Goal: Task Accomplishment & Management: Complete application form

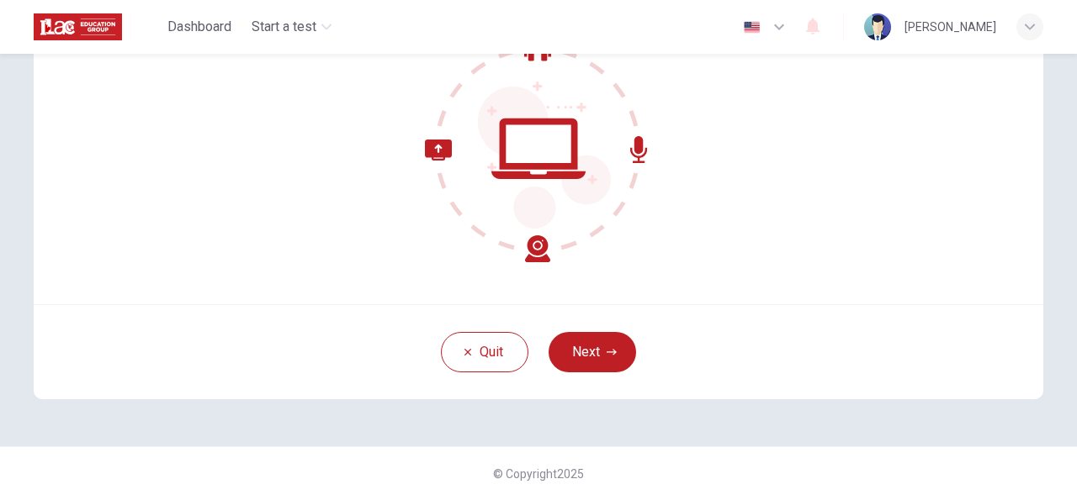
scroll to position [199, 0]
click at [589, 349] on button "Next" at bounding box center [591, 353] width 87 height 40
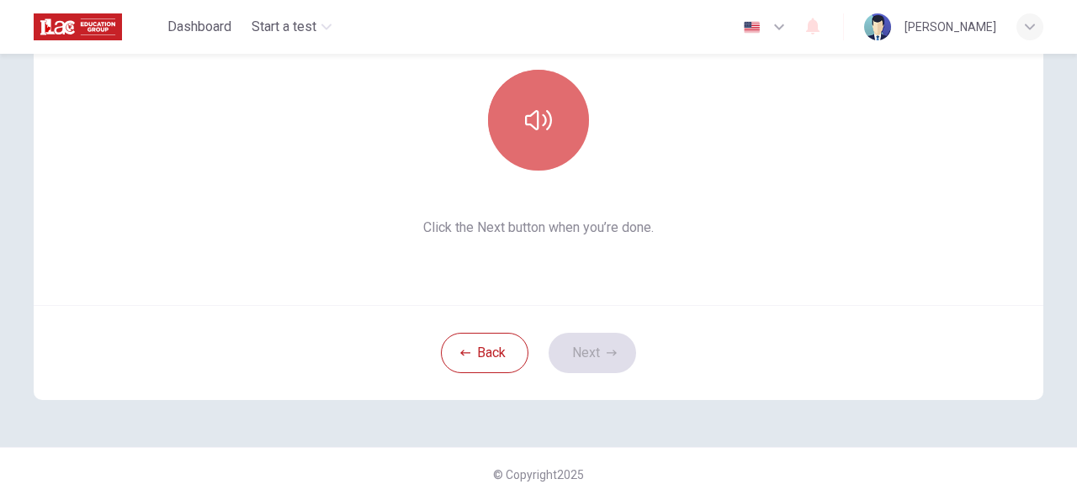
click at [527, 123] on icon "button" at bounding box center [538, 120] width 27 height 27
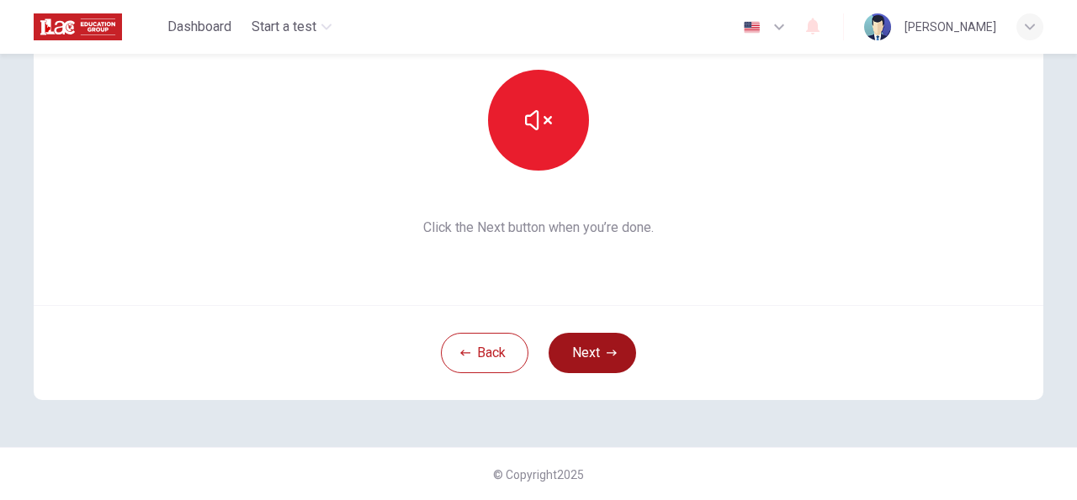
click at [595, 349] on button "Next" at bounding box center [591, 353] width 87 height 40
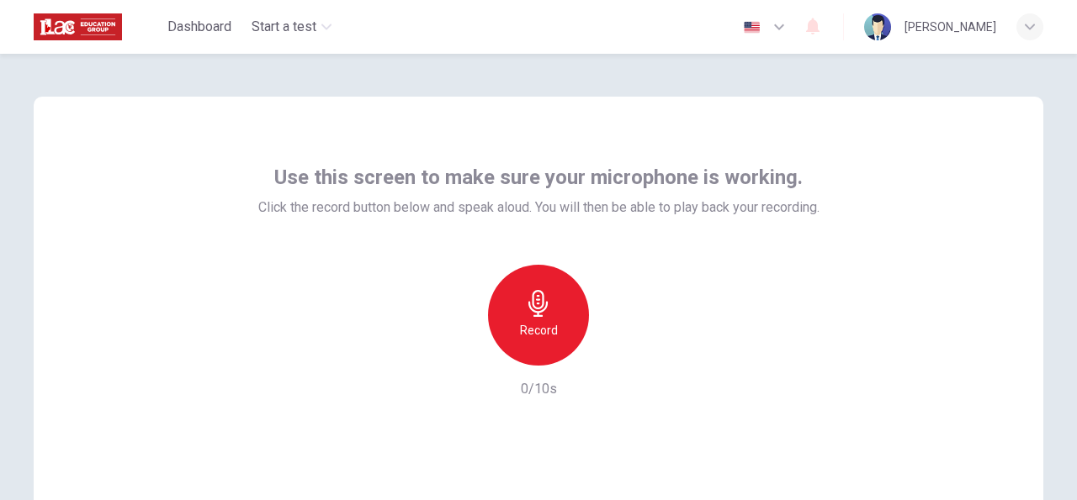
scroll to position [8, 0]
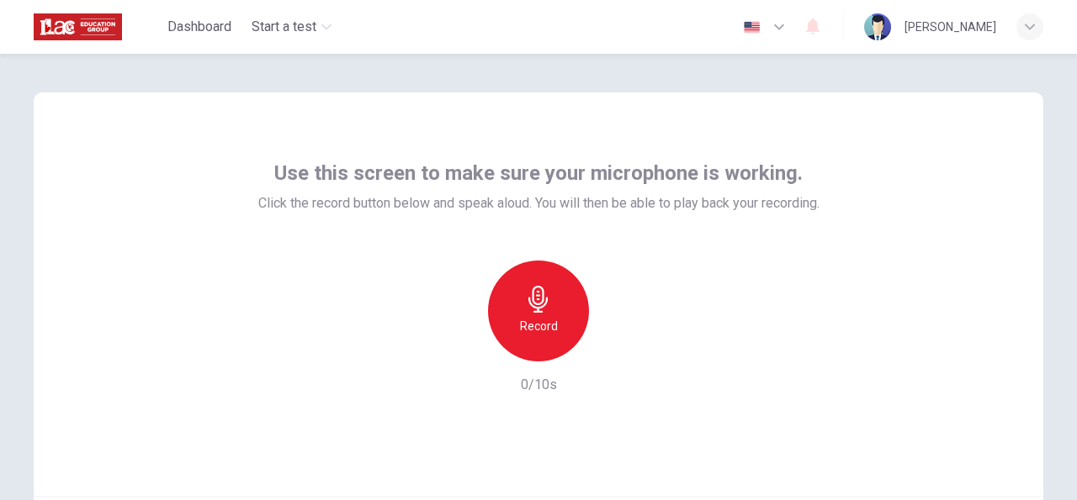
click at [548, 291] on icon "button" at bounding box center [538, 299] width 27 height 27
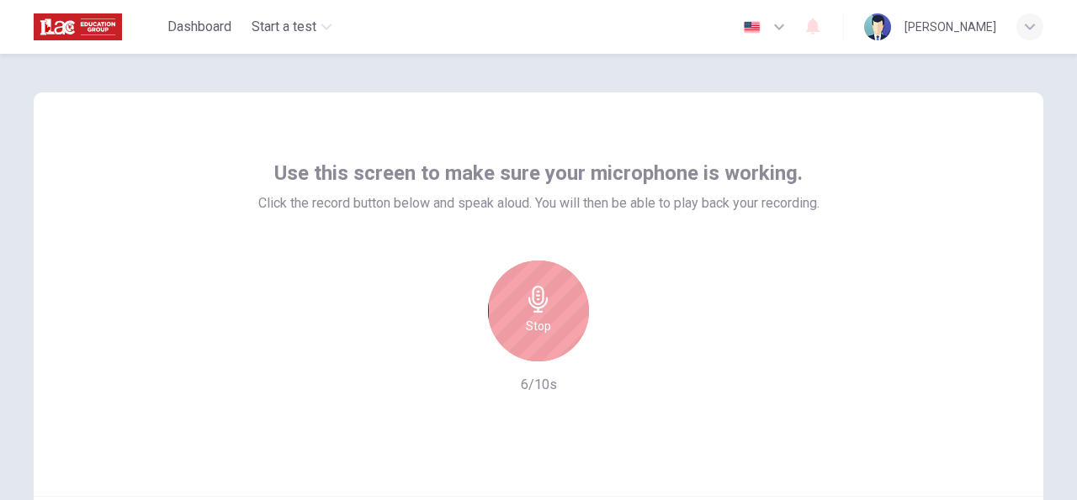
scroll to position [169, 0]
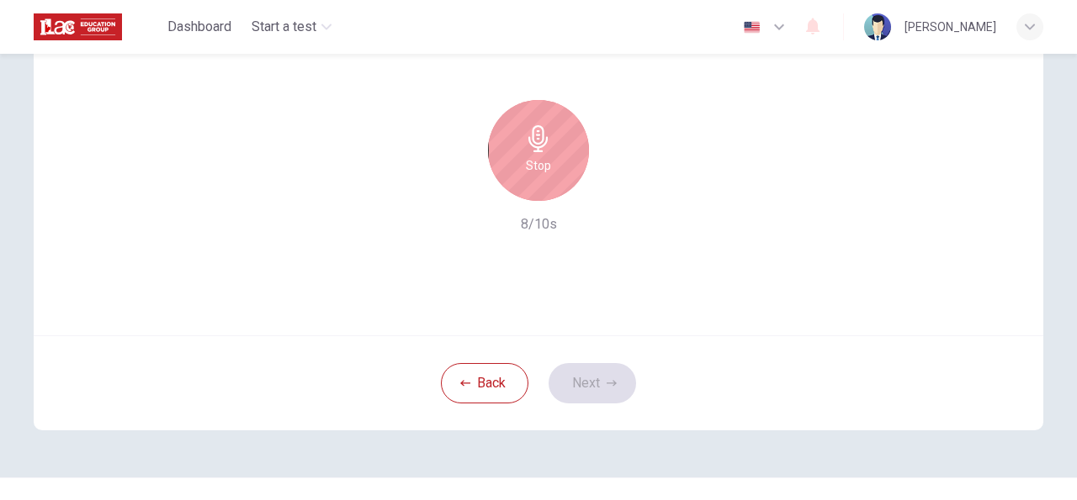
click at [539, 157] on h6 "Stop" at bounding box center [538, 166] width 25 height 20
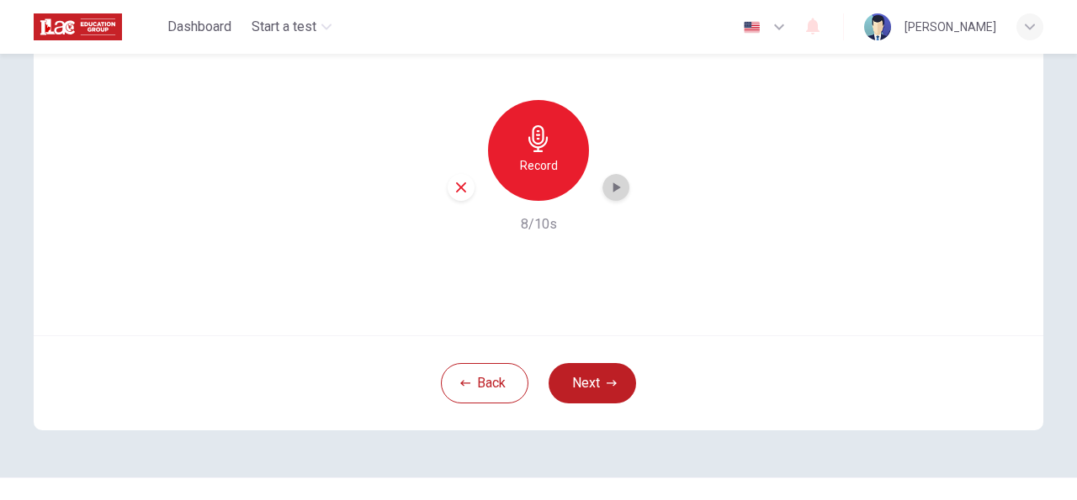
click at [617, 190] on icon "button" at bounding box center [615, 187] width 17 height 17
click at [580, 389] on button "Next" at bounding box center [591, 383] width 87 height 40
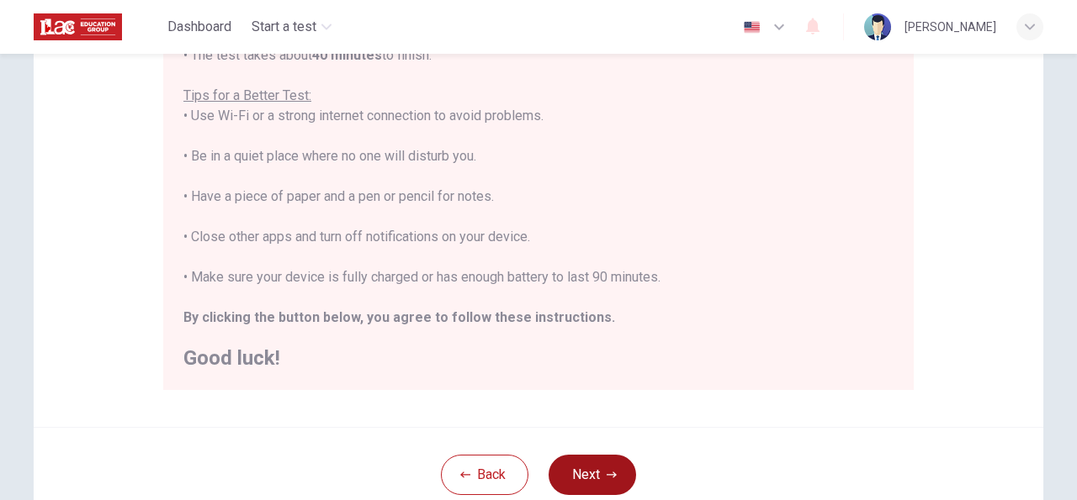
scroll to position [328, 0]
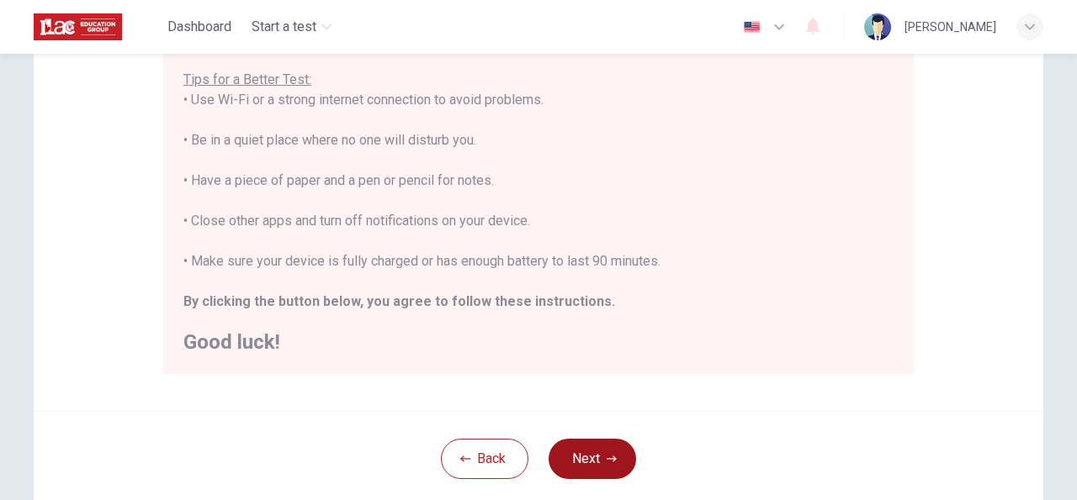
click at [607, 457] on icon "button" at bounding box center [611, 459] width 10 height 10
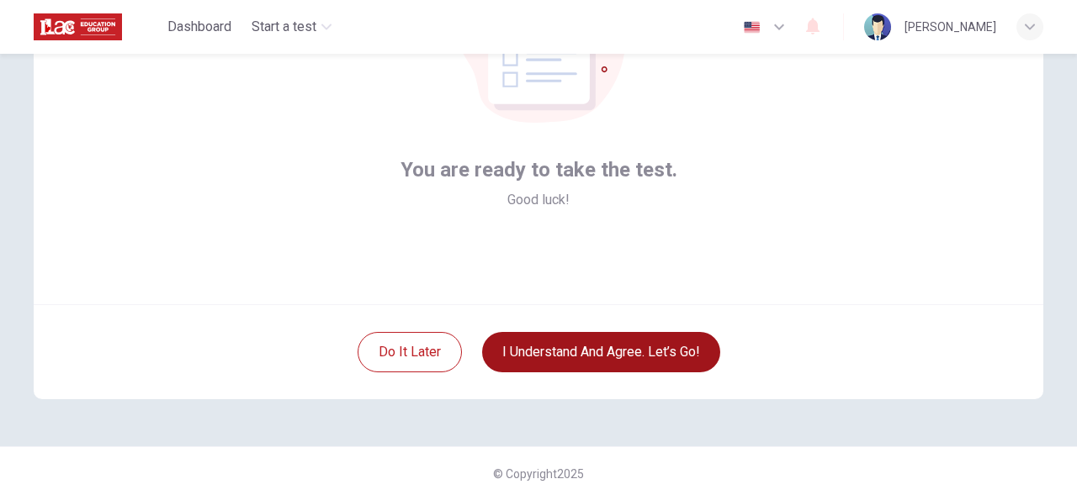
scroll to position [199, 0]
click at [614, 362] on button "I understand and agree. Let’s go!" at bounding box center [601, 353] width 238 height 40
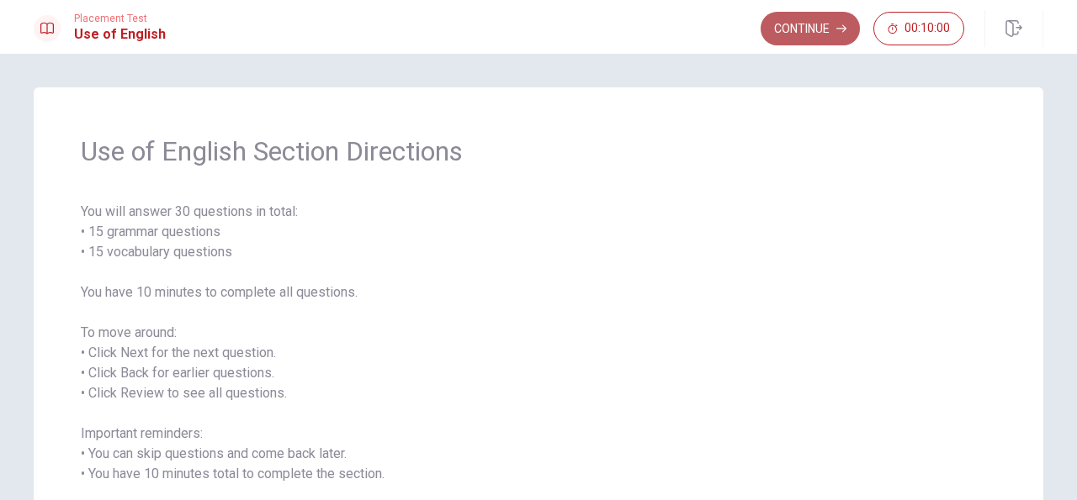
click at [814, 34] on button "Continue" at bounding box center [809, 29] width 99 height 34
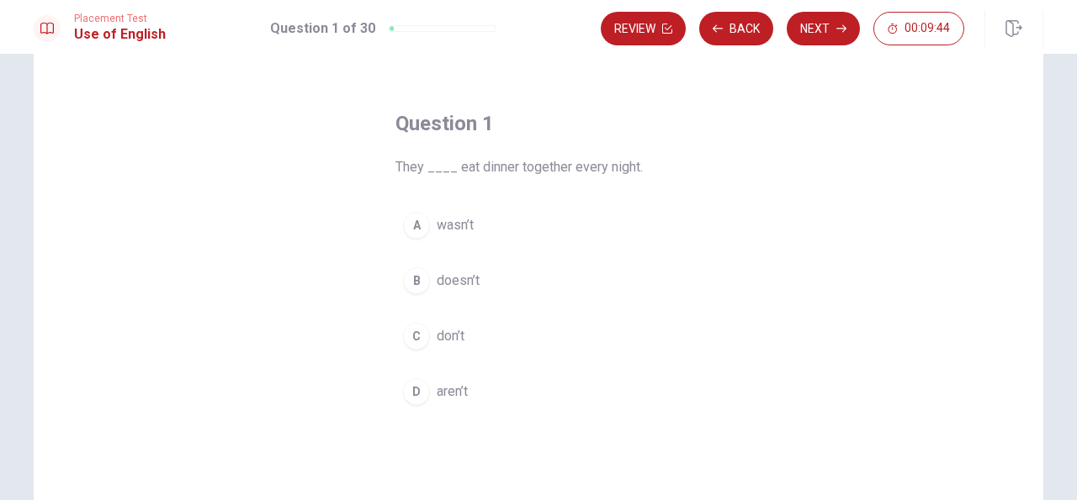
scroll to position [40, 0]
click at [459, 344] on span "don’t" at bounding box center [451, 343] width 28 height 20
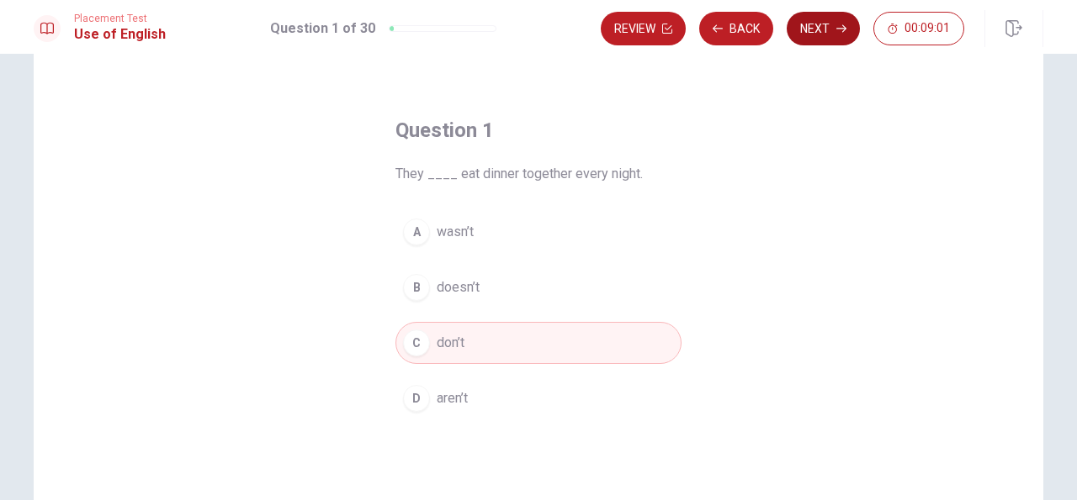
click at [823, 24] on button "Next" at bounding box center [822, 29] width 73 height 34
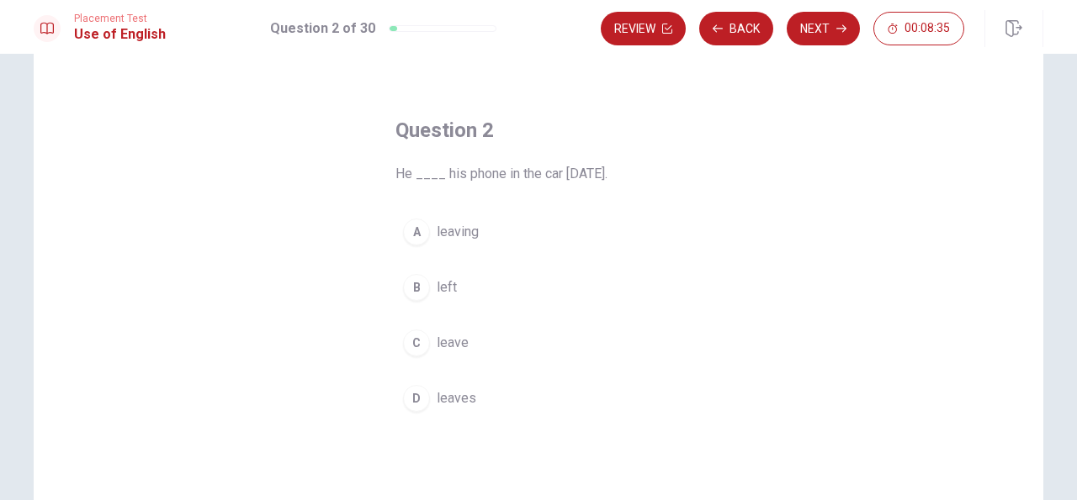
click at [460, 232] on span "leaving" at bounding box center [458, 232] width 42 height 20
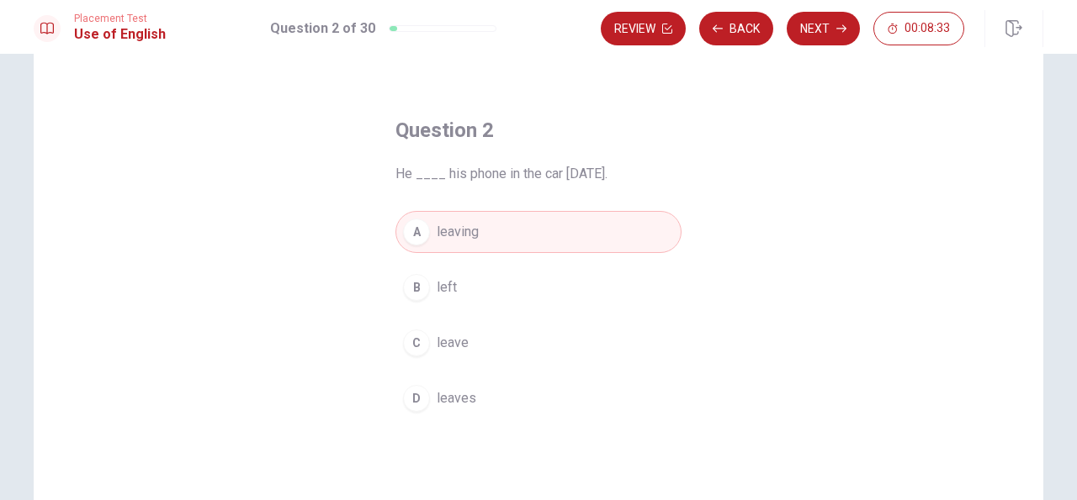
click at [450, 345] on span "leave" at bounding box center [453, 343] width 32 height 20
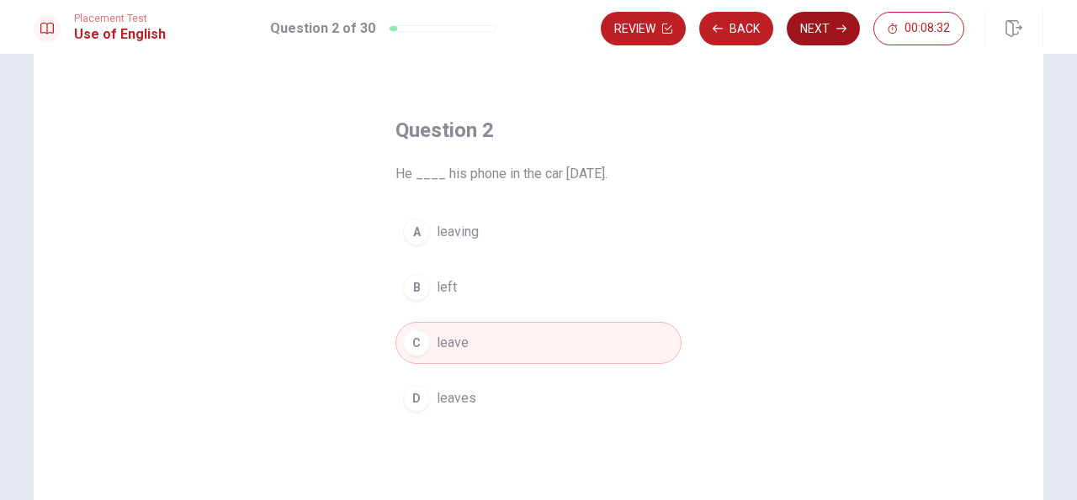
click at [825, 25] on button "Next" at bounding box center [822, 29] width 73 height 34
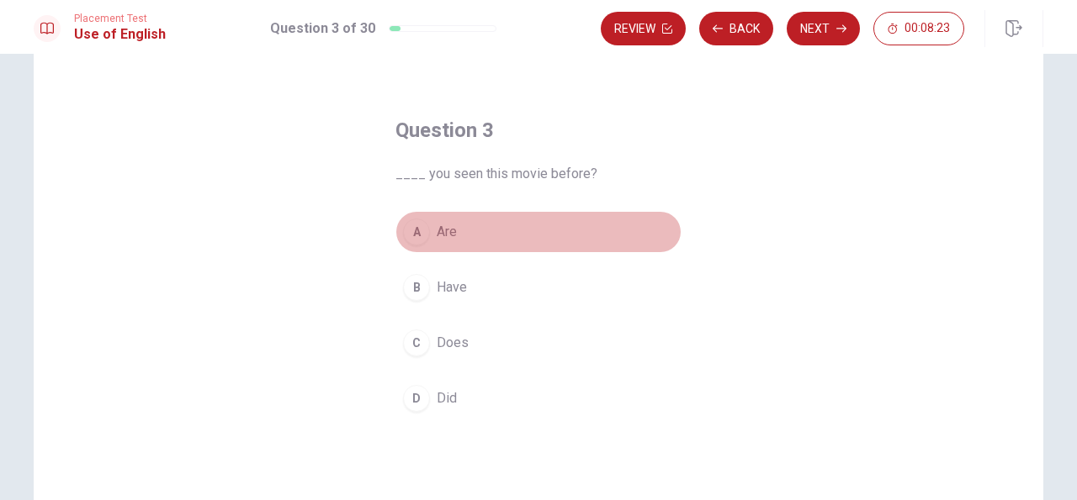
click at [454, 233] on span "Are" at bounding box center [447, 232] width 20 height 20
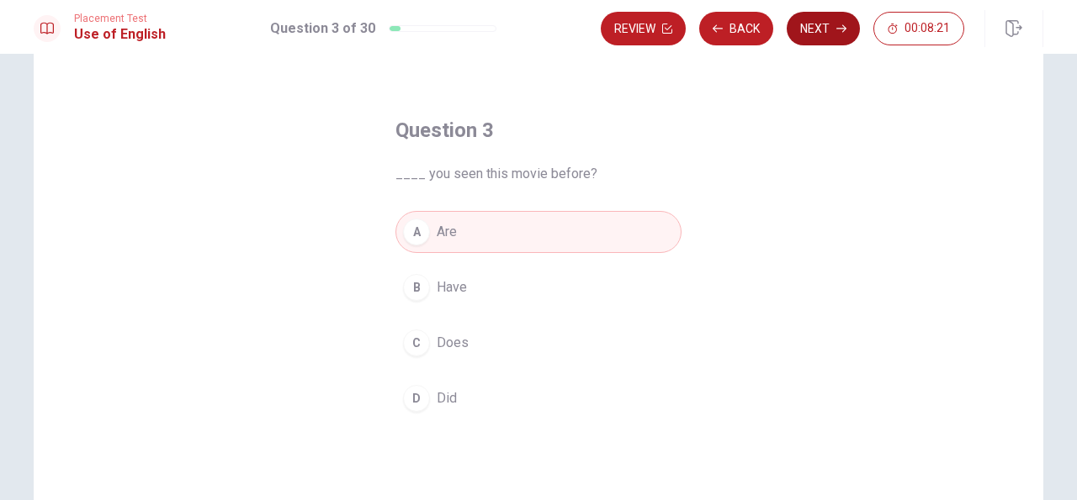
click at [831, 24] on button "Next" at bounding box center [822, 29] width 73 height 34
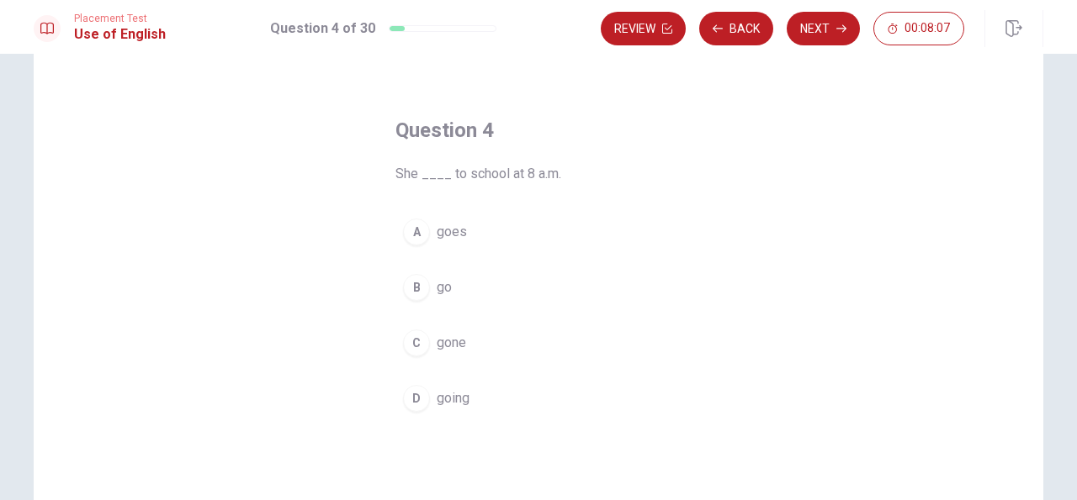
click at [445, 234] on span "goes" at bounding box center [452, 232] width 30 height 20
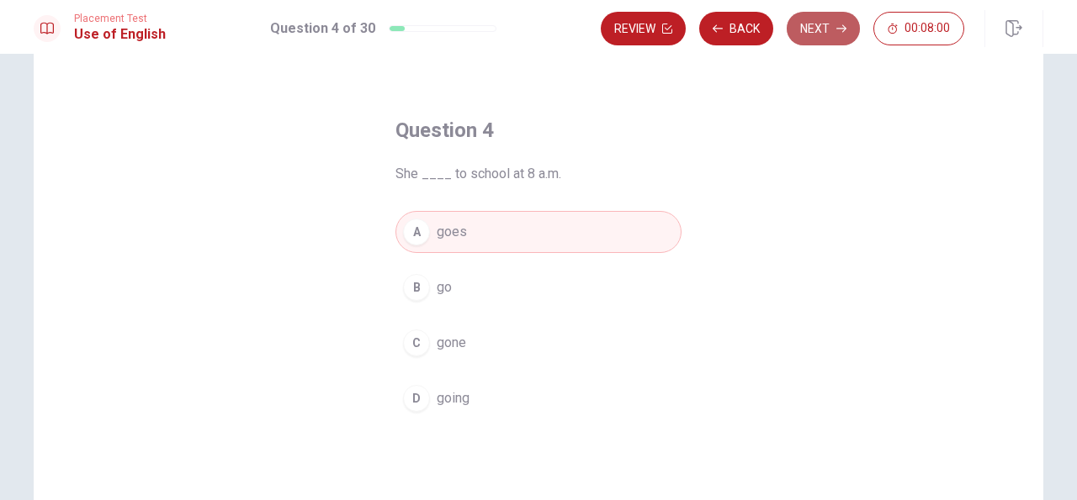
click at [822, 25] on button "Next" at bounding box center [822, 29] width 73 height 34
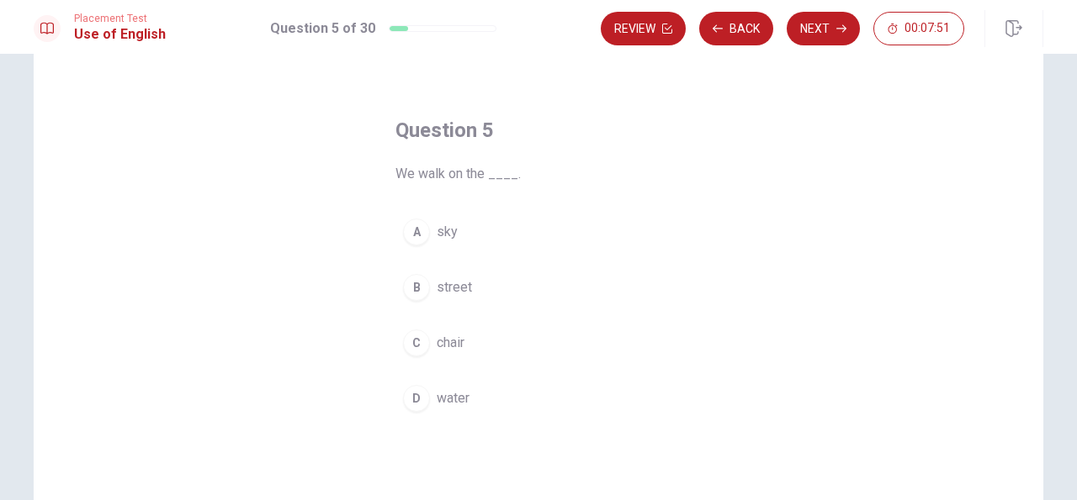
click at [445, 288] on span "street" at bounding box center [454, 288] width 35 height 20
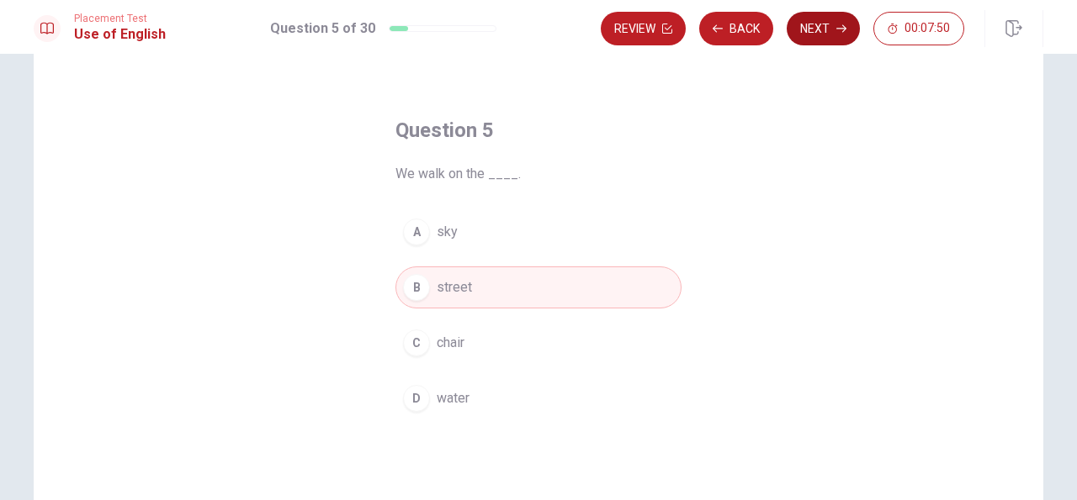
click at [817, 25] on button "Next" at bounding box center [822, 29] width 73 height 34
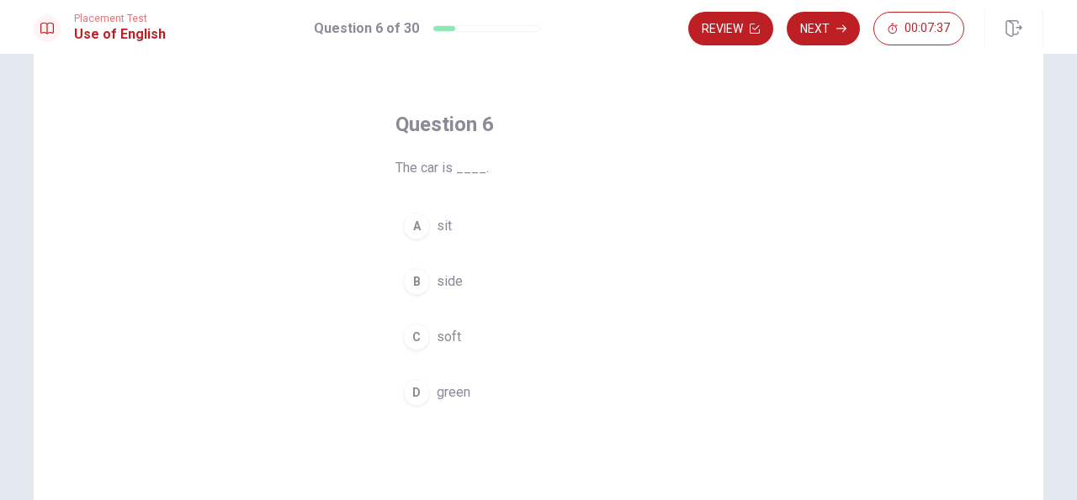
scroll to position [46, 0]
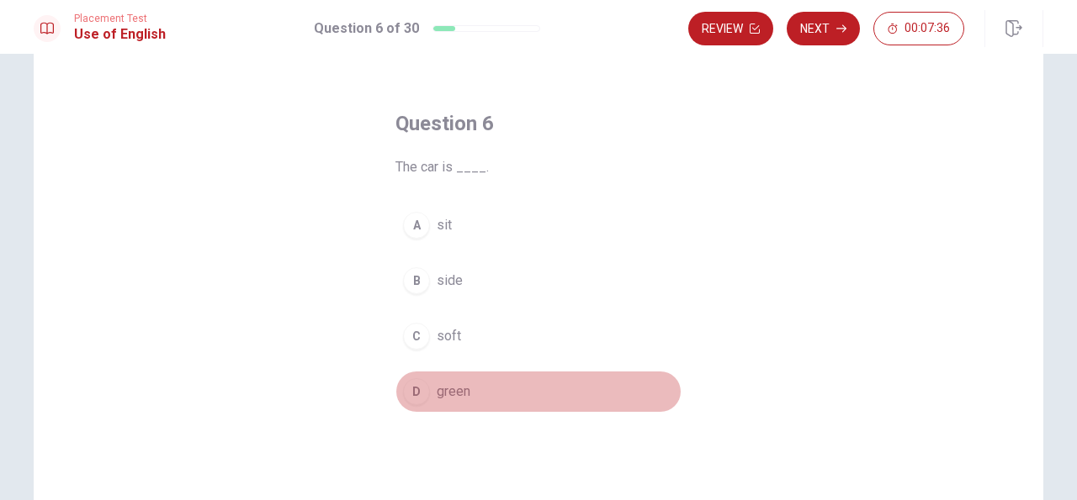
click at [456, 394] on span "green" at bounding box center [454, 392] width 34 height 20
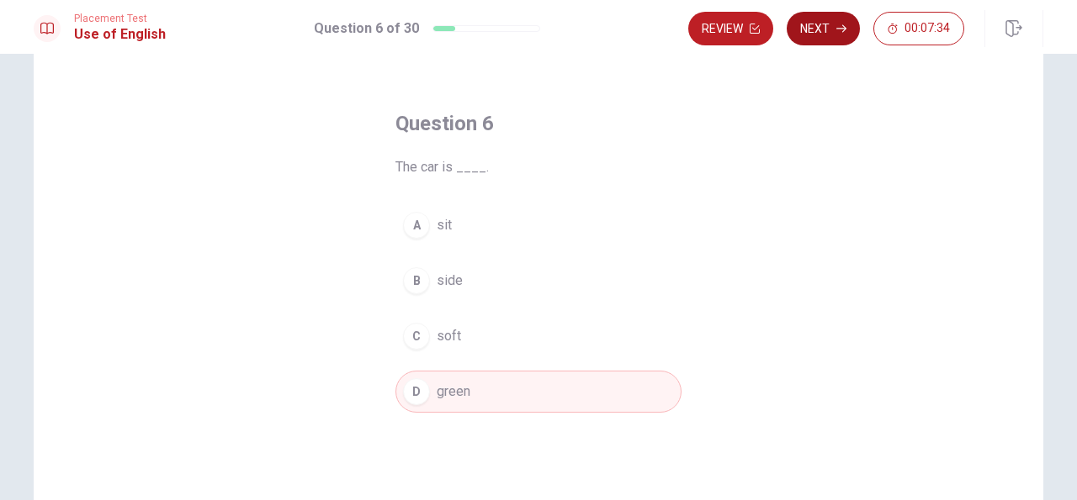
click at [824, 27] on button "Next" at bounding box center [822, 29] width 73 height 34
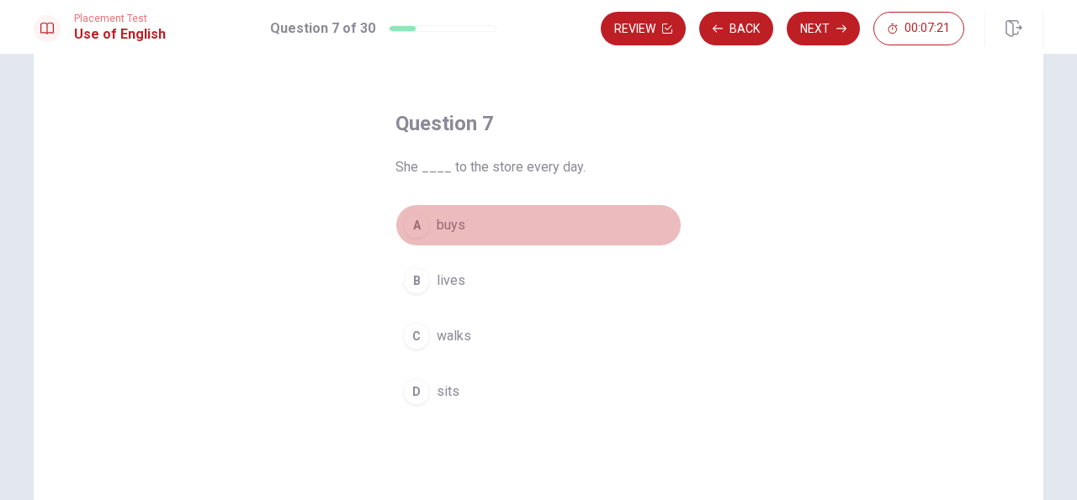
click at [446, 226] on span "buys" at bounding box center [451, 225] width 29 height 20
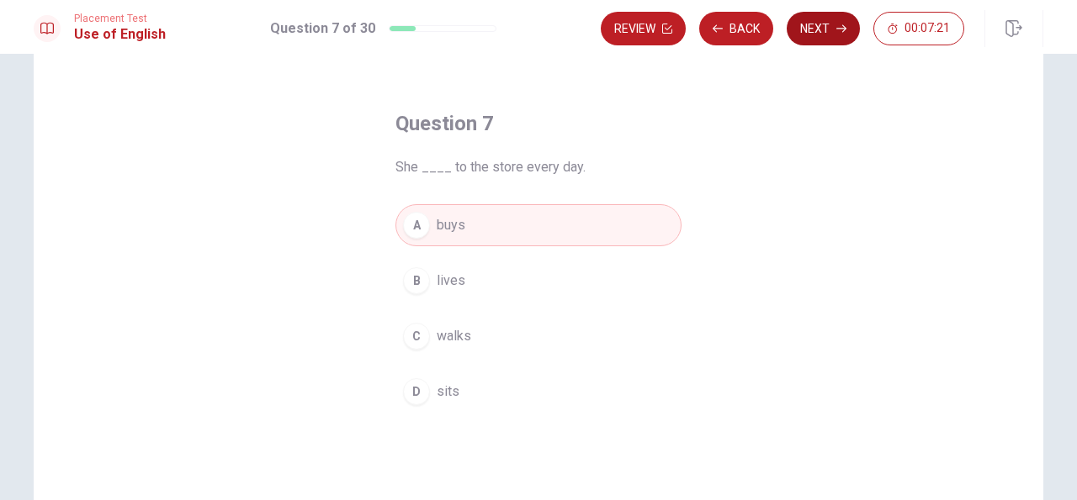
click at [821, 17] on button "Next" at bounding box center [822, 29] width 73 height 34
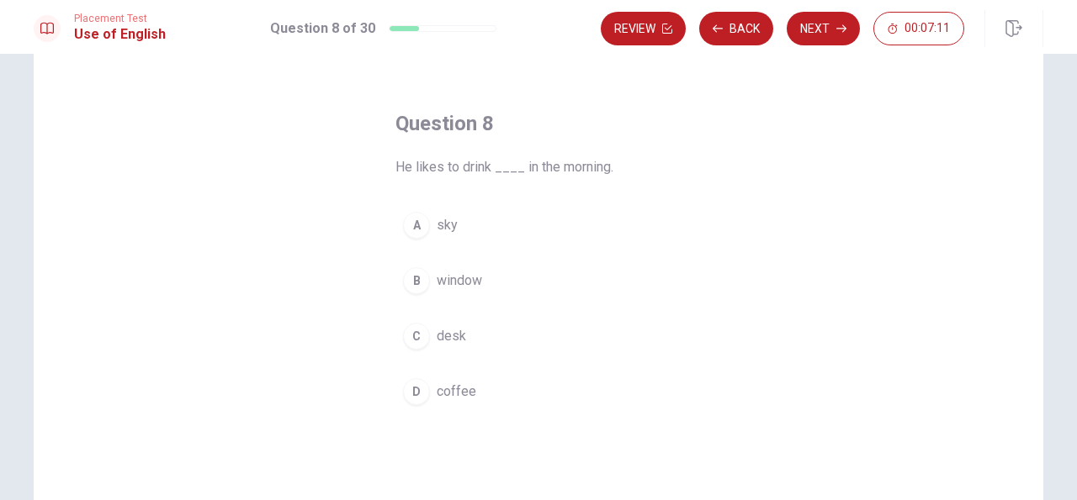
click at [445, 389] on span "coffee" at bounding box center [457, 392] width 40 height 20
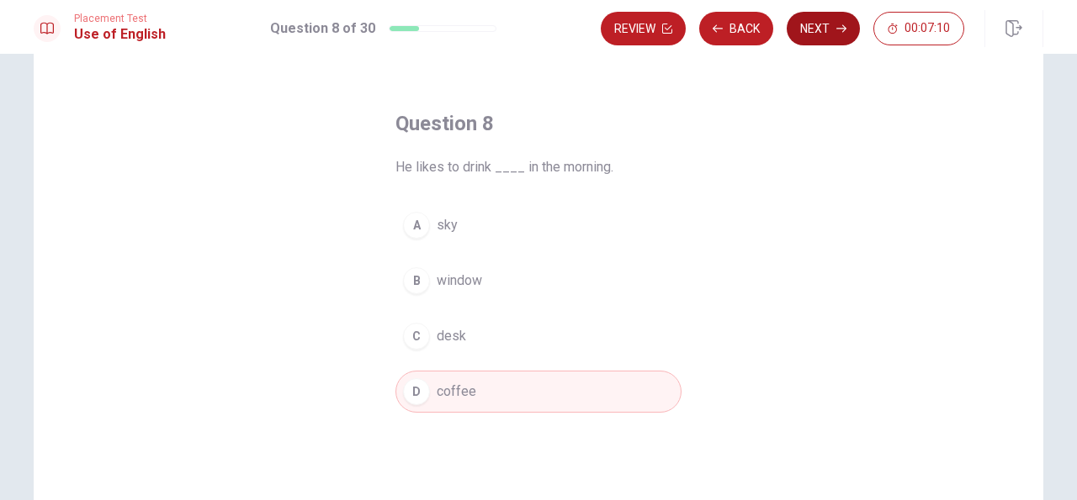
click at [815, 30] on button "Next" at bounding box center [822, 29] width 73 height 34
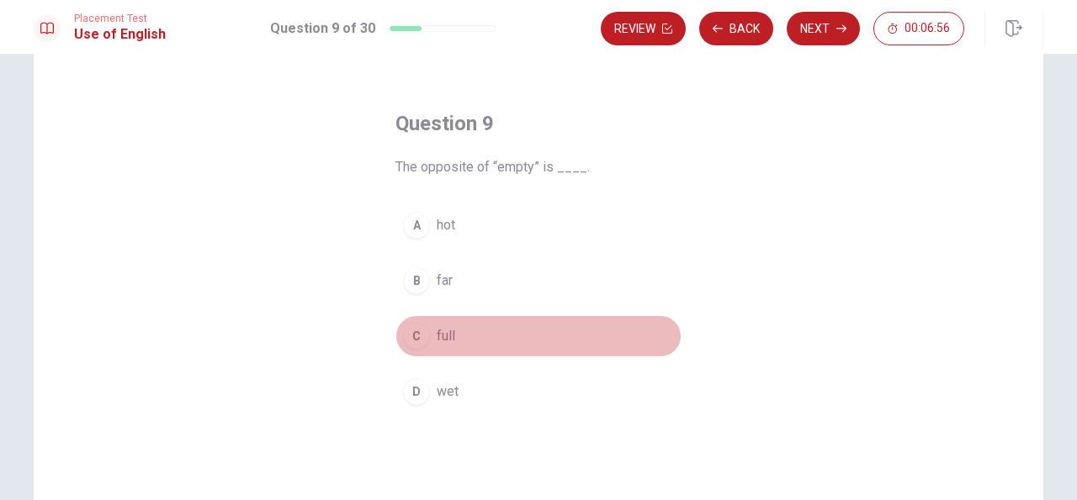
click at [449, 336] on span "full" at bounding box center [446, 336] width 19 height 20
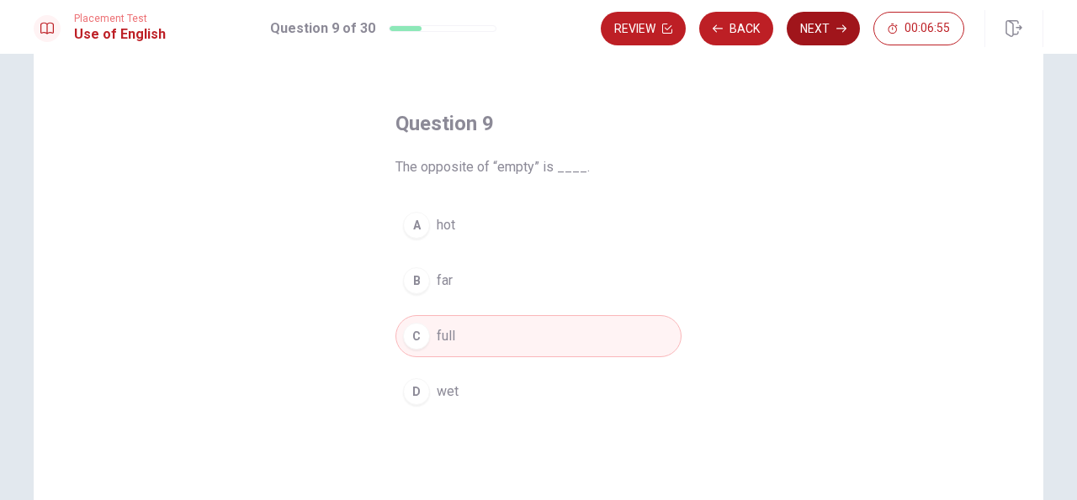
click at [822, 37] on button "Next" at bounding box center [822, 29] width 73 height 34
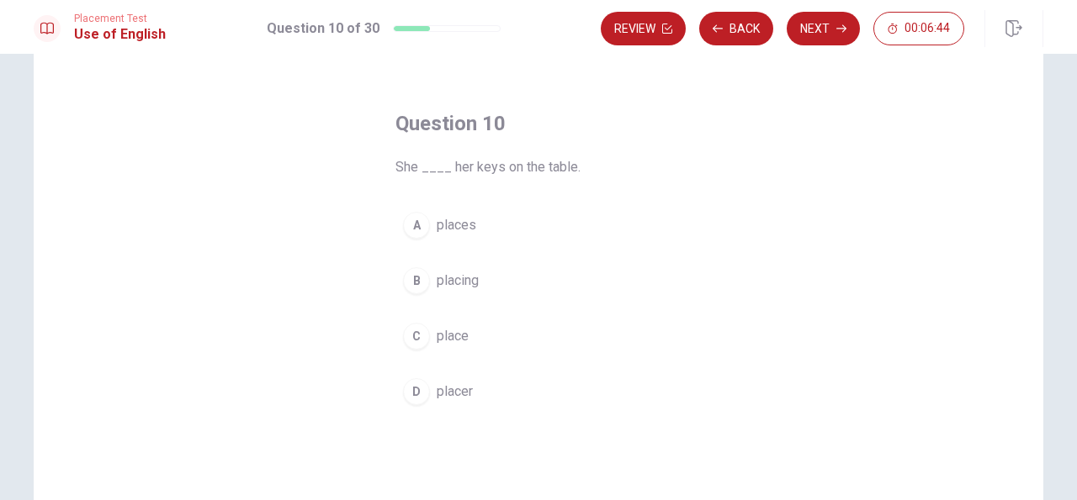
click at [463, 225] on span "places" at bounding box center [457, 225] width 40 height 20
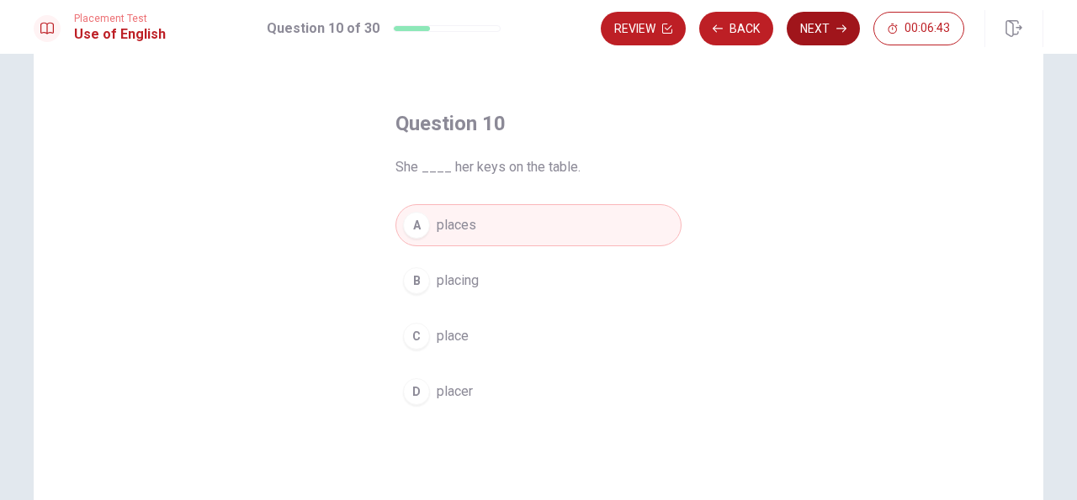
click at [807, 25] on button "Next" at bounding box center [822, 29] width 73 height 34
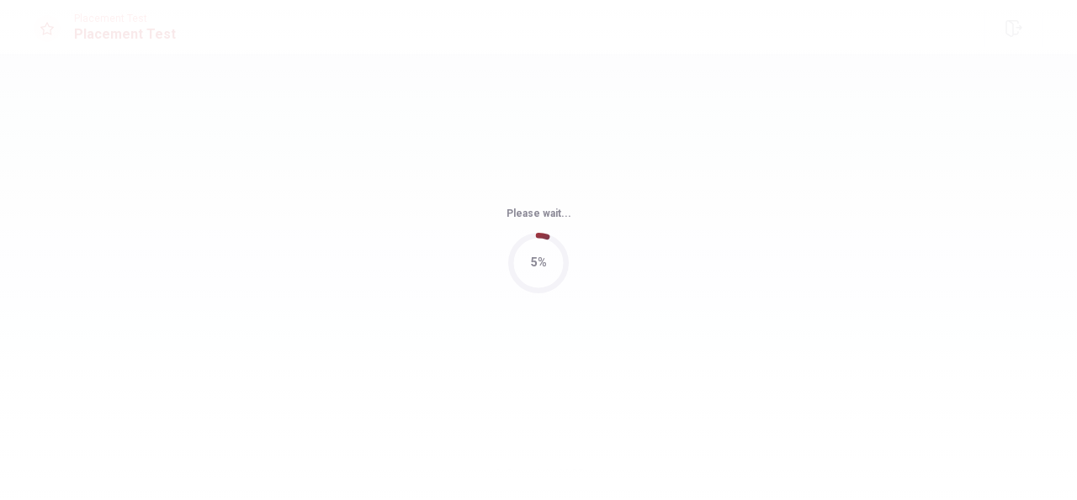
scroll to position [0, 0]
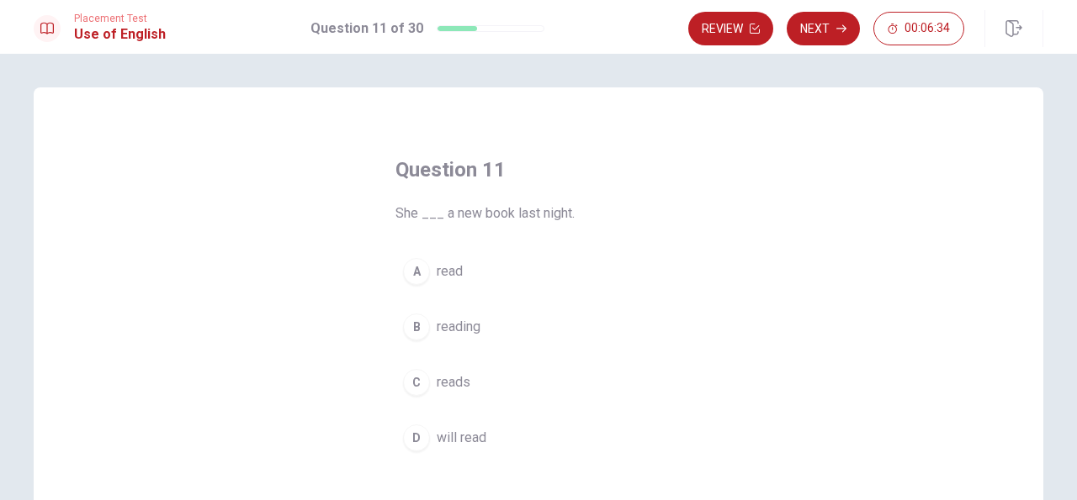
click at [475, 330] on span "reading" at bounding box center [459, 327] width 44 height 20
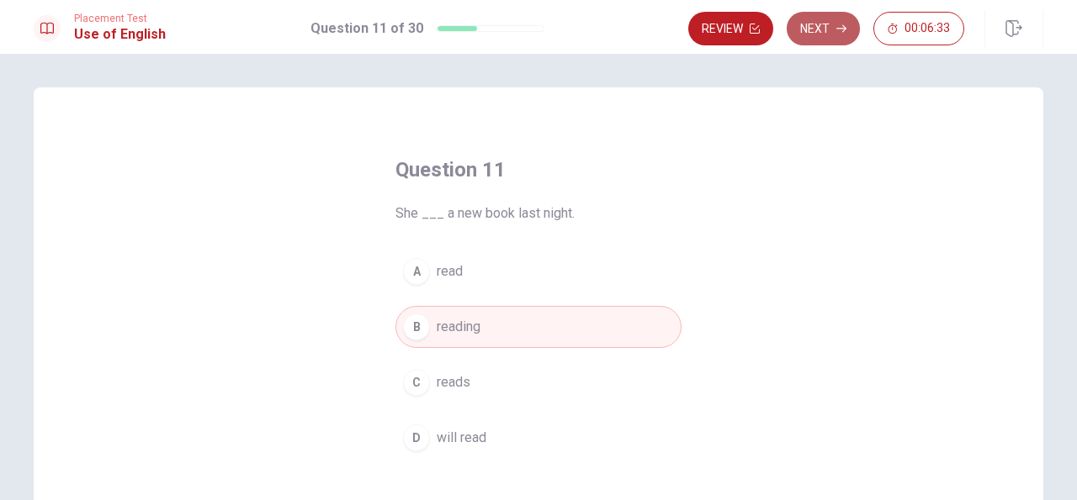
click at [822, 22] on button "Next" at bounding box center [822, 29] width 73 height 34
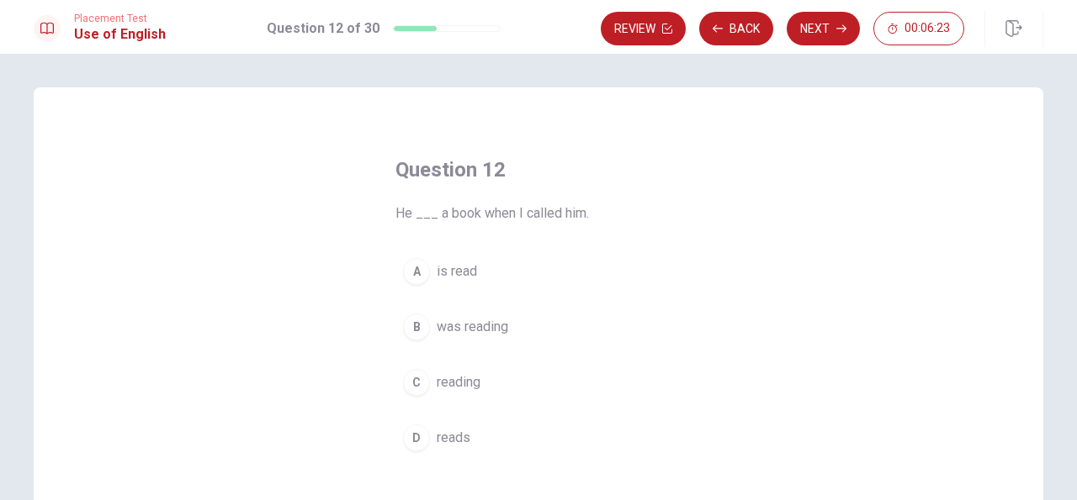
click at [472, 275] on span "is read" at bounding box center [457, 272] width 40 height 20
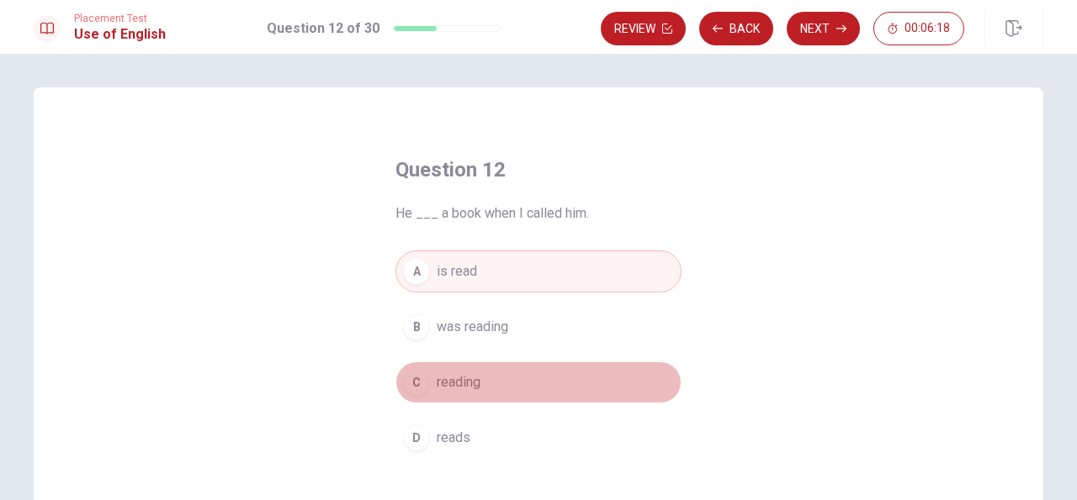
click at [460, 385] on span "reading" at bounding box center [459, 383] width 44 height 20
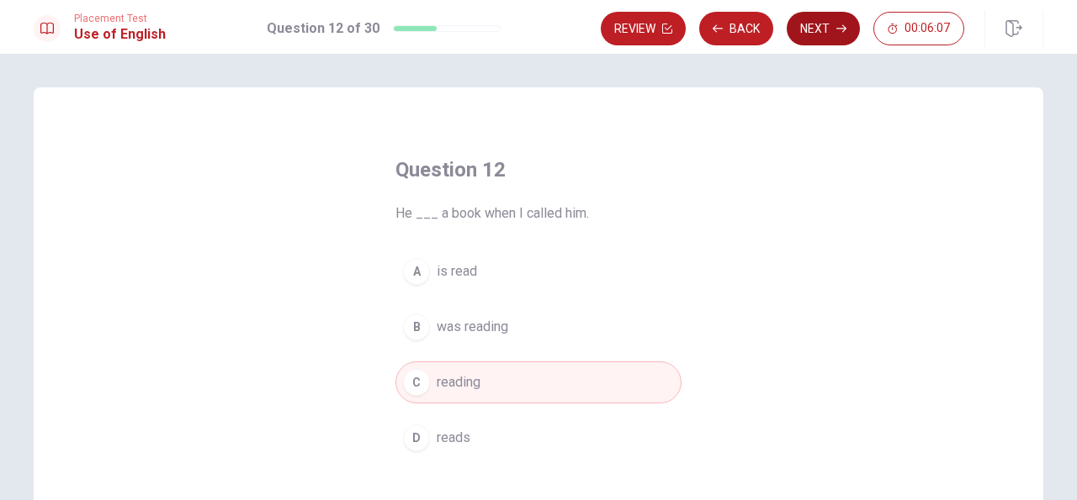
click at [821, 31] on button "Next" at bounding box center [822, 29] width 73 height 34
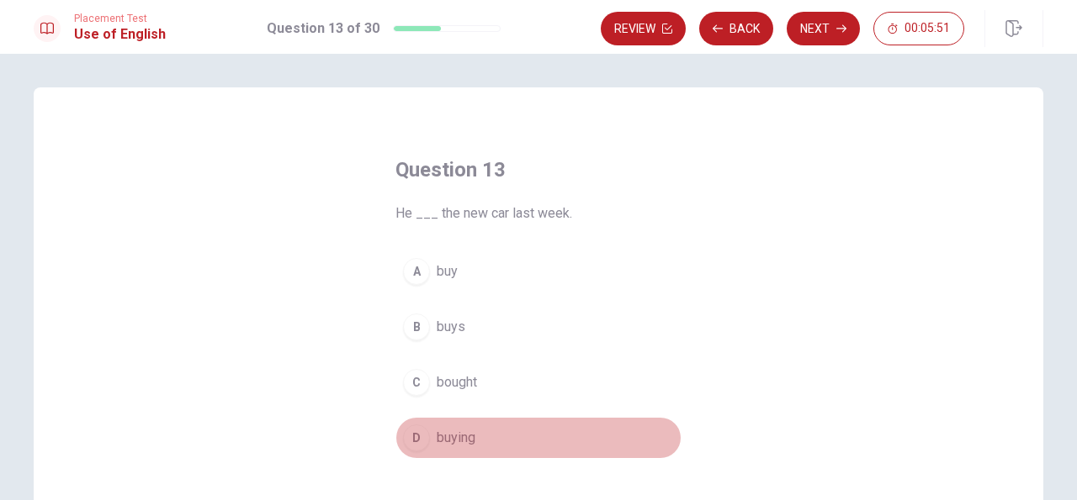
click at [465, 437] on span "buying" at bounding box center [456, 438] width 39 height 20
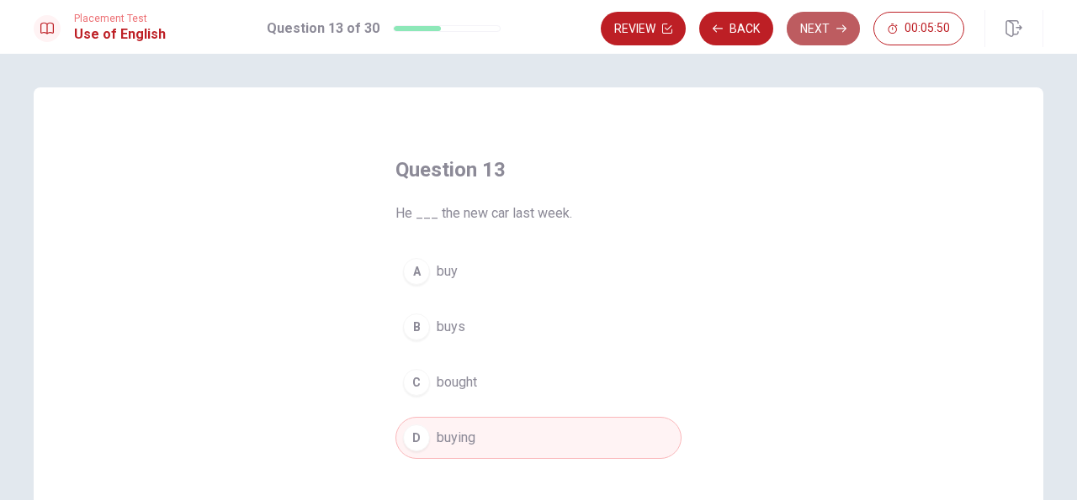
click at [814, 27] on button "Next" at bounding box center [822, 29] width 73 height 34
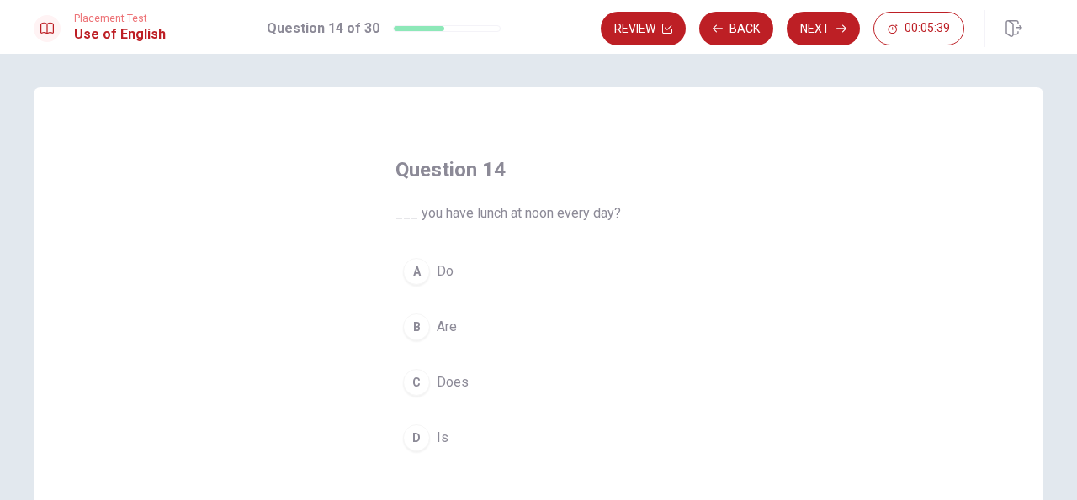
click at [449, 320] on span "Are" at bounding box center [447, 327] width 20 height 20
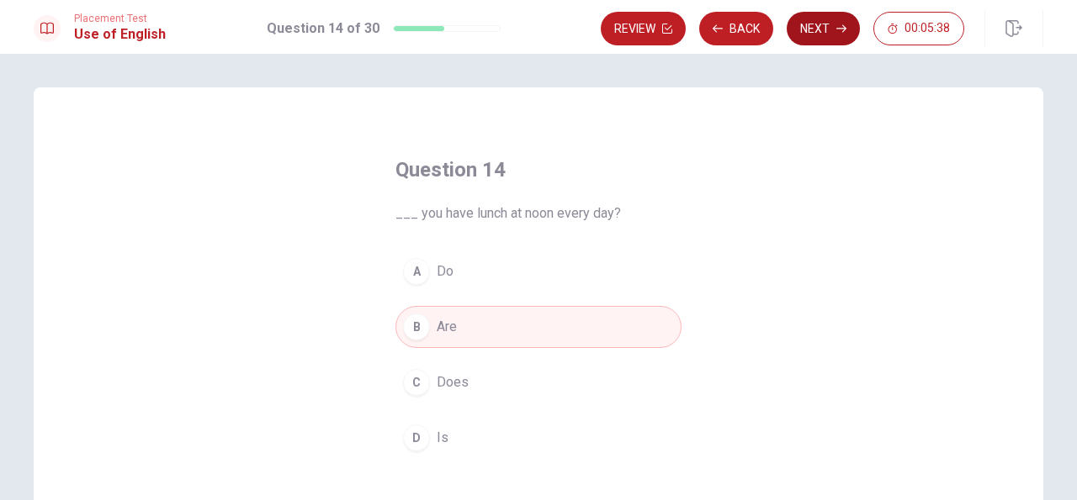
click at [822, 33] on button "Next" at bounding box center [822, 29] width 73 height 34
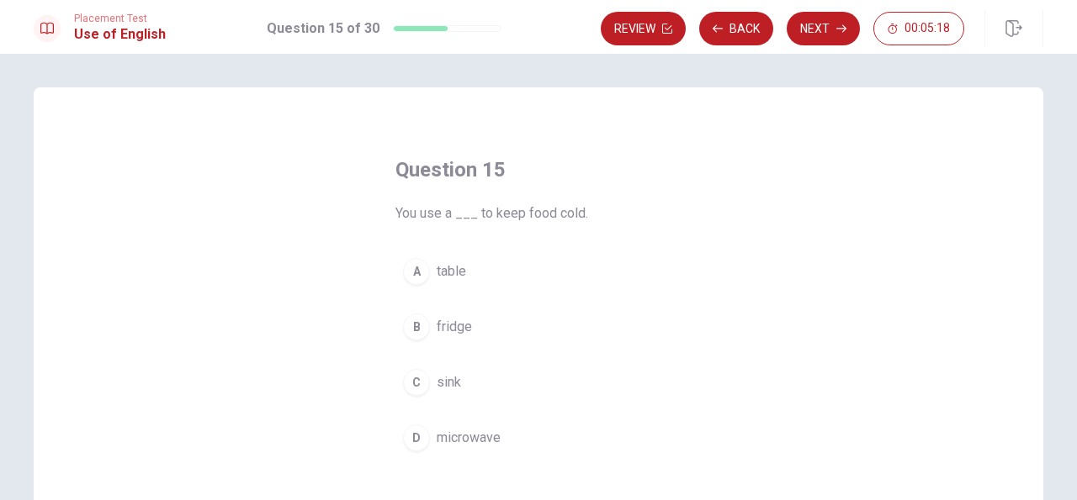
click at [459, 328] on span "fridge" at bounding box center [454, 327] width 35 height 20
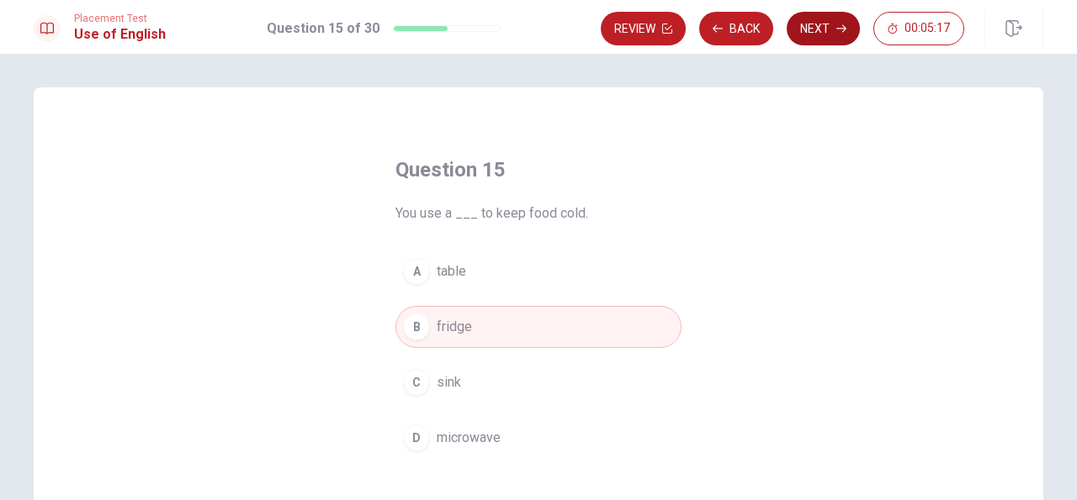
click at [817, 32] on button "Next" at bounding box center [822, 29] width 73 height 34
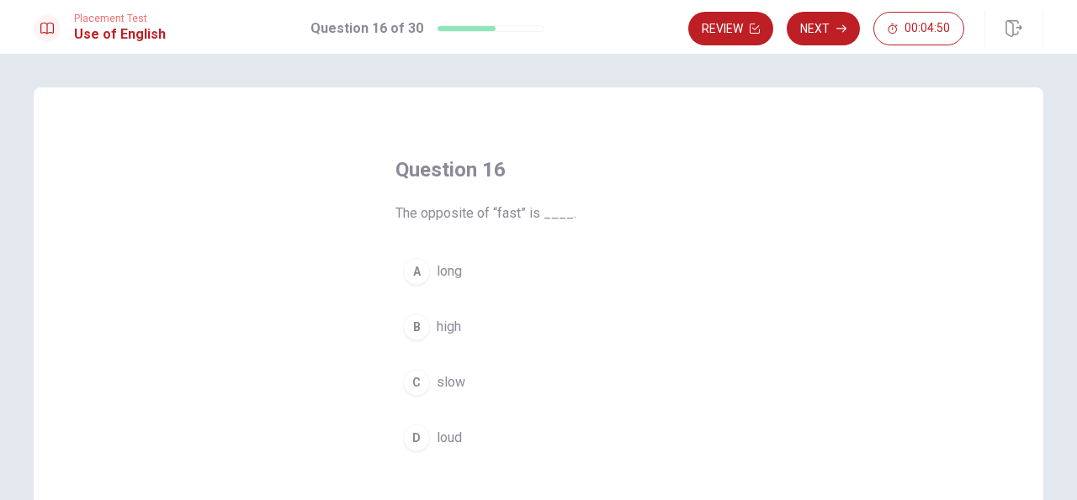
click at [451, 325] on span "high" at bounding box center [449, 327] width 24 height 20
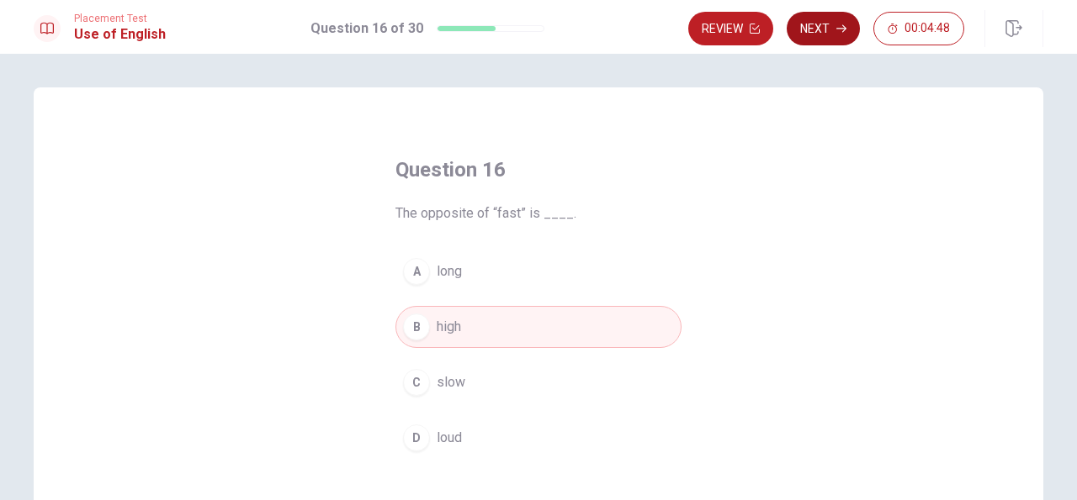
click at [829, 24] on button "Next" at bounding box center [822, 29] width 73 height 34
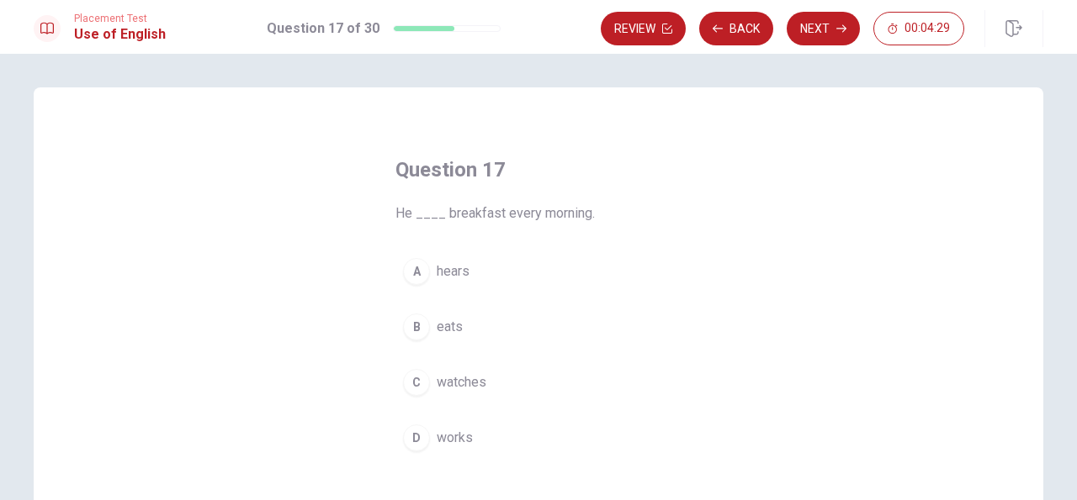
click at [453, 323] on span "eats" at bounding box center [450, 327] width 26 height 20
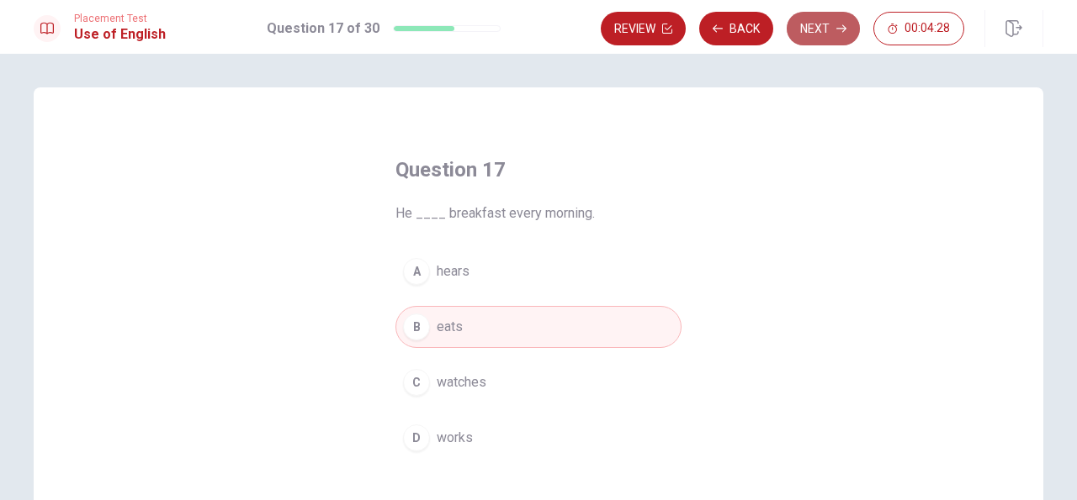
click at [823, 28] on button "Next" at bounding box center [822, 29] width 73 height 34
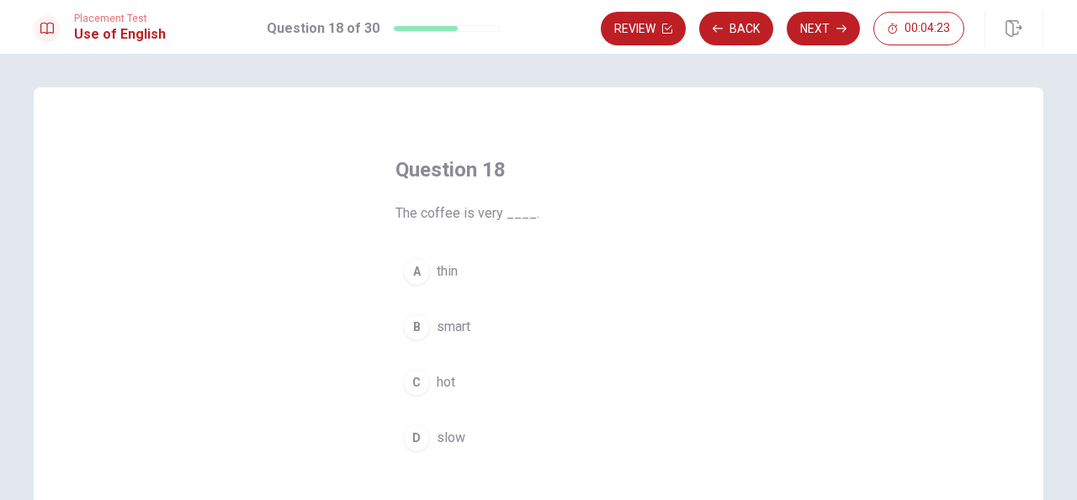
click at [451, 373] on span "hot" at bounding box center [446, 383] width 19 height 20
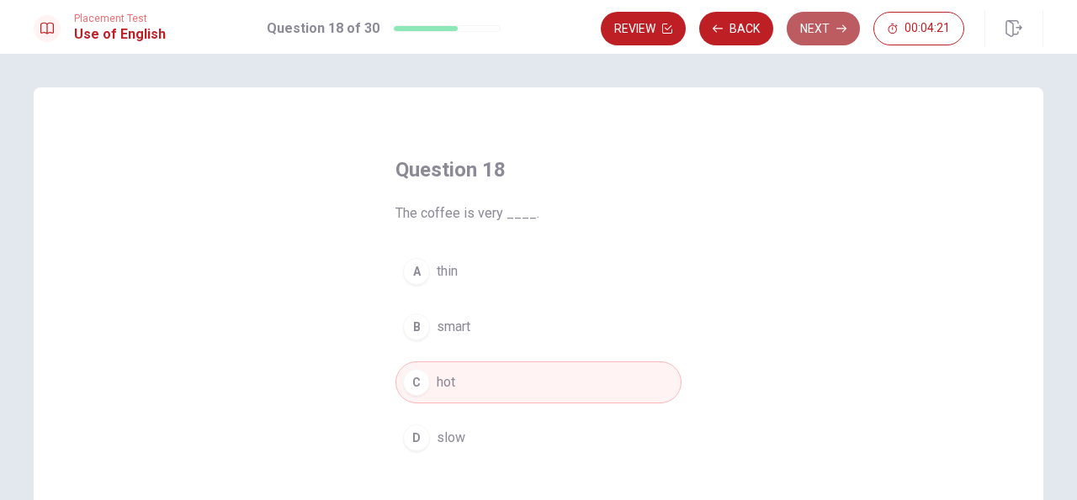
click at [807, 28] on button "Next" at bounding box center [822, 29] width 73 height 34
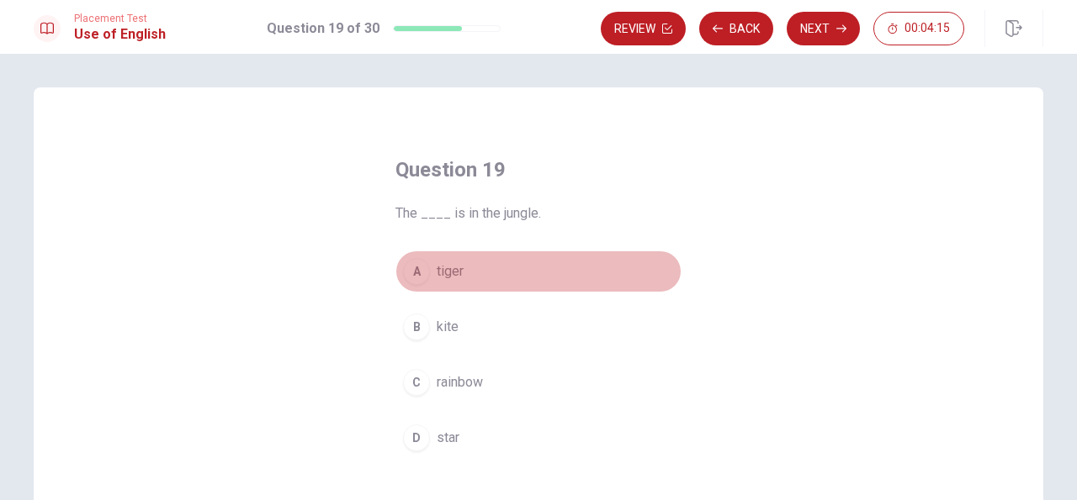
click at [459, 275] on span "tiger" at bounding box center [450, 272] width 27 height 20
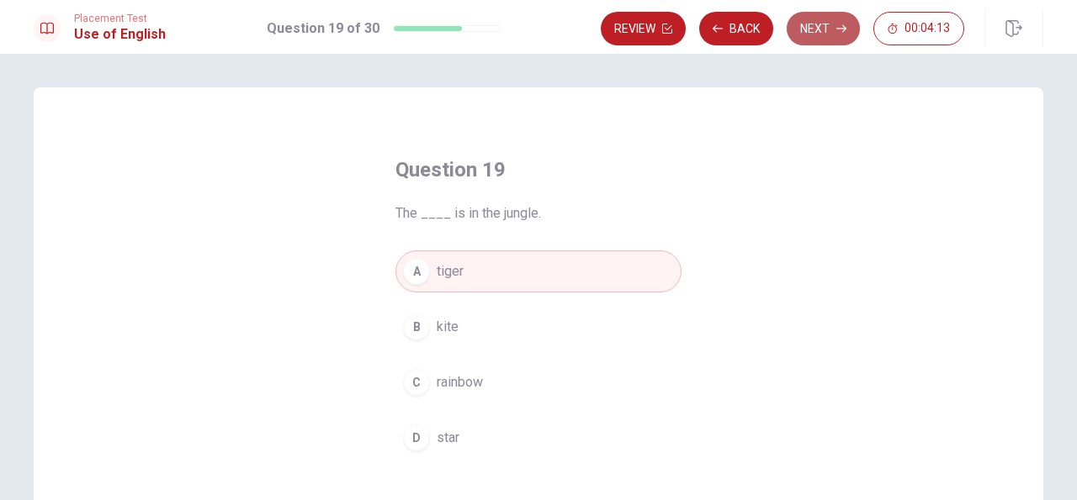
click at [814, 26] on button "Next" at bounding box center [822, 29] width 73 height 34
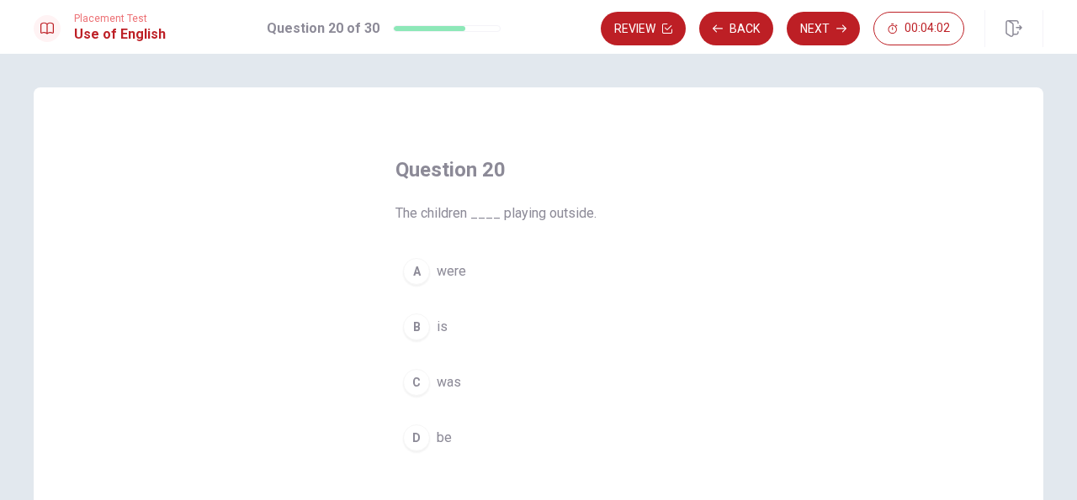
click at [445, 328] on button "B is" at bounding box center [538, 327] width 286 height 42
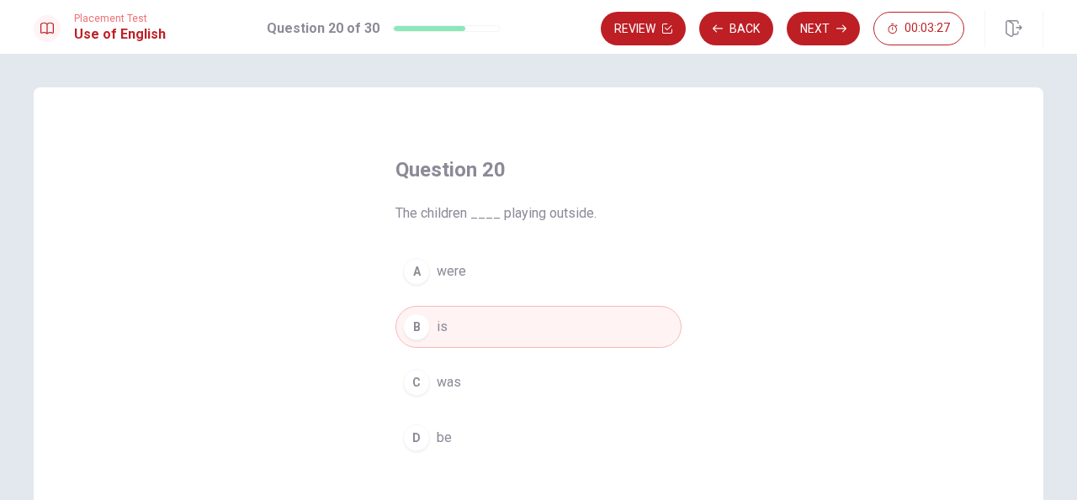
click at [457, 321] on button "B is" at bounding box center [538, 327] width 286 height 42
click at [822, 38] on button "Next" at bounding box center [822, 29] width 73 height 34
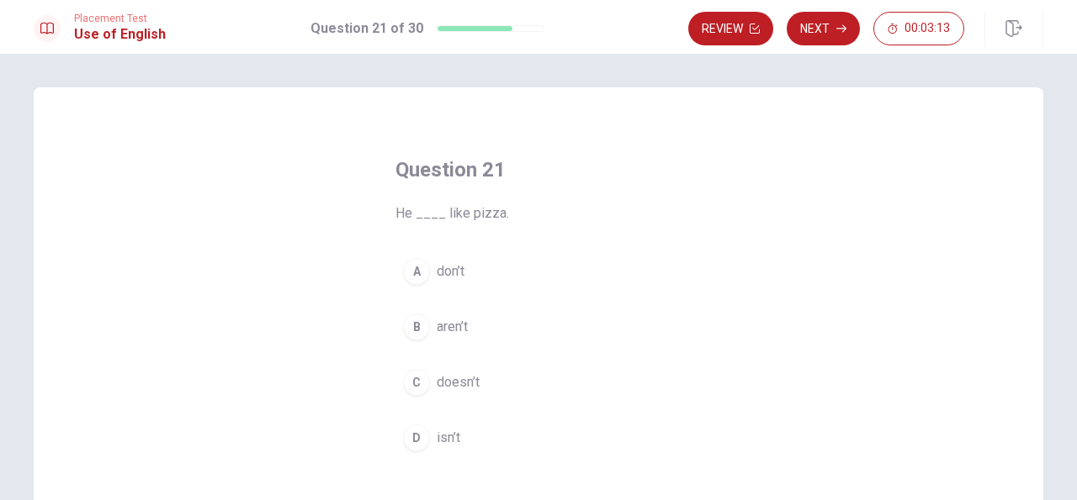
click at [457, 382] on span "doesn’t" at bounding box center [458, 383] width 43 height 20
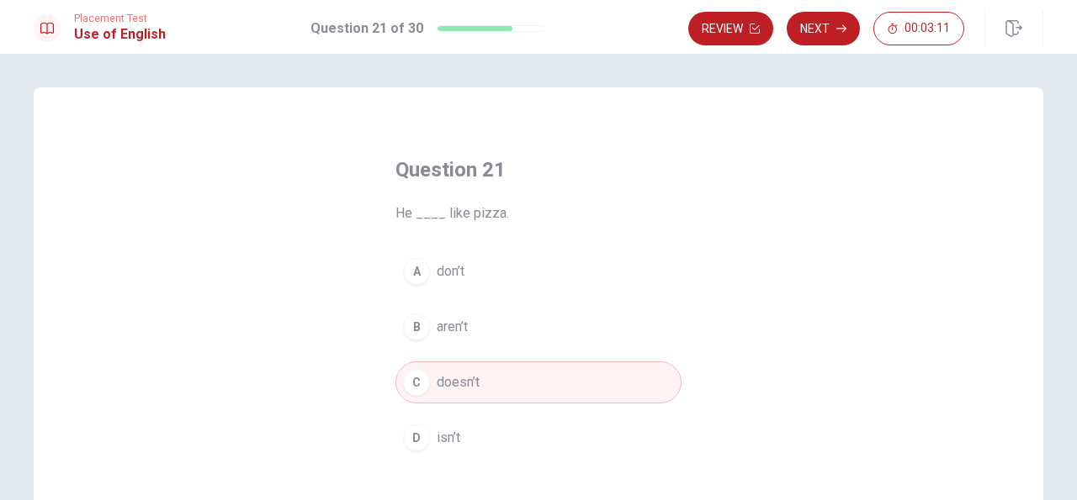
click at [463, 273] on span "don’t" at bounding box center [451, 272] width 28 height 20
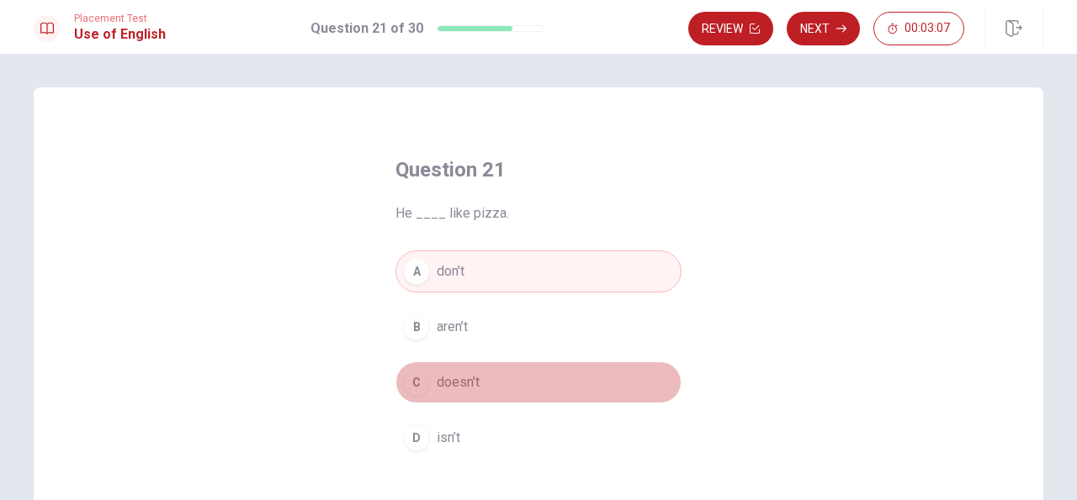
click at [468, 378] on span "doesn’t" at bounding box center [458, 383] width 43 height 20
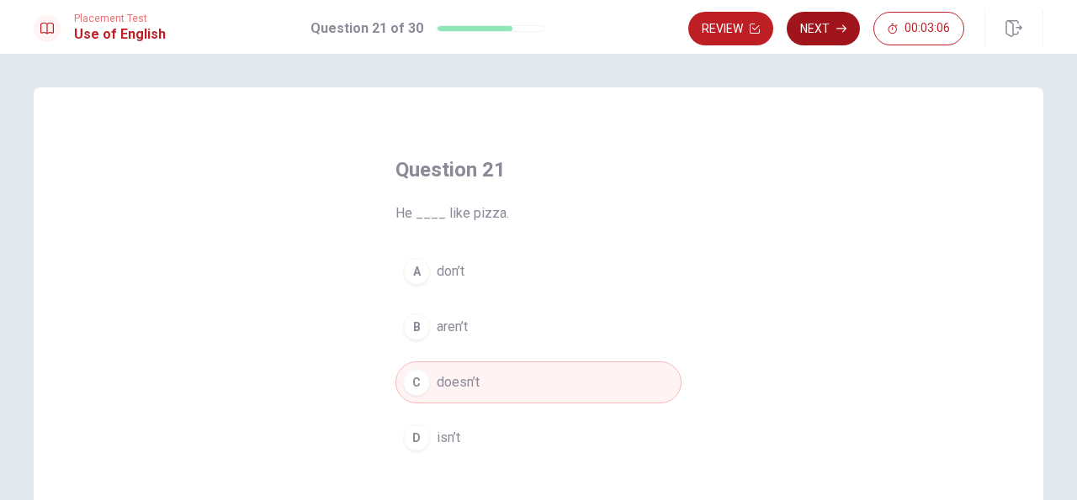
click at [818, 19] on button "Next" at bounding box center [822, 29] width 73 height 34
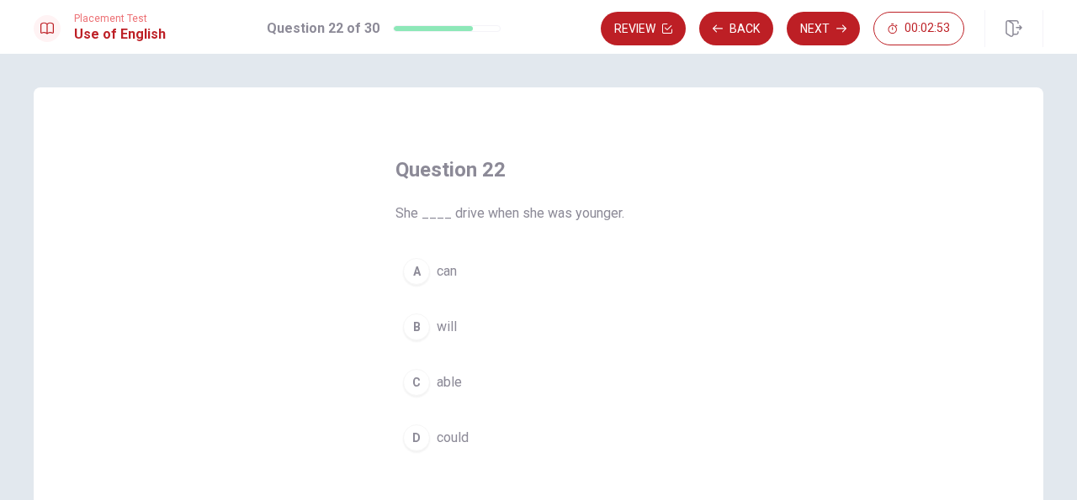
click at [453, 433] on span "could" at bounding box center [453, 438] width 32 height 20
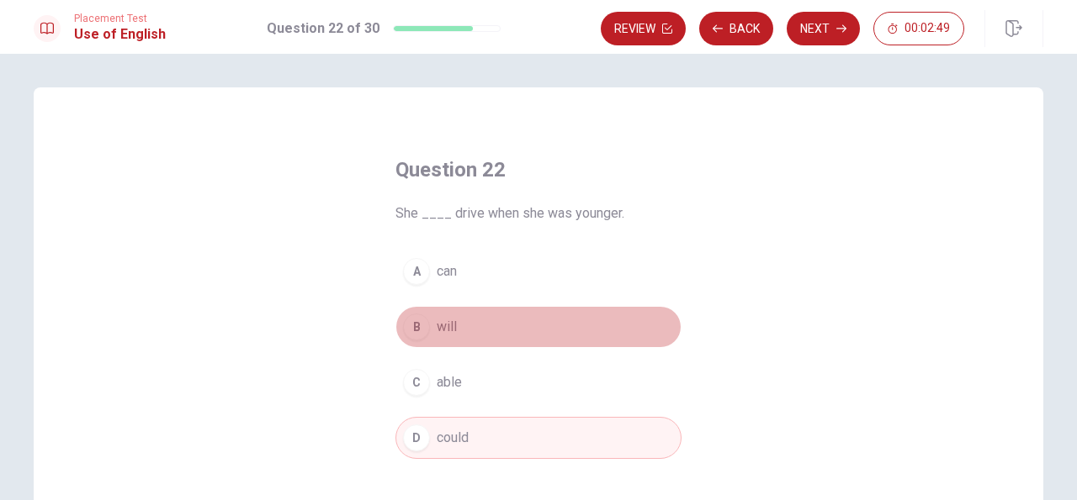
click at [448, 325] on span "will" at bounding box center [447, 327] width 20 height 20
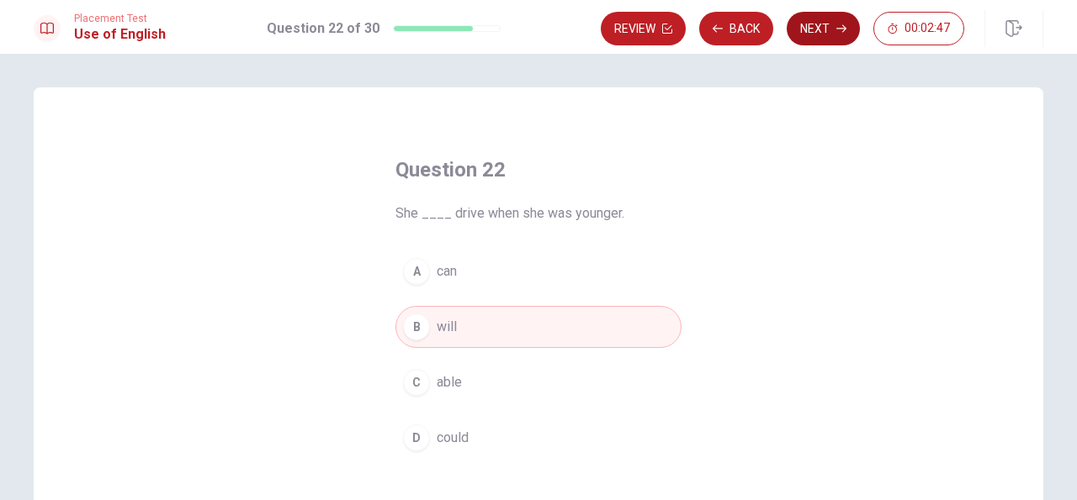
click at [816, 33] on button "Next" at bounding box center [822, 29] width 73 height 34
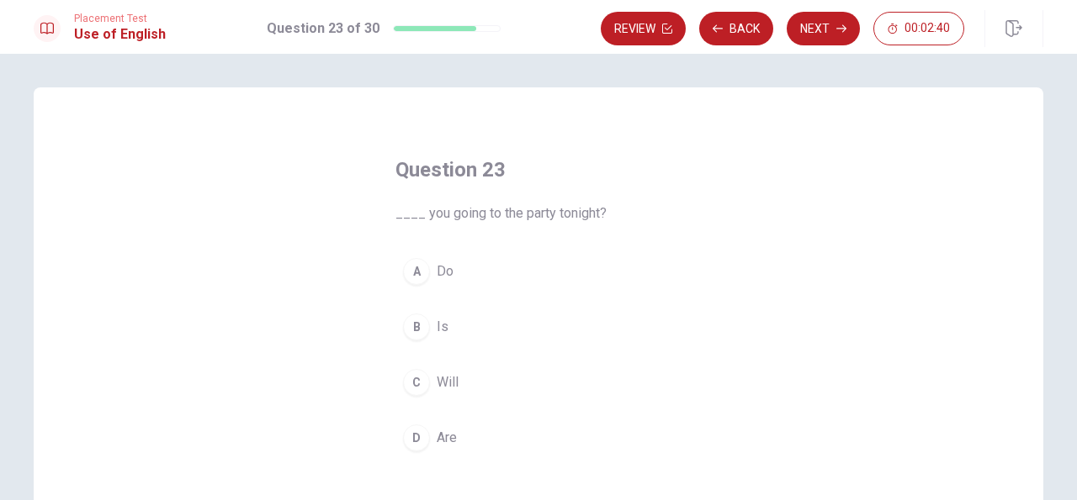
click at [442, 440] on span "Are" at bounding box center [447, 438] width 20 height 20
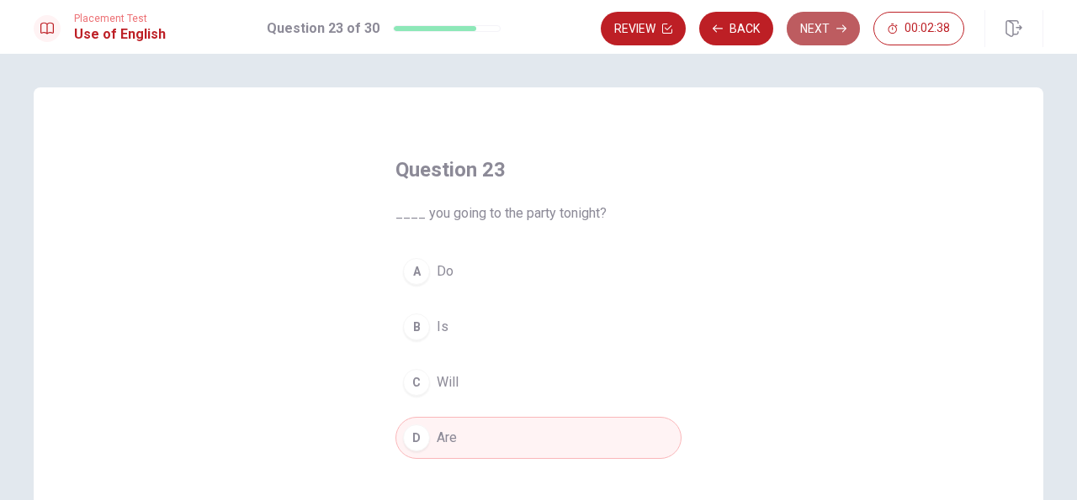
click at [816, 28] on button "Next" at bounding box center [822, 29] width 73 height 34
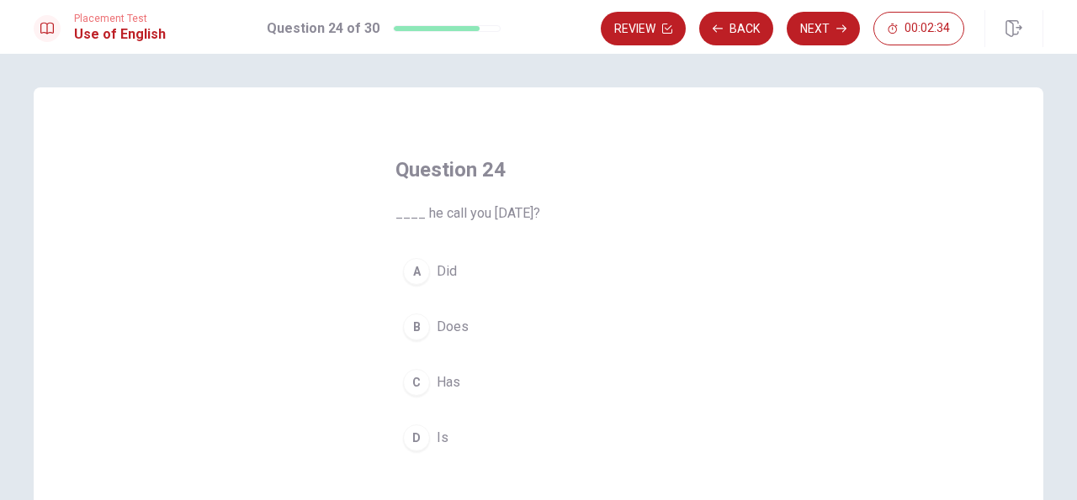
click at [458, 325] on span "Does" at bounding box center [453, 327] width 32 height 20
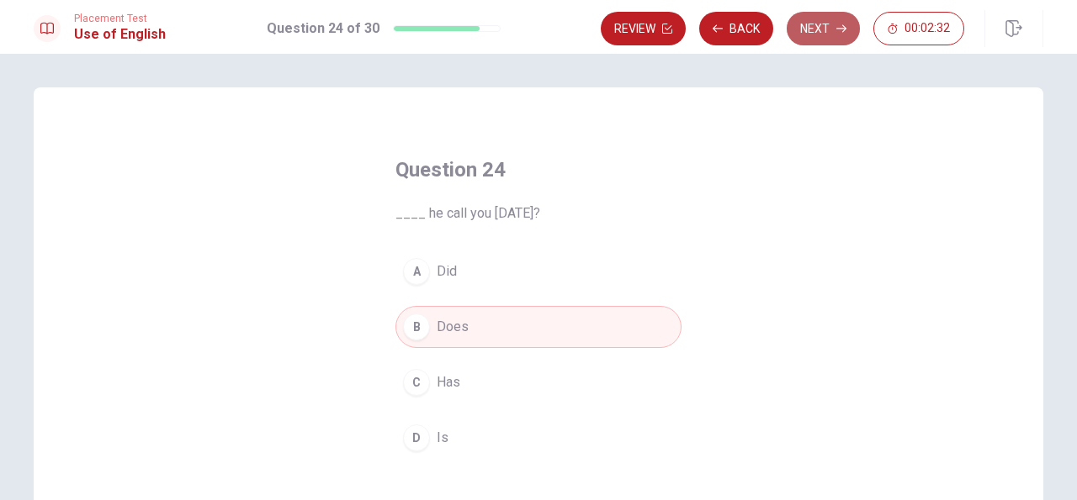
click at [813, 23] on button "Next" at bounding box center [822, 29] width 73 height 34
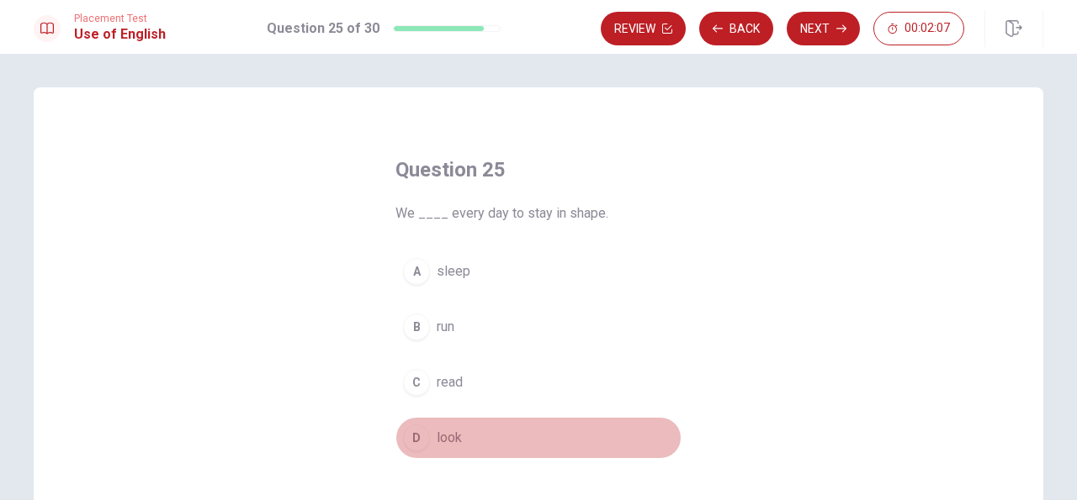
click at [450, 440] on span "look" at bounding box center [449, 438] width 25 height 20
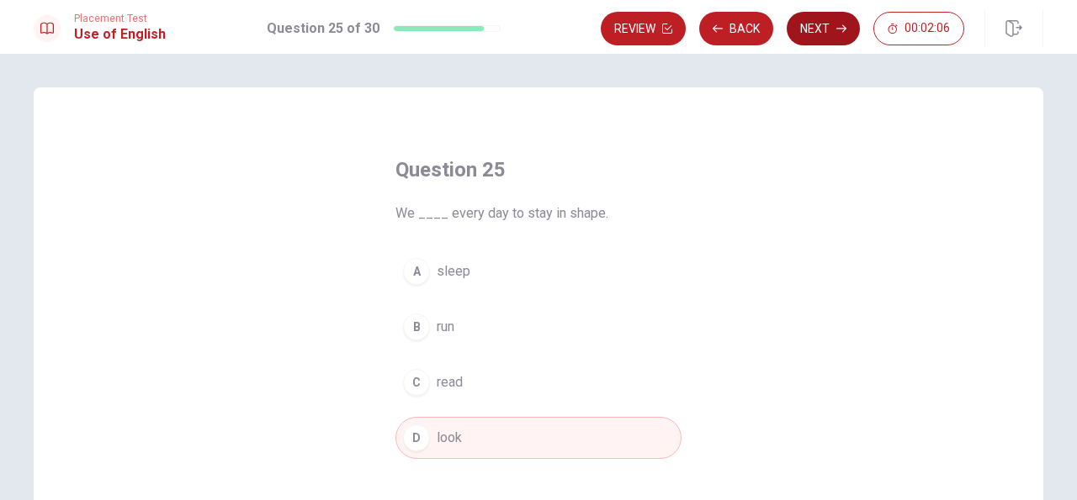
click at [823, 27] on button "Next" at bounding box center [822, 29] width 73 height 34
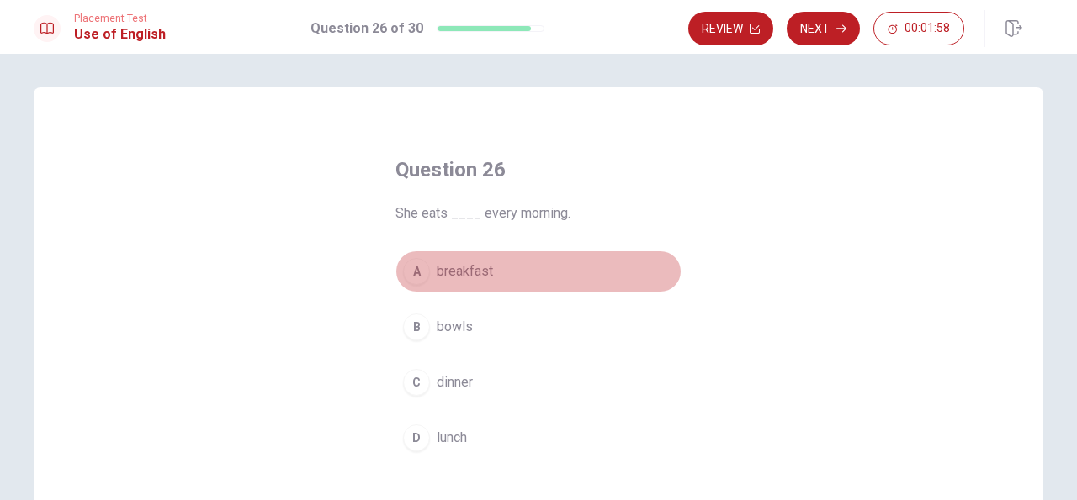
click at [477, 278] on span "breakfast" at bounding box center [465, 272] width 56 height 20
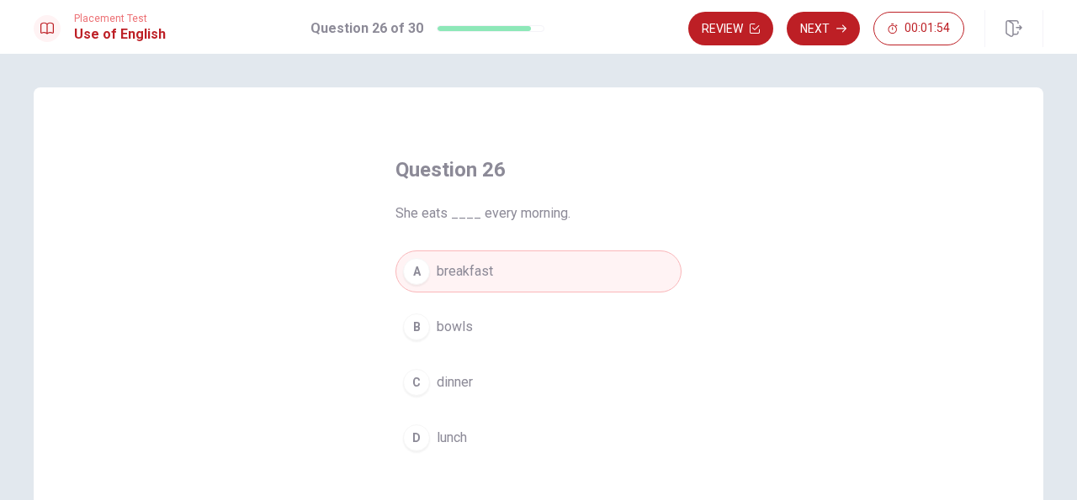
click at [824, 27] on button "Next" at bounding box center [822, 29] width 73 height 34
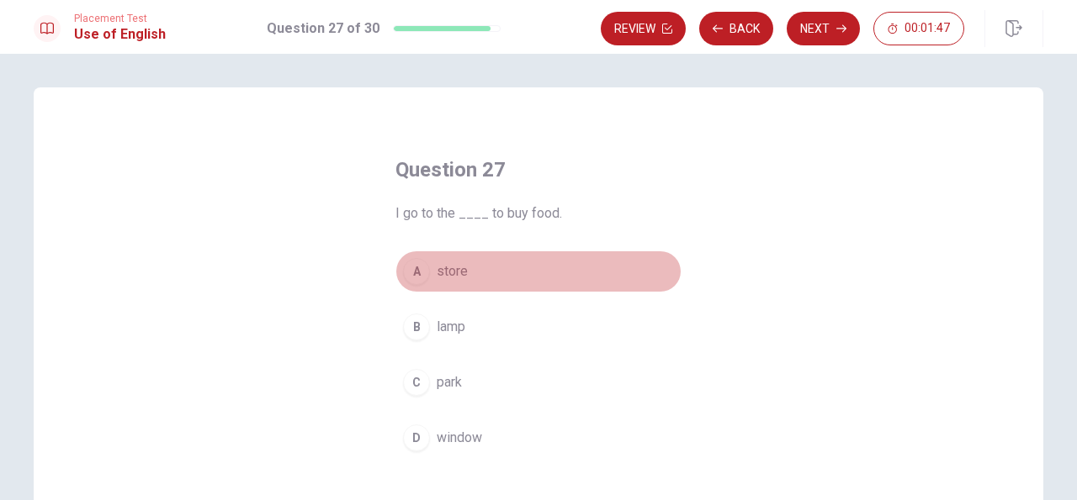
click at [455, 271] on span "store" at bounding box center [452, 272] width 31 height 20
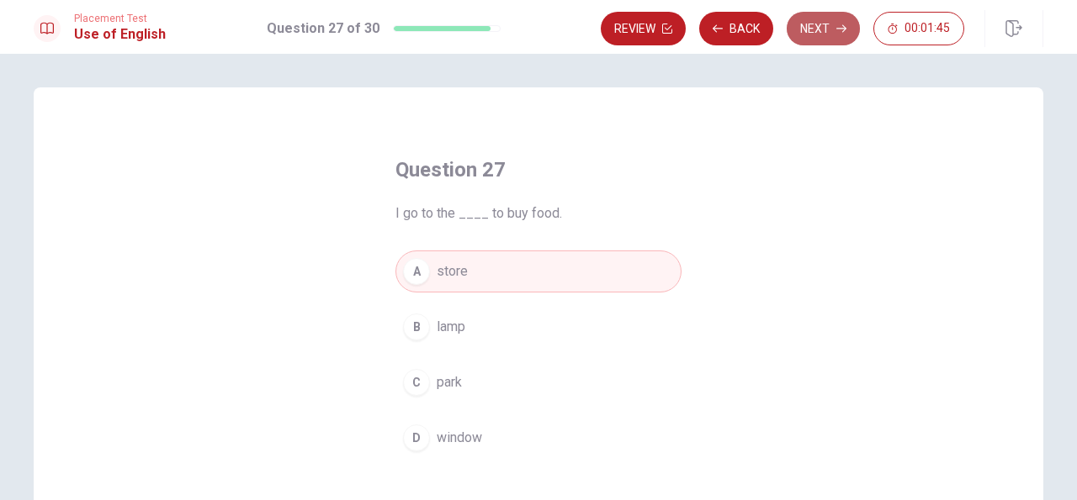
click at [821, 26] on button "Next" at bounding box center [822, 29] width 73 height 34
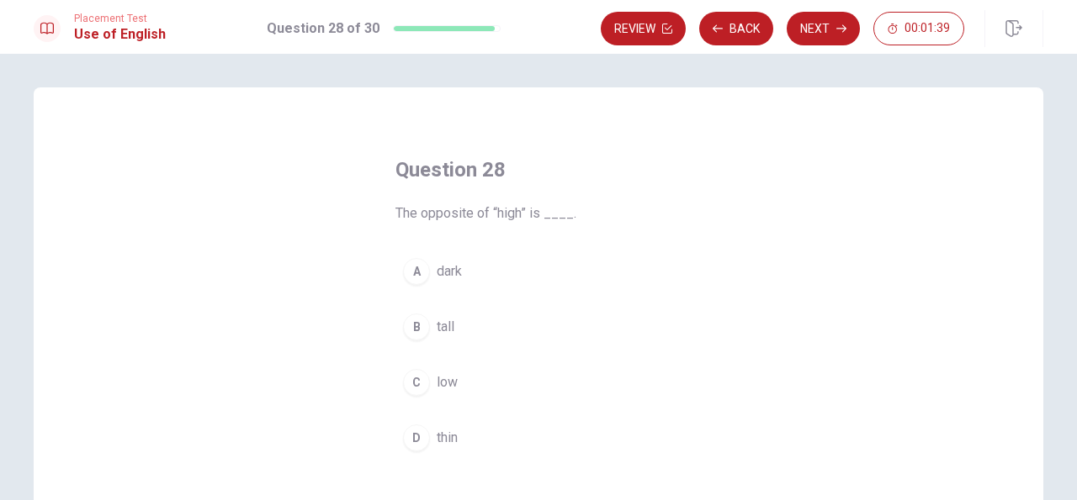
click at [444, 379] on span "low" at bounding box center [447, 383] width 21 height 20
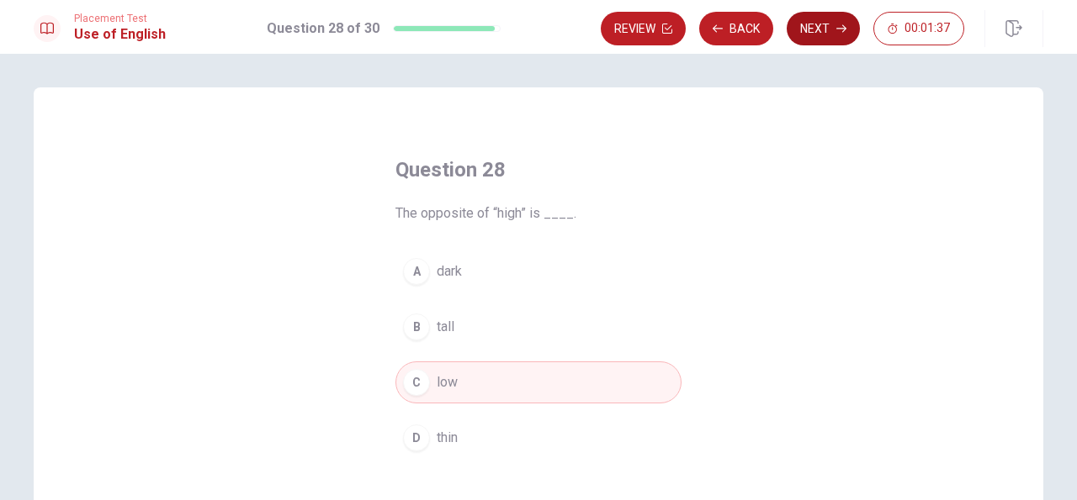
click at [817, 29] on button "Next" at bounding box center [822, 29] width 73 height 34
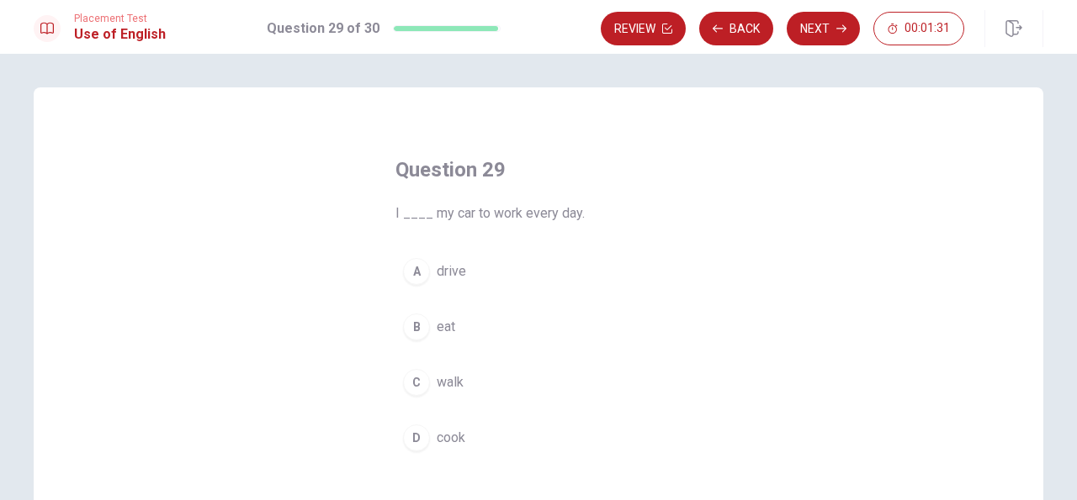
click at [457, 272] on span "drive" at bounding box center [451, 272] width 29 height 20
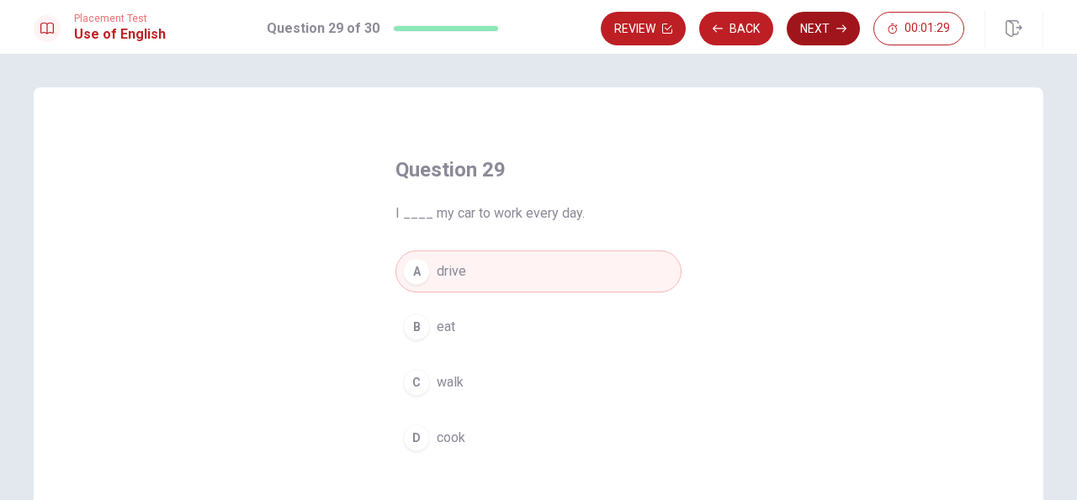
click at [812, 24] on button "Next" at bounding box center [822, 29] width 73 height 34
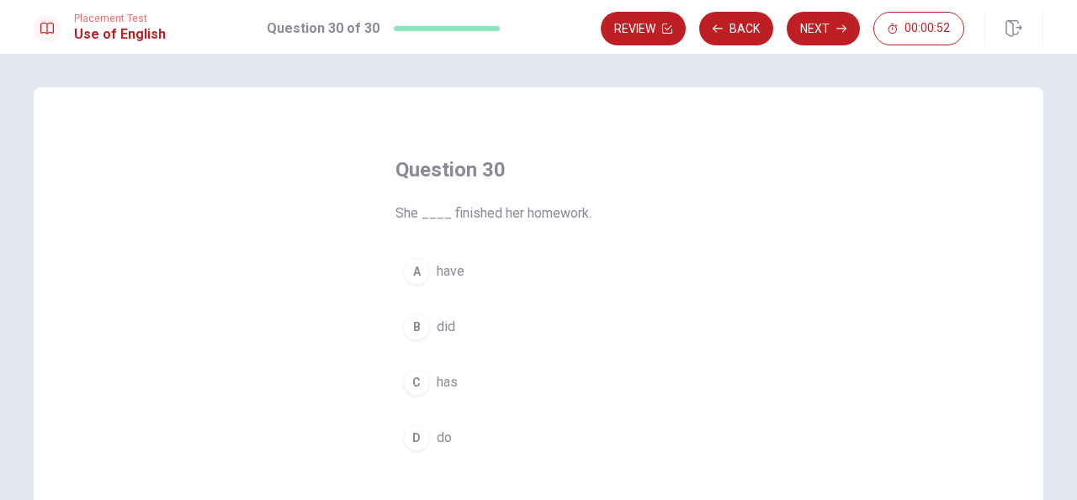
click at [453, 327] on button "B did" at bounding box center [538, 327] width 286 height 42
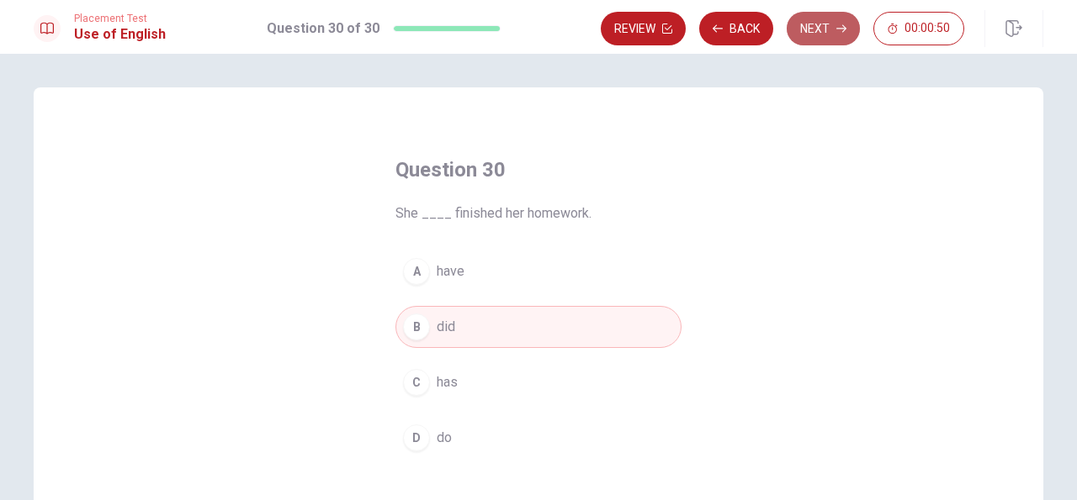
click at [816, 33] on button "Next" at bounding box center [822, 29] width 73 height 34
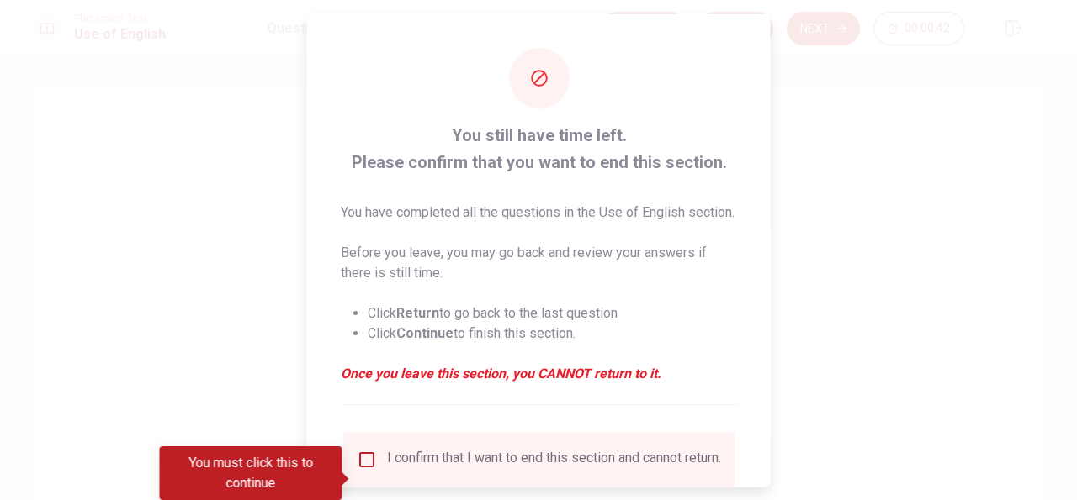
click at [363, 469] on input "You must click this to continue" at bounding box center [367, 459] width 20 height 20
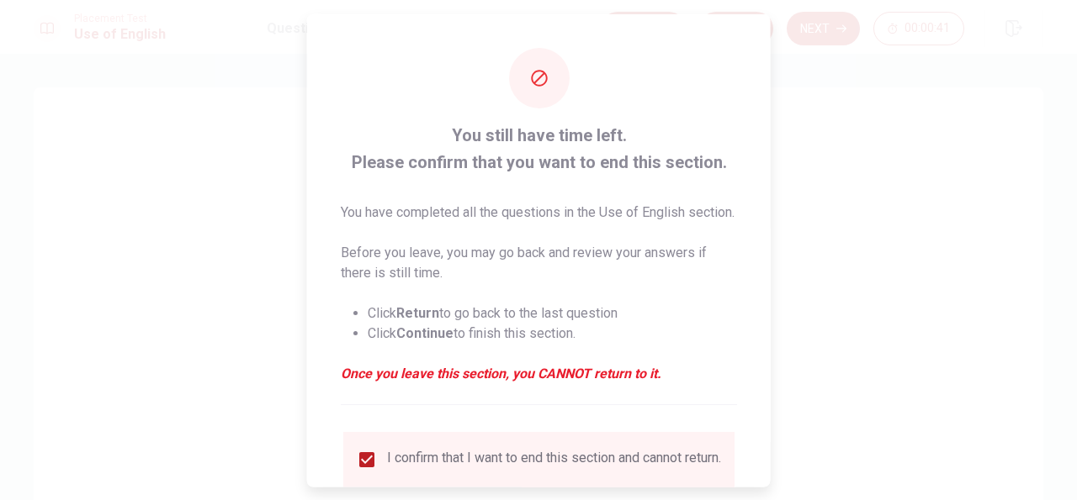
scroll to position [147, 0]
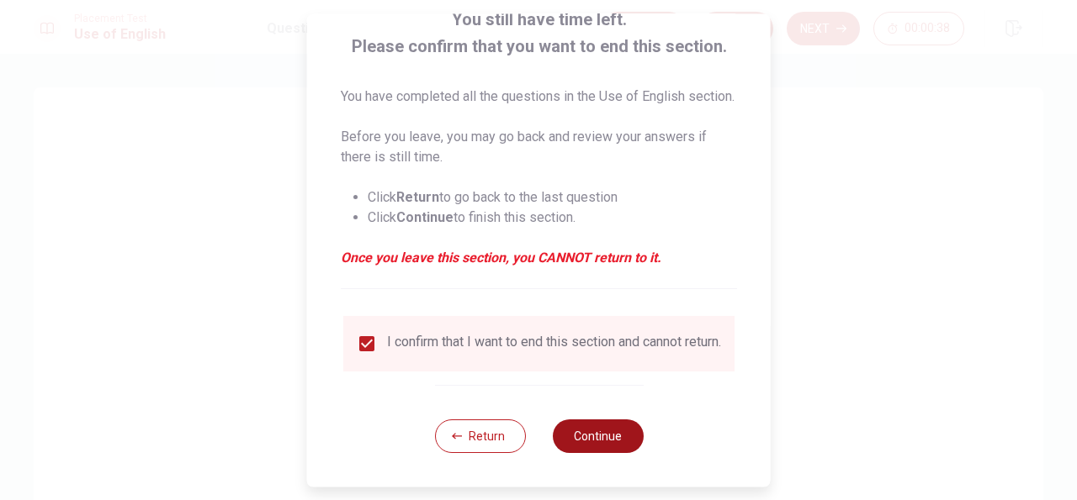
click at [606, 431] on button "Continue" at bounding box center [597, 437] width 91 height 34
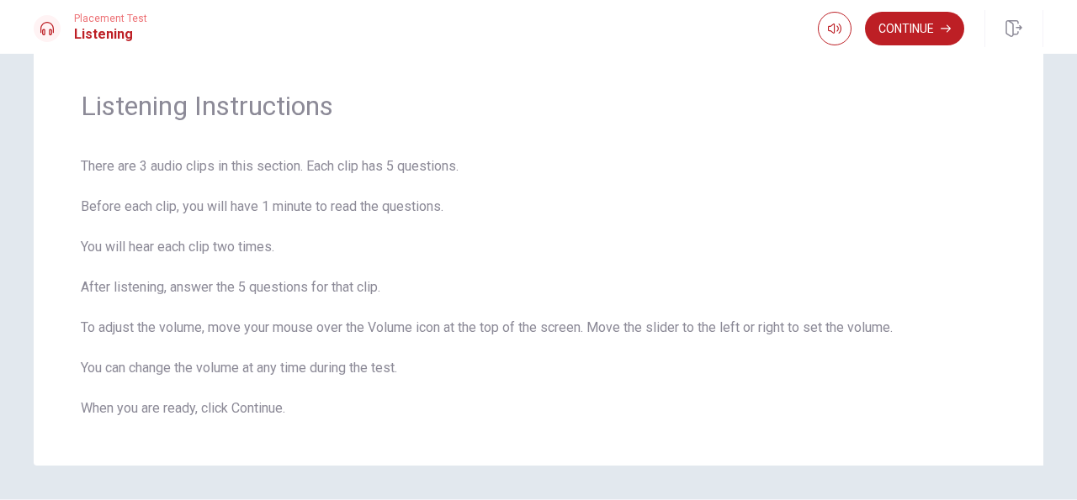
scroll to position [48, 0]
click at [930, 26] on button "Continue" at bounding box center [914, 29] width 99 height 34
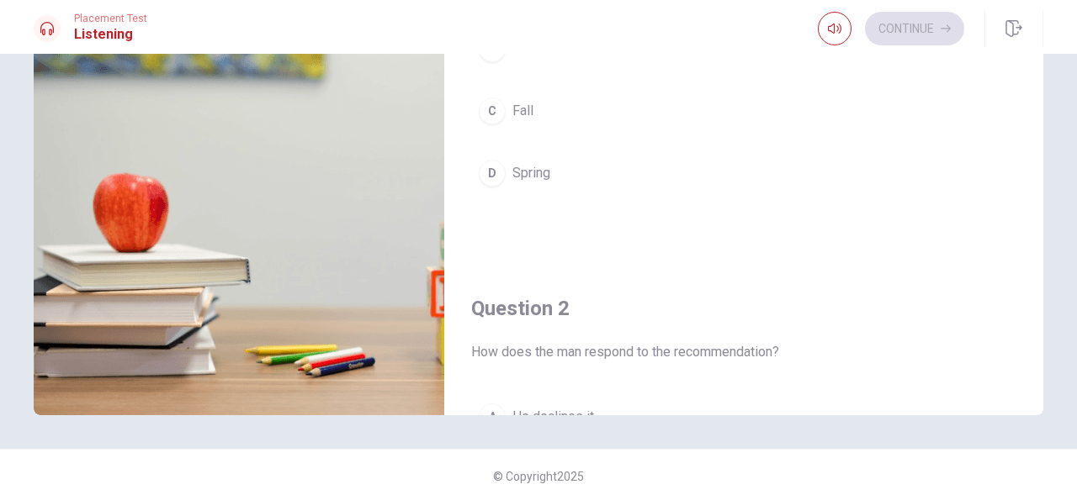
scroll to position [0, 0]
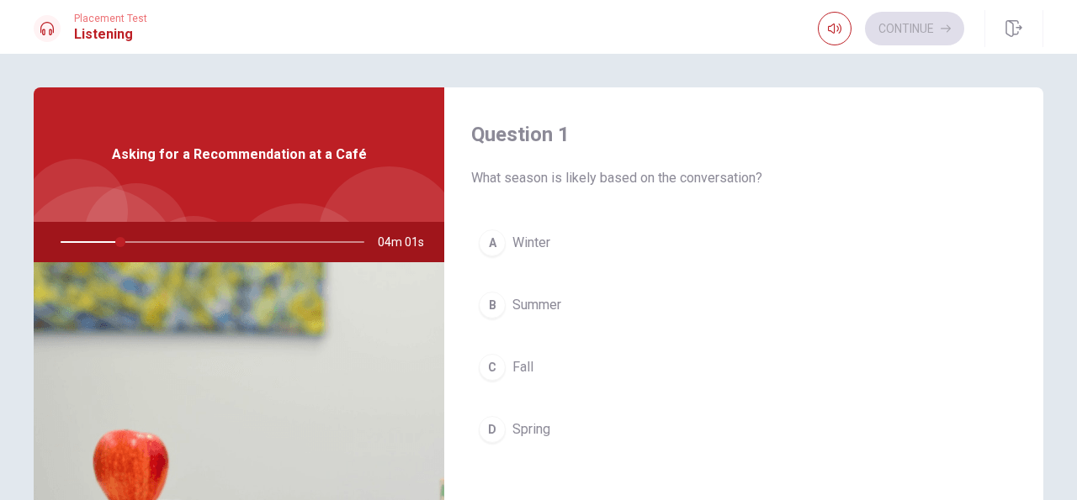
click at [121, 245] on div at bounding box center [208, 242] width 337 height 40
drag, startPoint x: 121, startPoint y: 245, endPoint x: 48, endPoint y: 245, distance: 73.2
click at [48, 245] on div at bounding box center [208, 242] width 337 height 40
click at [241, 200] on div "Asking for a Recommendation at a Café" at bounding box center [239, 154] width 410 height 135
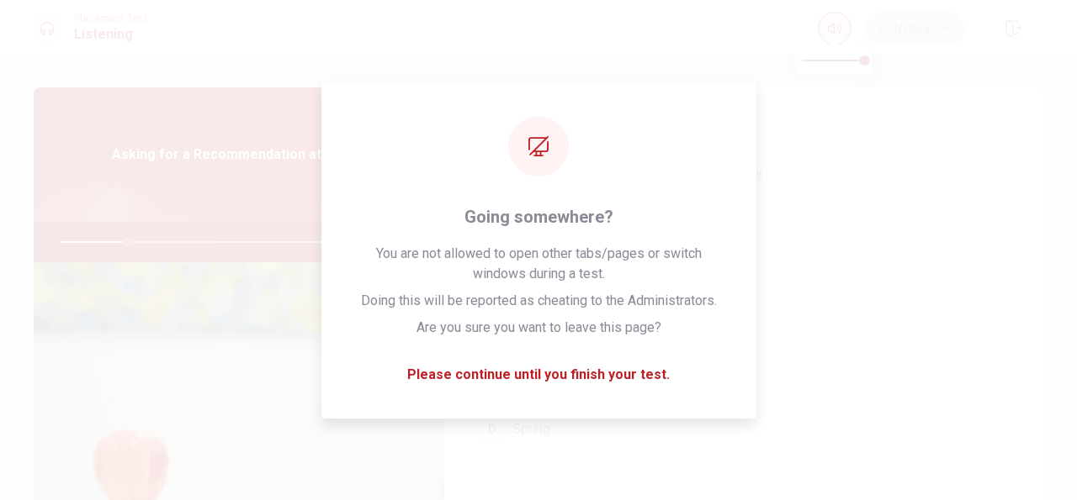
click at [830, 30] on icon "button" at bounding box center [834, 28] width 13 height 13
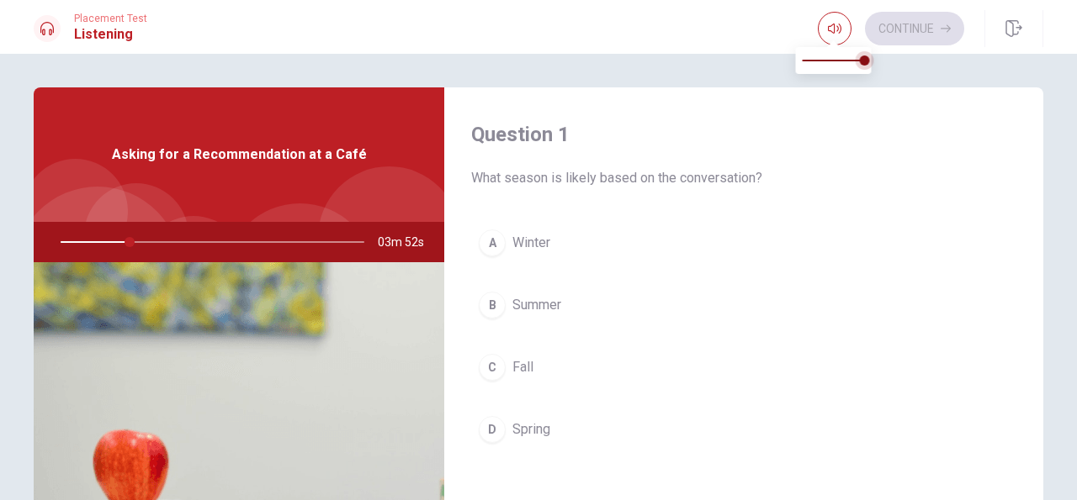
type input "23"
type input "0.9"
type input "23"
type input "0.8"
type input "23"
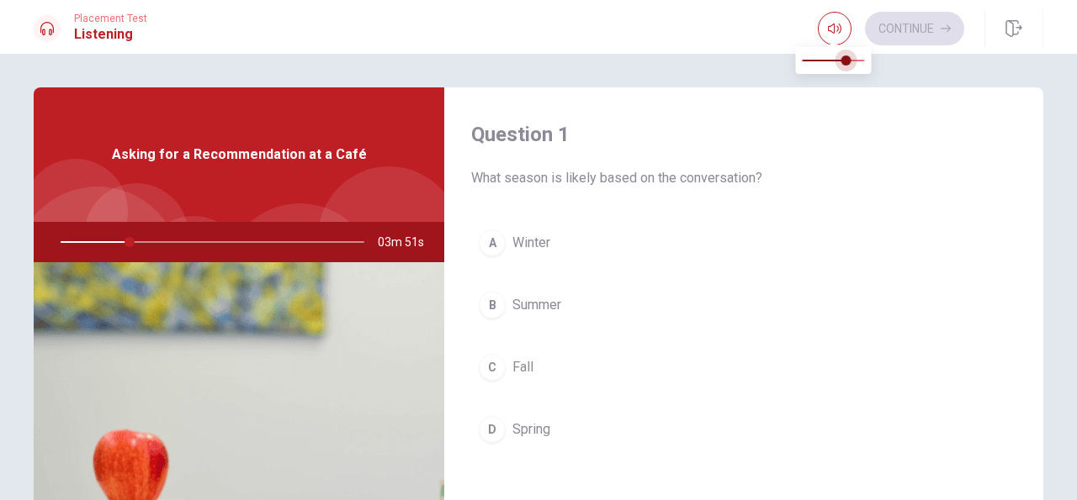
type input "0.7"
type input "23"
type input "0.5"
type input "23"
type input "0.3"
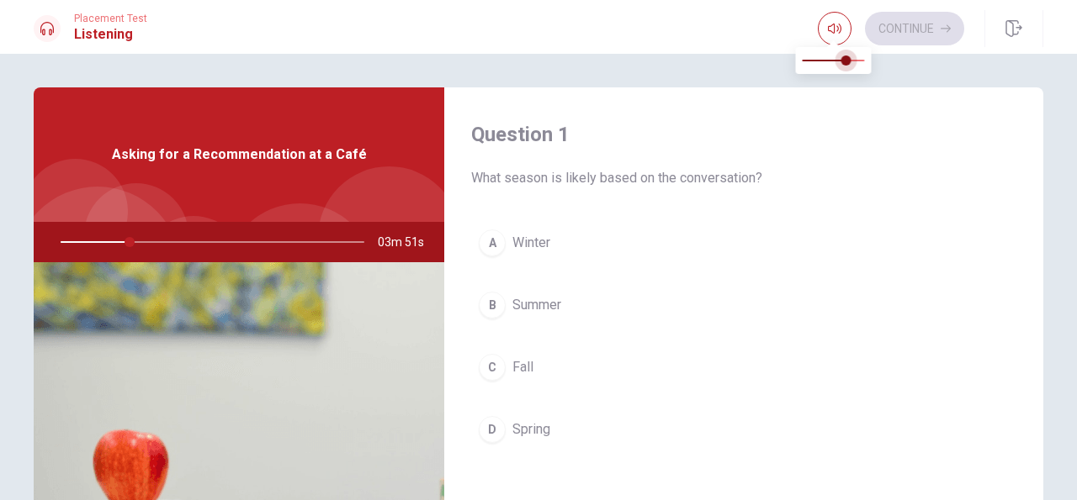
type input "23"
type input "0.2"
type input "23"
type input "0.1"
type input "23"
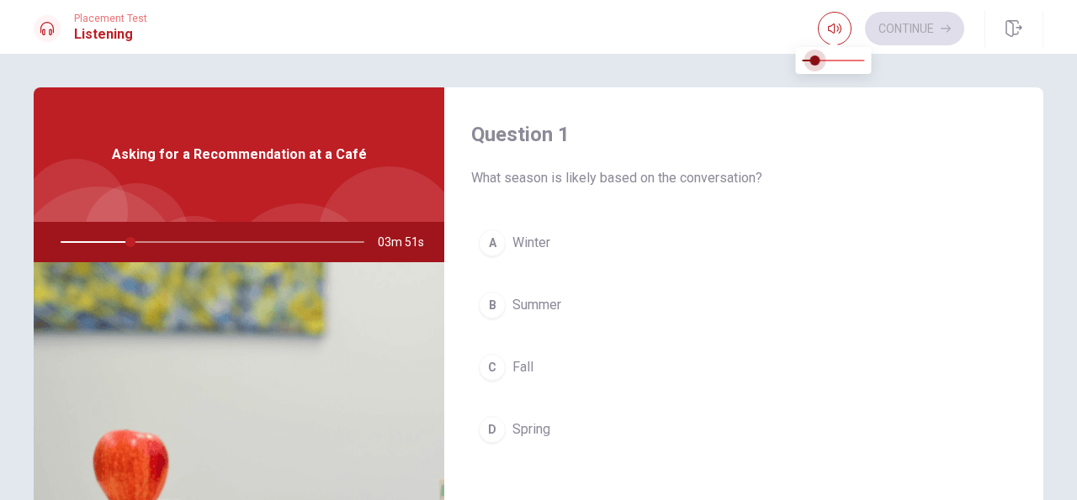
type input "0"
drag, startPoint x: 844, startPoint y: 61, endPoint x: 799, endPoint y: 62, distance: 45.4
click at [799, 62] on span at bounding box center [802, 61] width 10 height 10
click at [836, 26] on icon "button" at bounding box center [834, 28] width 13 height 13
type input "24"
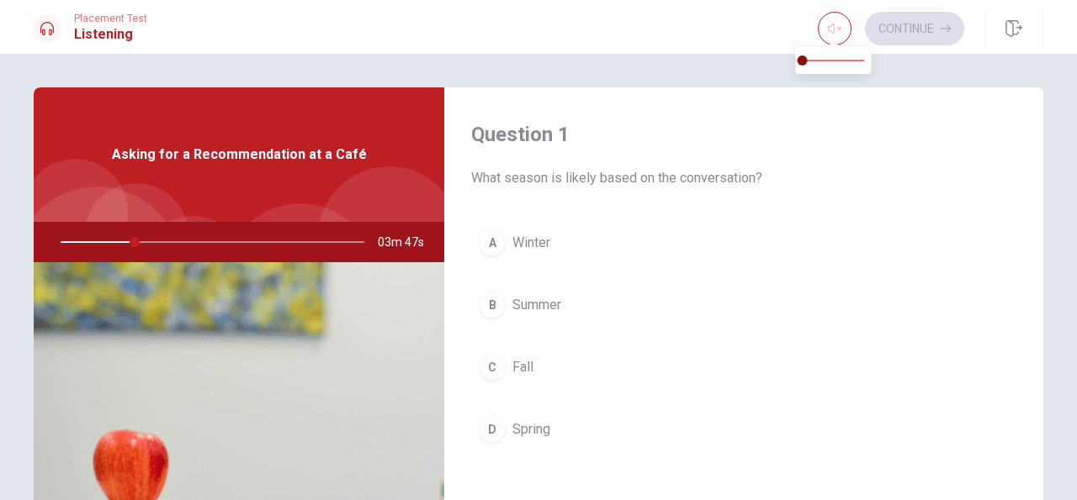
type input "0.1"
type input "24"
type input "0.4"
type input "24"
type input "0.8"
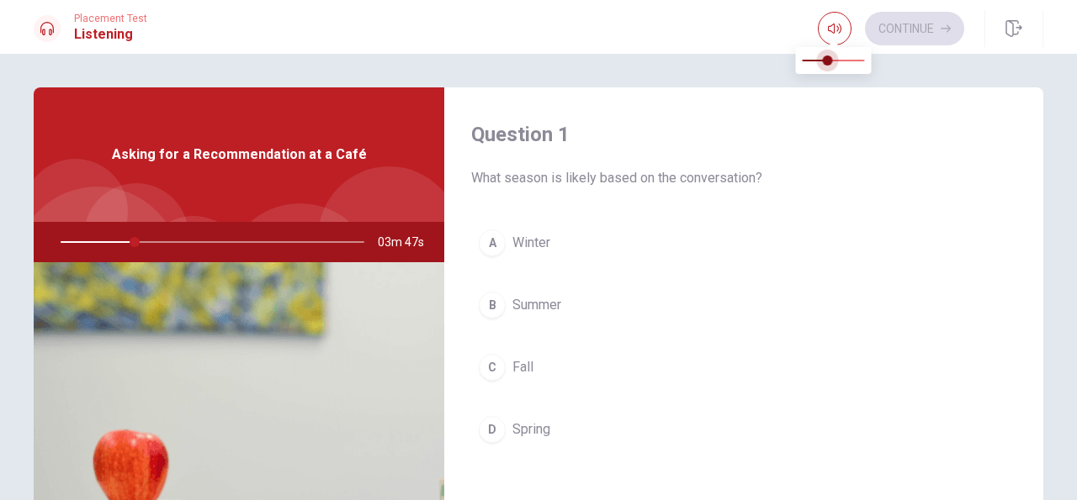
type input "24"
type input "1"
drag, startPoint x: 802, startPoint y: 61, endPoint x: 871, endPoint y: 63, distance: 69.0
click at [870, 63] on span at bounding box center [865, 61] width 10 height 10
click at [832, 29] on icon "button" at bounding box center [834, 29] width 13 height 10
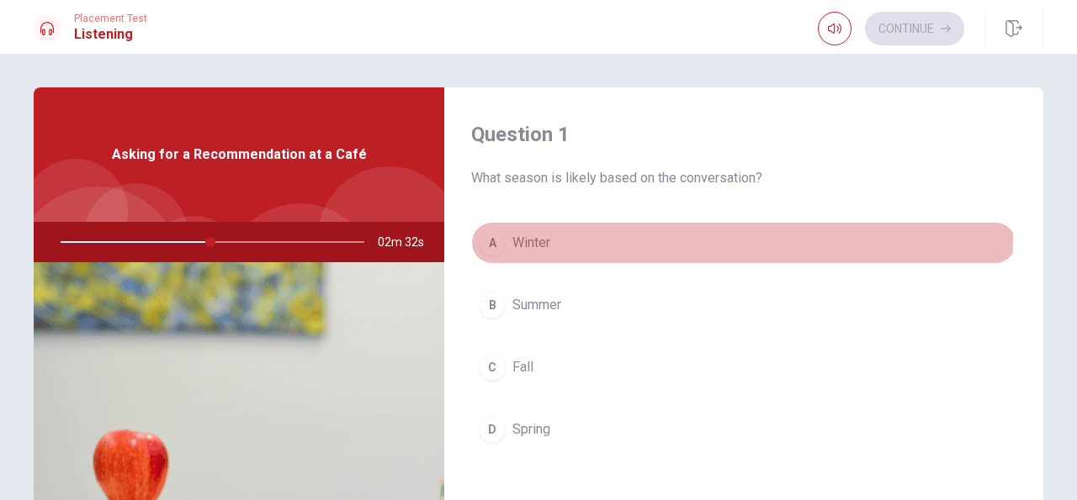
click at [536, 236] on span "Winter" at bounding box center [531, 243] width 38 height 20
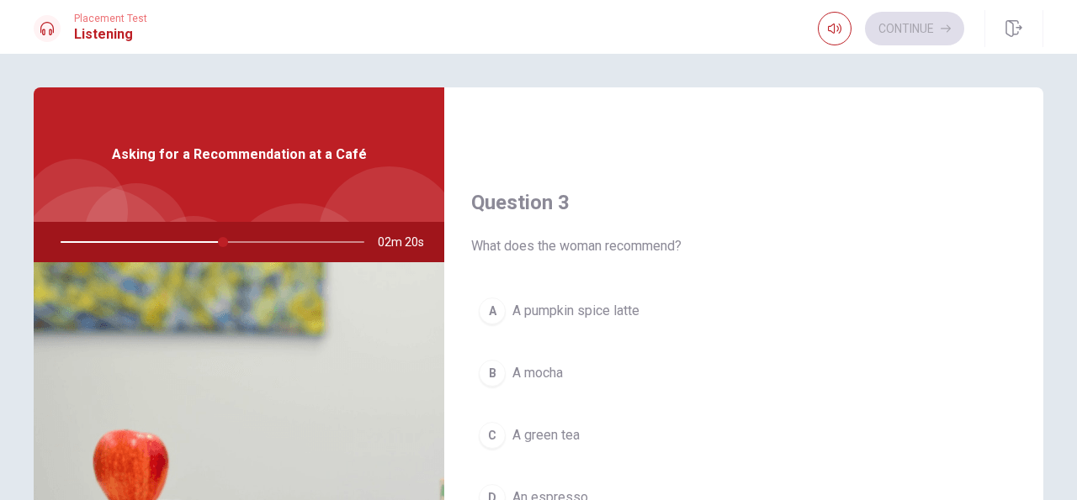
scroll to position [848, 0]
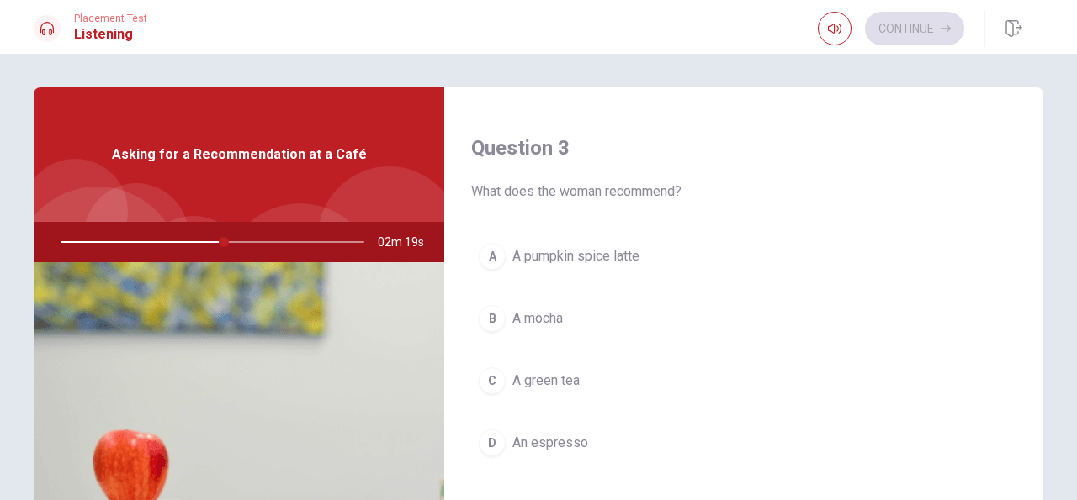
click at [610, 248] on span "A pumpkin spice latte" at bounding box center [575, 256] width 127 height 20
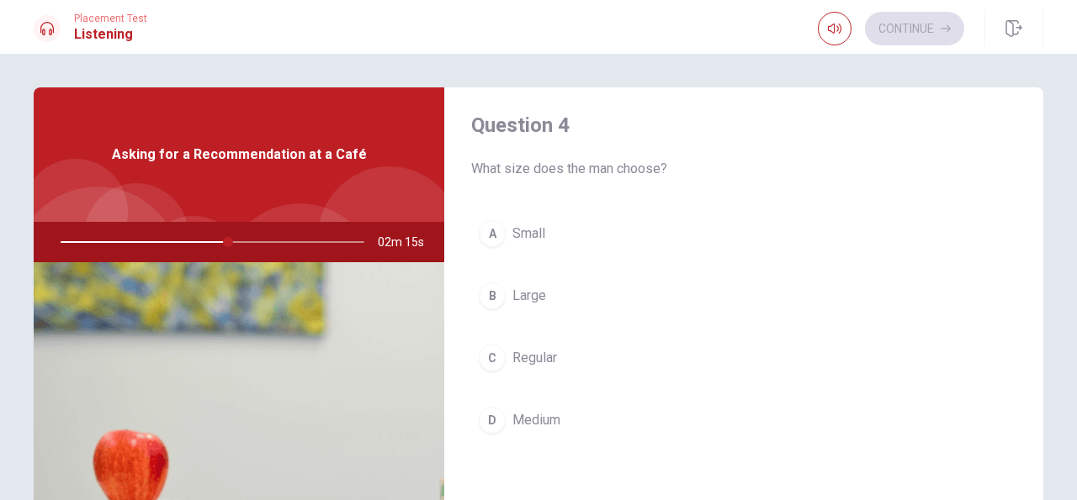
scroll to position [1306, 0]
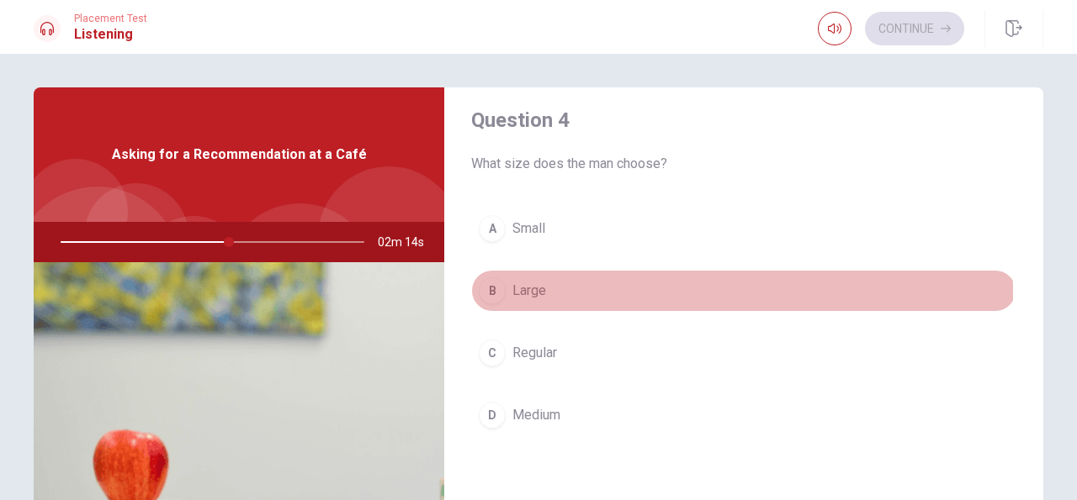
click at [528, 293] on span "Large" at bounding box center [529, 291] width 34 height 20
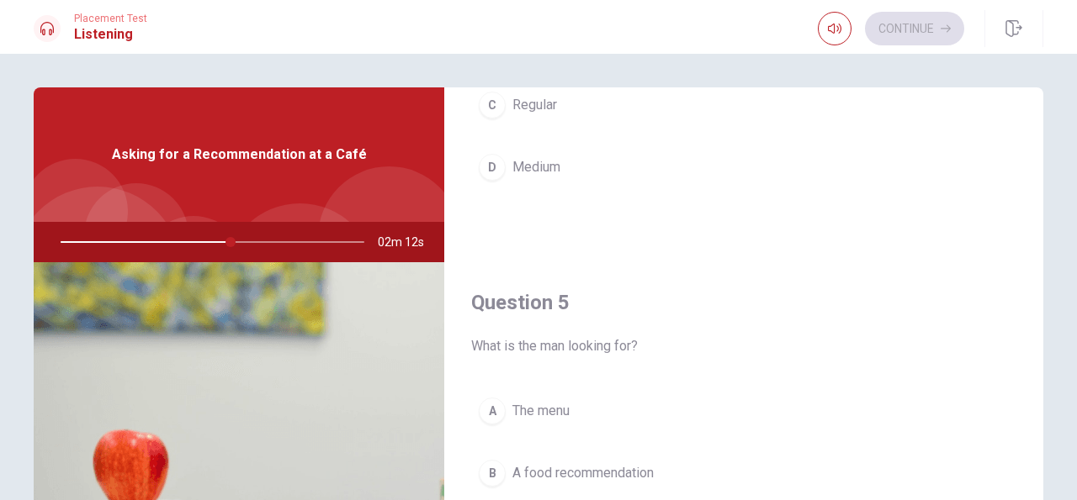
scroll to position [1569, 0]
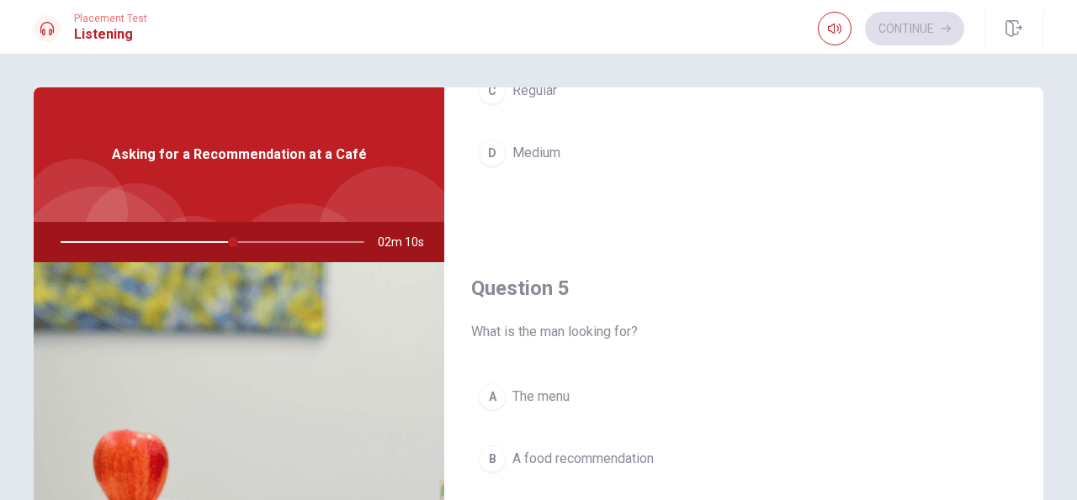
click at [593, 459] on span "A food recommendation" at bounding box center [582, 459] width 141 height 20
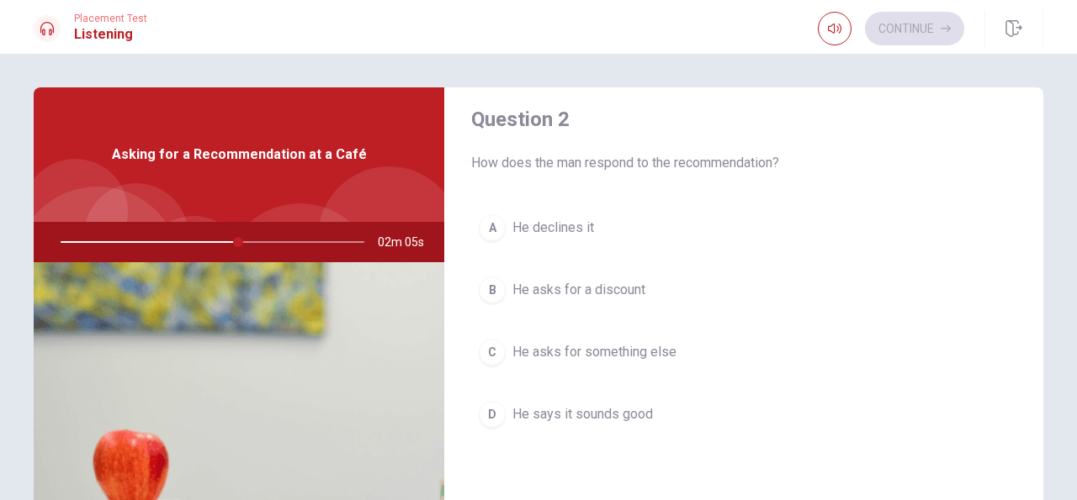
scroll to position [412, 0]
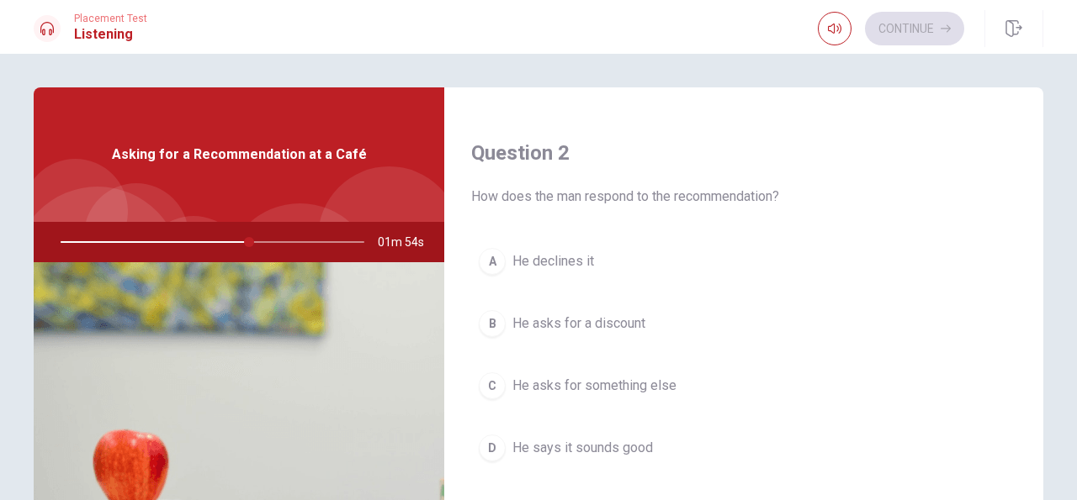
click at [613, 385] on span "He asks for something else" at bounding box center [594, 386] width 164 height 20
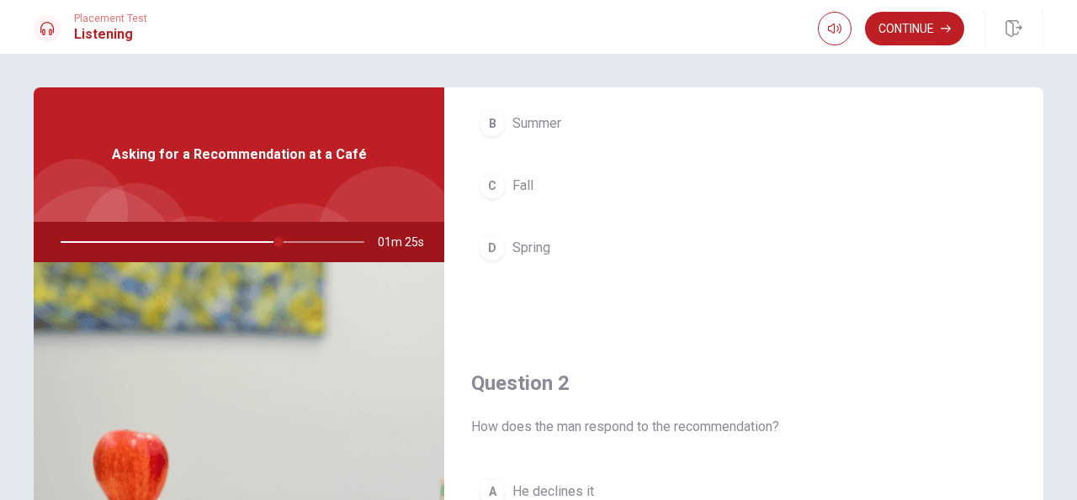
scroll to position [0, 0]
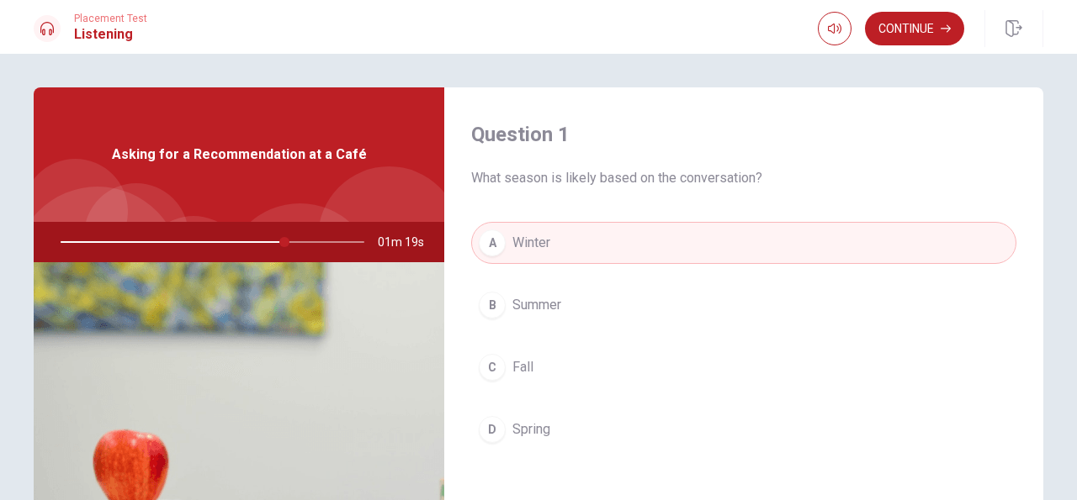
drag, startPoint x: 285, startPoint y: 245, endPoint x: 192, endPoint y: 226, distance: 95.2
click at [192, 226] on div at bounding box center [208, 242] width 337 height 40
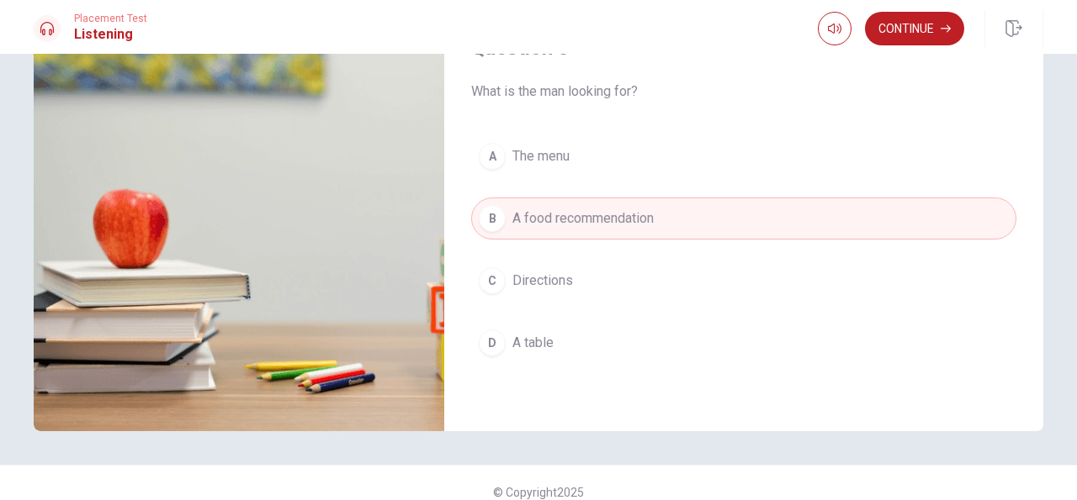
scroll to position [259, 0]
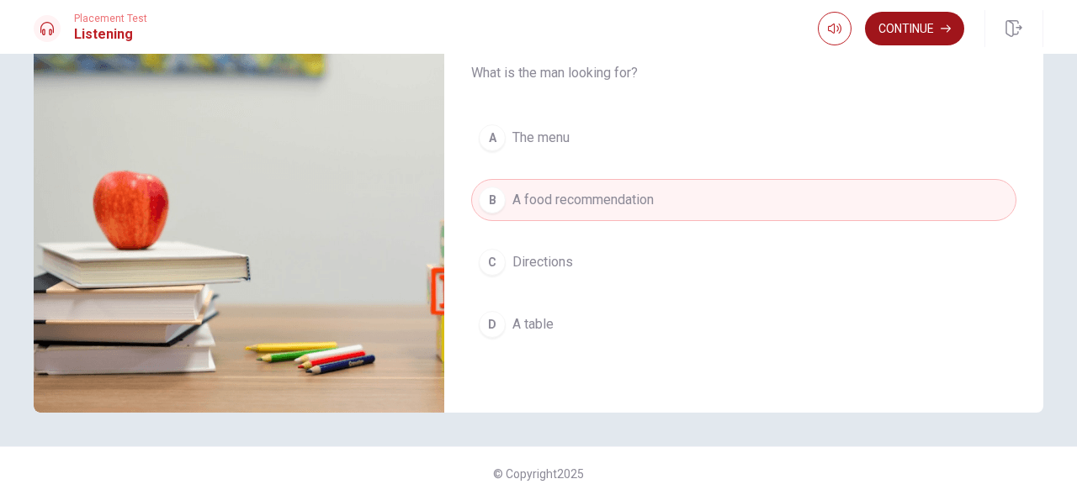
click at [902, 19] on button "Continue" at bounding box center [914, 29] width 99 height 34
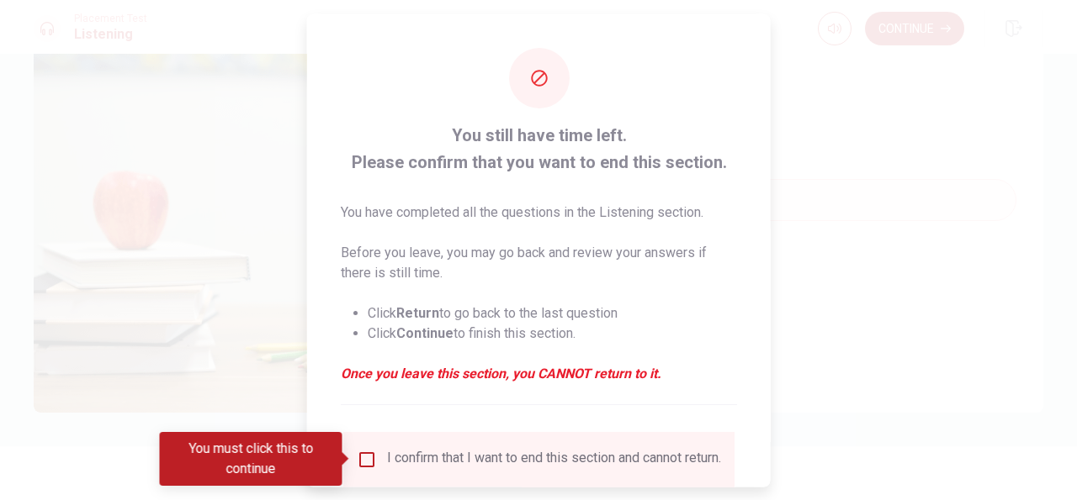
click at [367, 454] on input "You must click this to continue" at bounding box center [367, 459] width 20 height 20
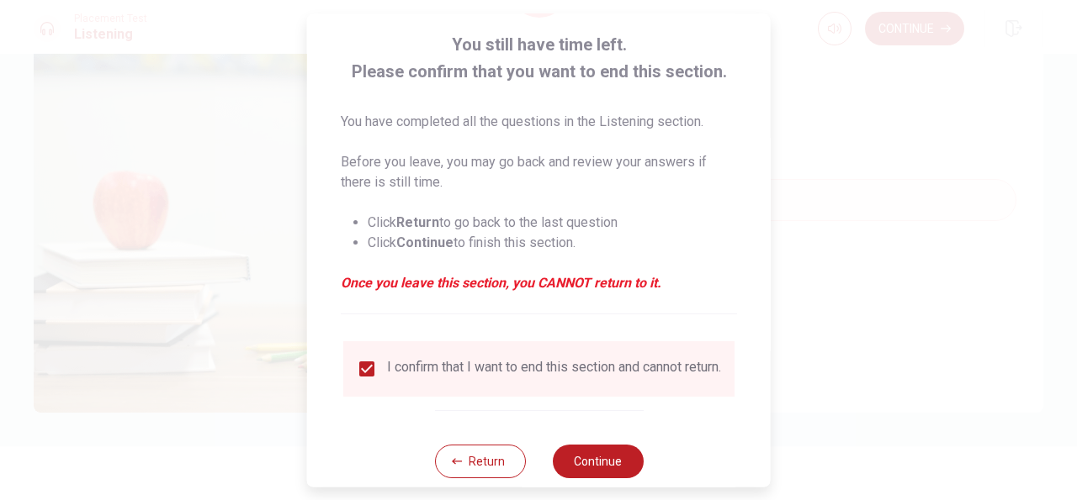
scroll to position [127, 0]
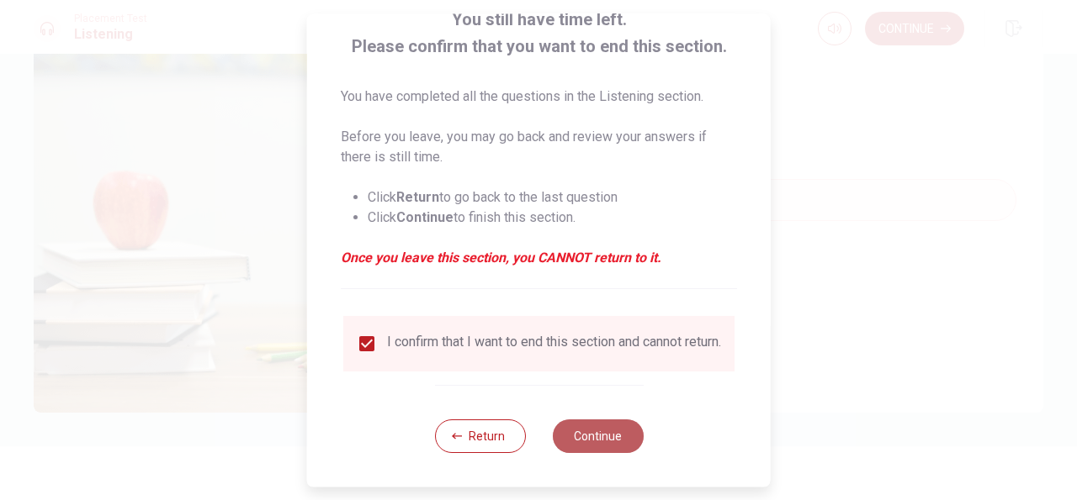
click at [603, 439] on button "Continue" at bounding box center [597, 437] width 91 height 34
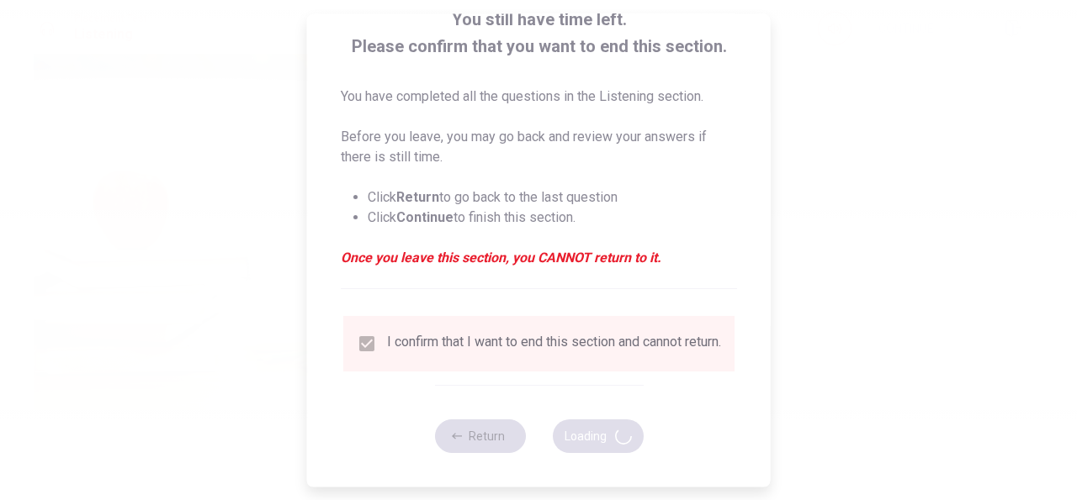
type input "84"
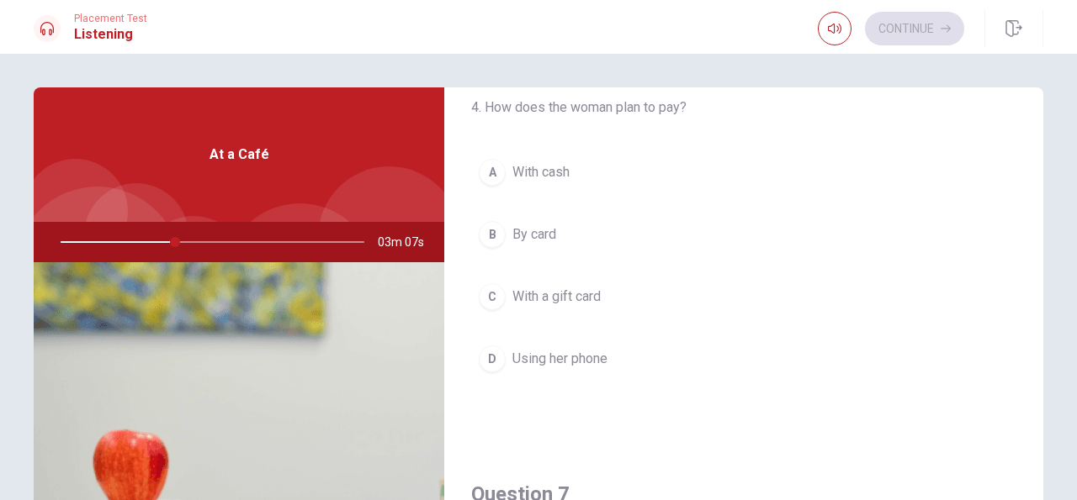
scroll to position [0, 0]
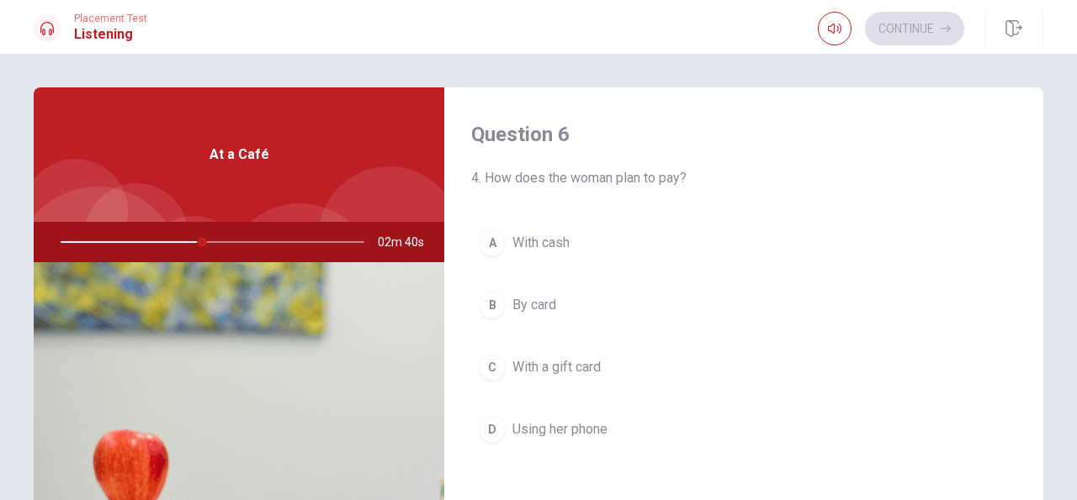
click at [544, 304] on span "By card" at bounding box center [534, 305] width 44 height 20
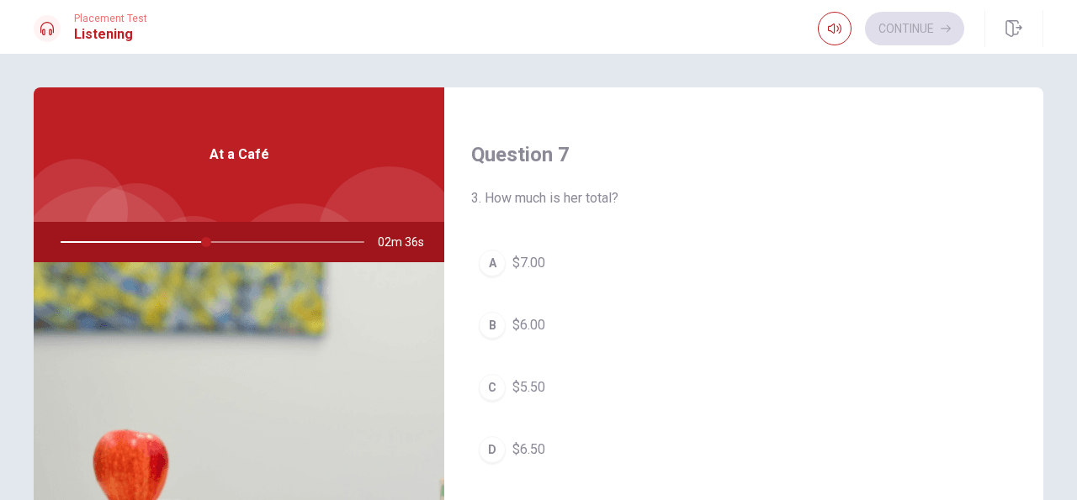
scroll to position [412, 0]
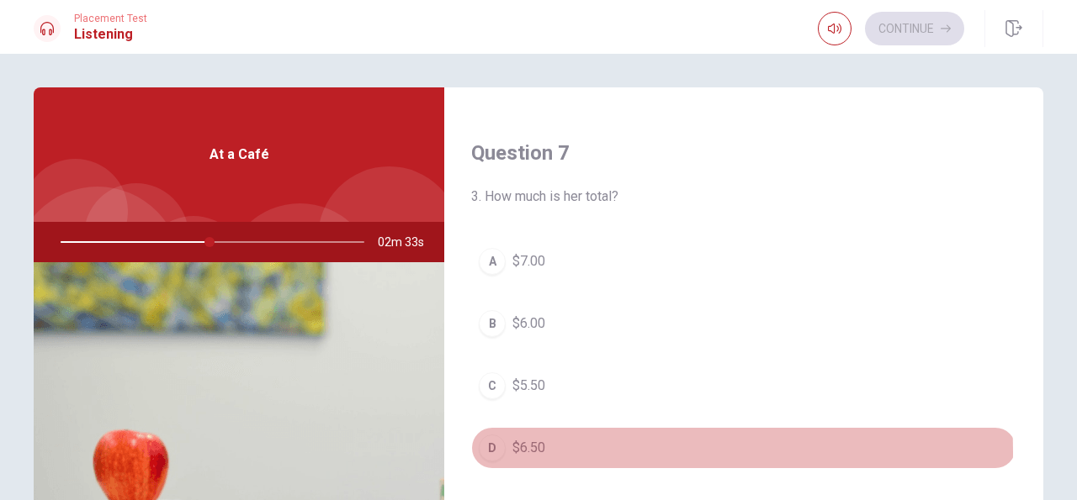
click at [531, 453] on span "$6.50" at bounding box center [528, 448] width 33 height 20
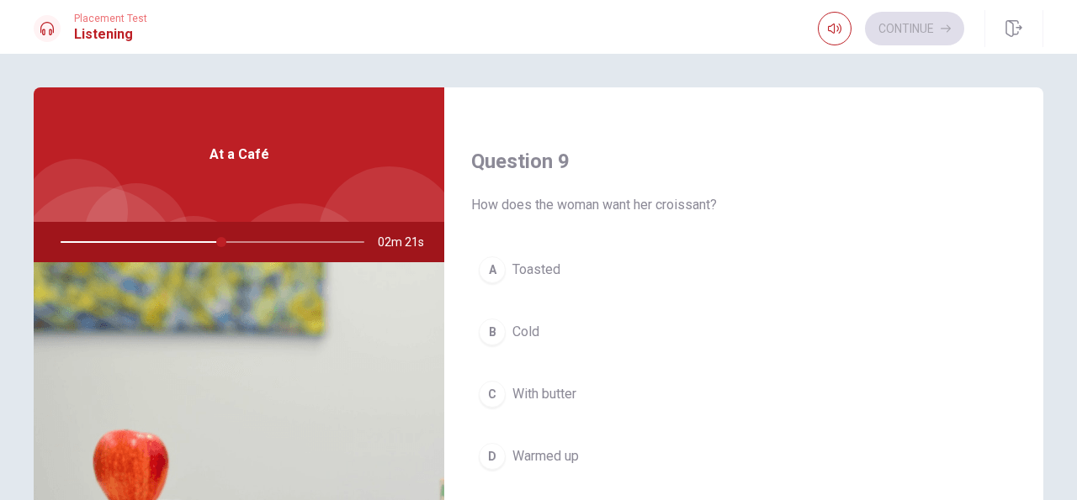
scroll to position [1266, 0]
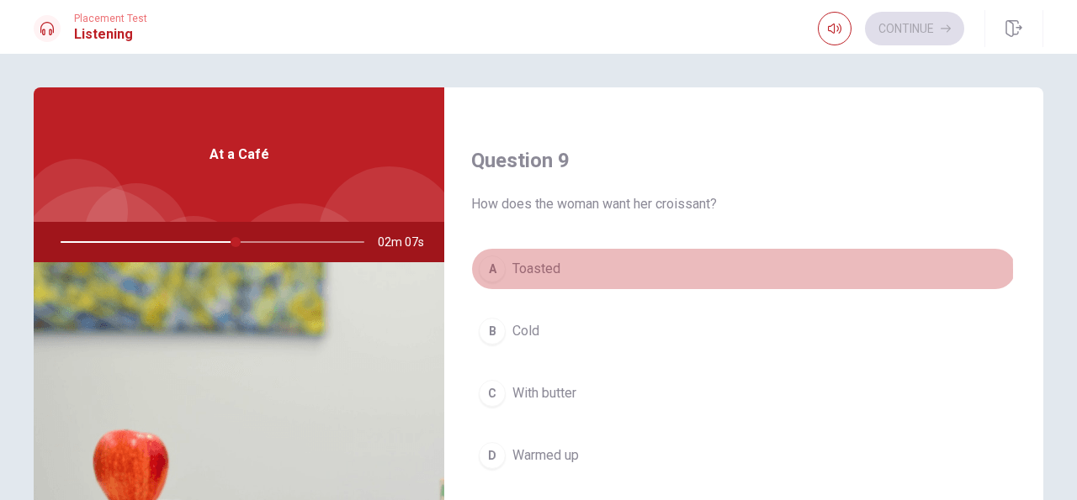
click at [523, 271] on span "Toasted" at bounding box center [536, 269] width 48 height 20
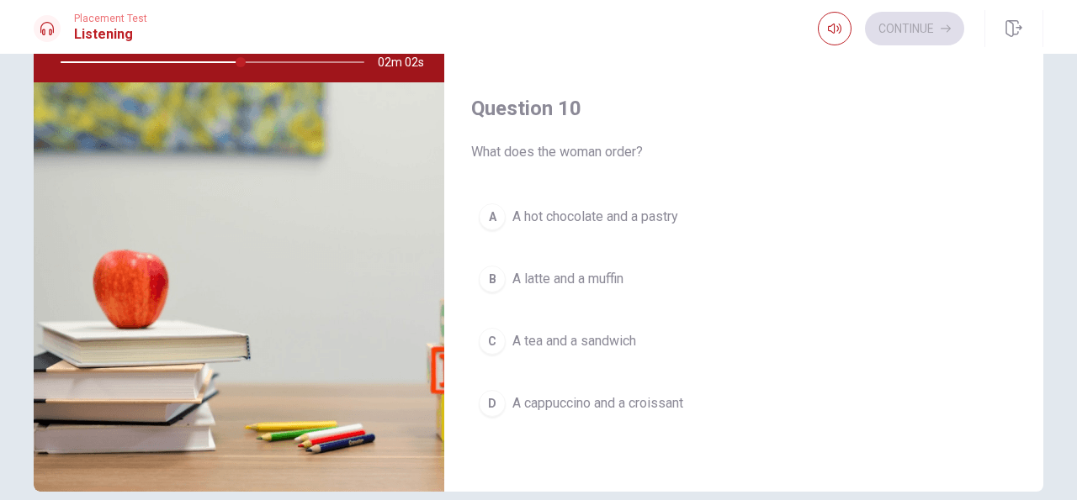
scroll to position [177, 0]
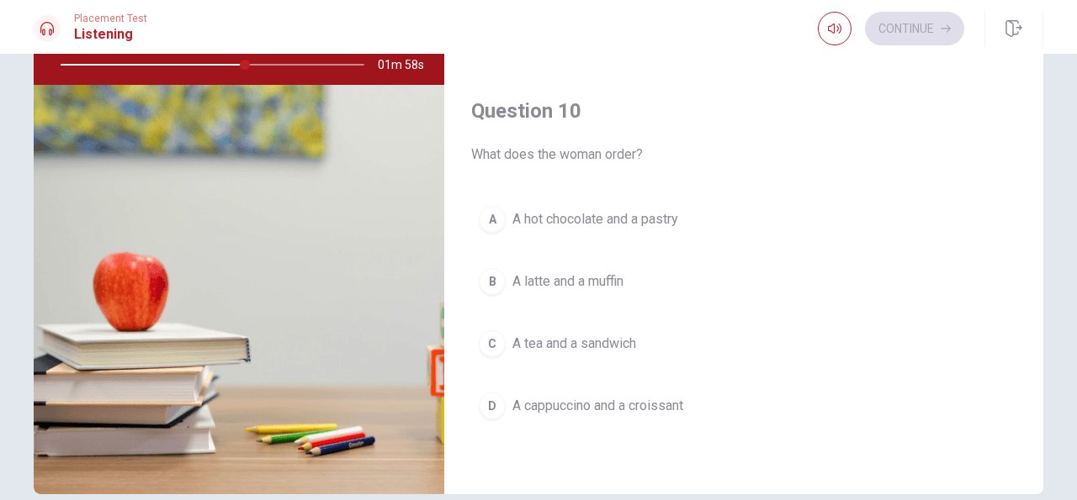
click at [627, 415] on span "A cappuccino and a croissant" at bounding box center [597, 406] width 171 height 20
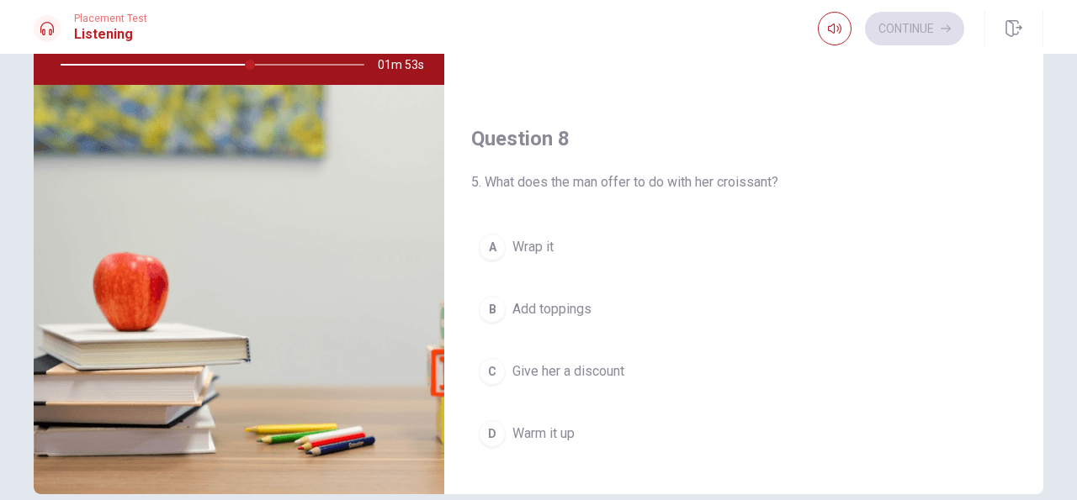
scroll to position [705, 0]
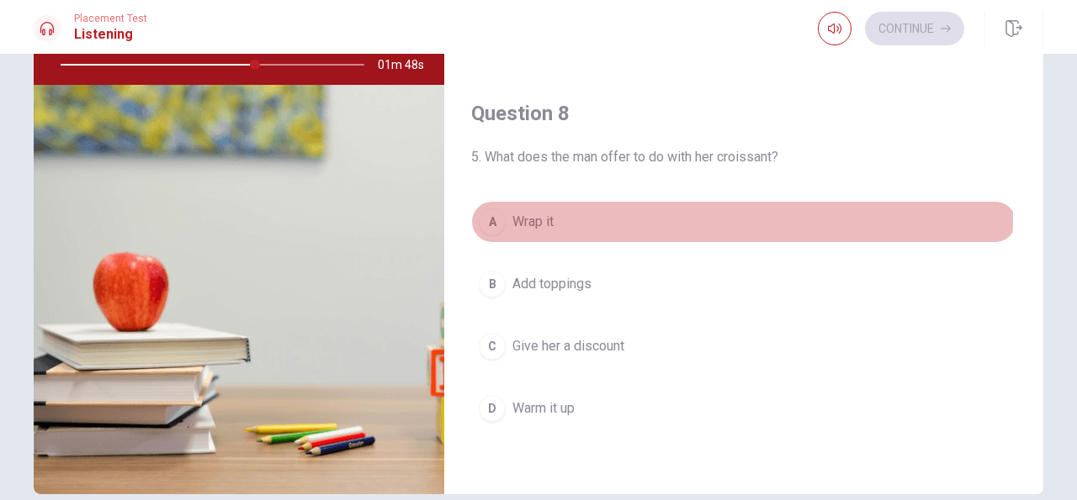
click at [524, 214] on span "Wrap it" at bounding box center [532, 222] width 41 height 20
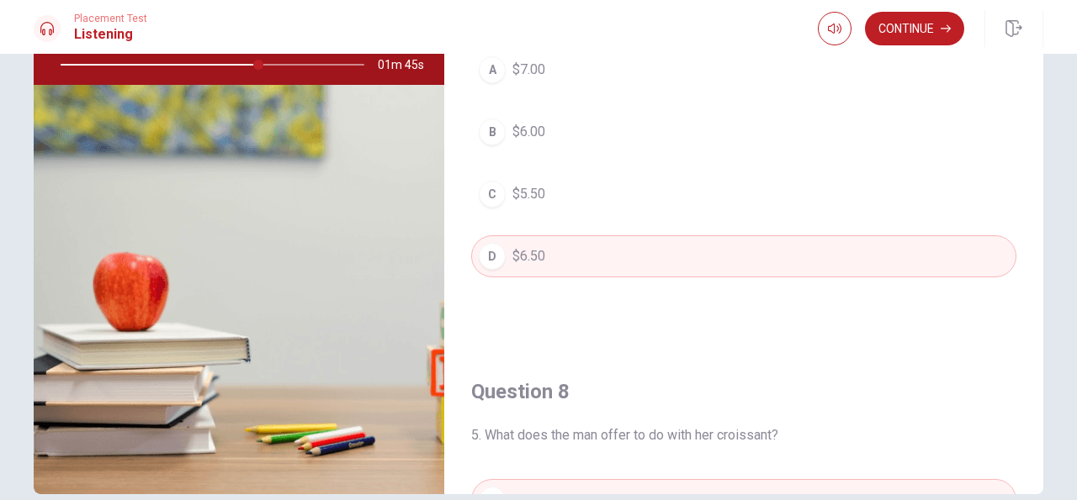
scroll to position [403, 0]
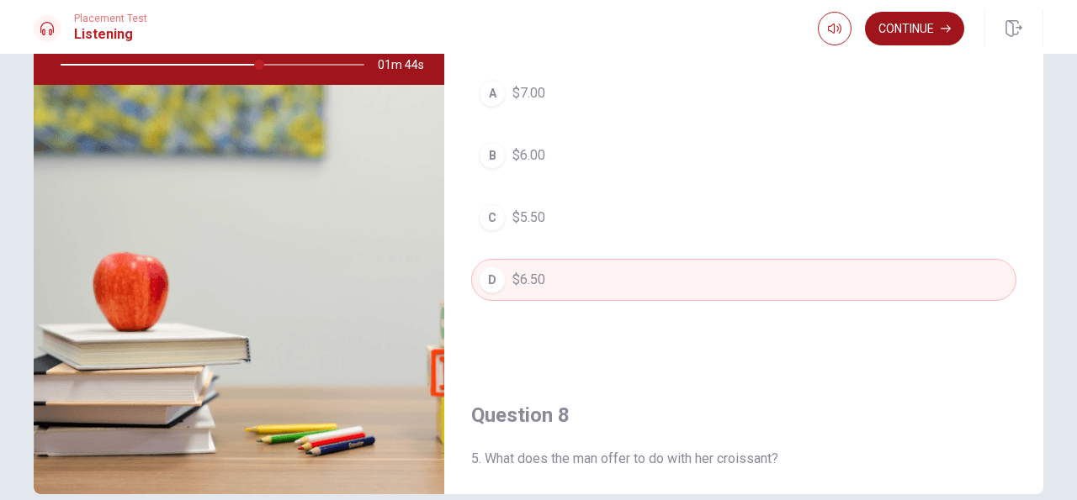
click at [916, 24] on button "Continue" at bounding box center [914, 29] width 99 height 34
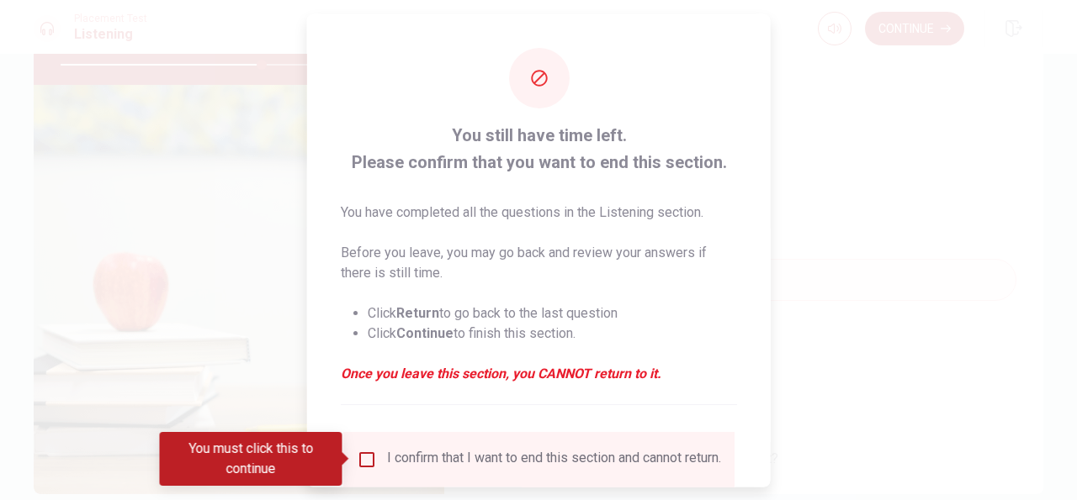
click at [362, 458] on input "You must click this to continue" at bounding box center [367, 459] width 20 height 20
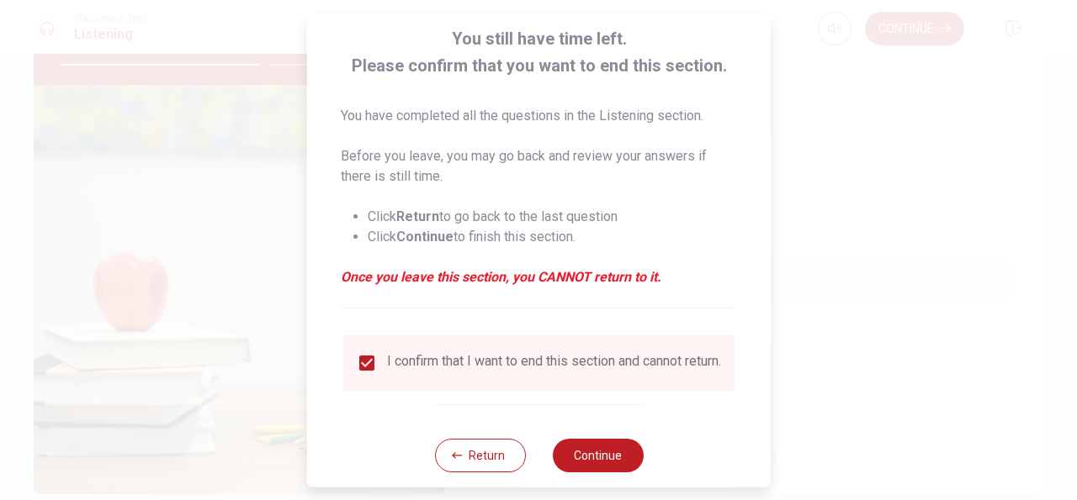
scroll to position [127, 0]
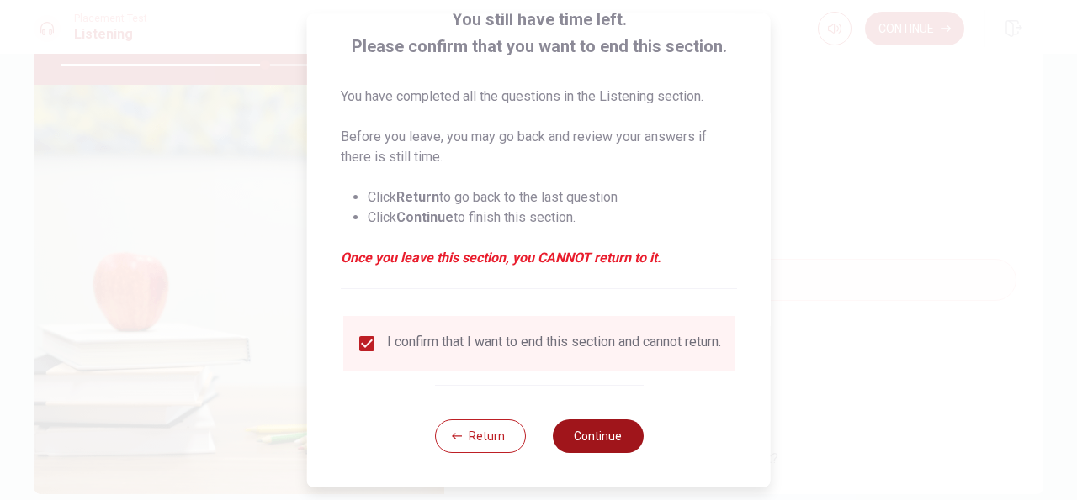
click at [589, 432] on button "Continue" at bounding box center [597, 437] width 91 height 34
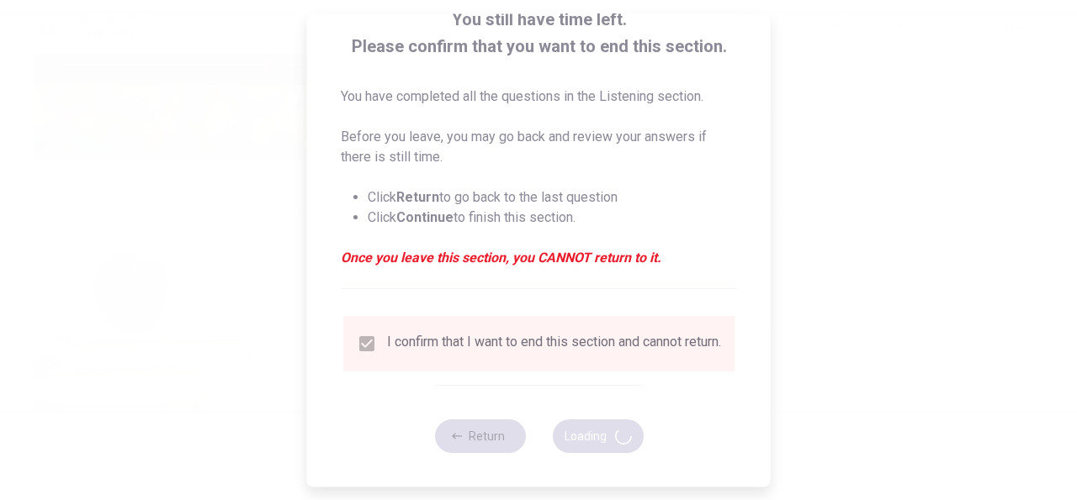
type input "68"
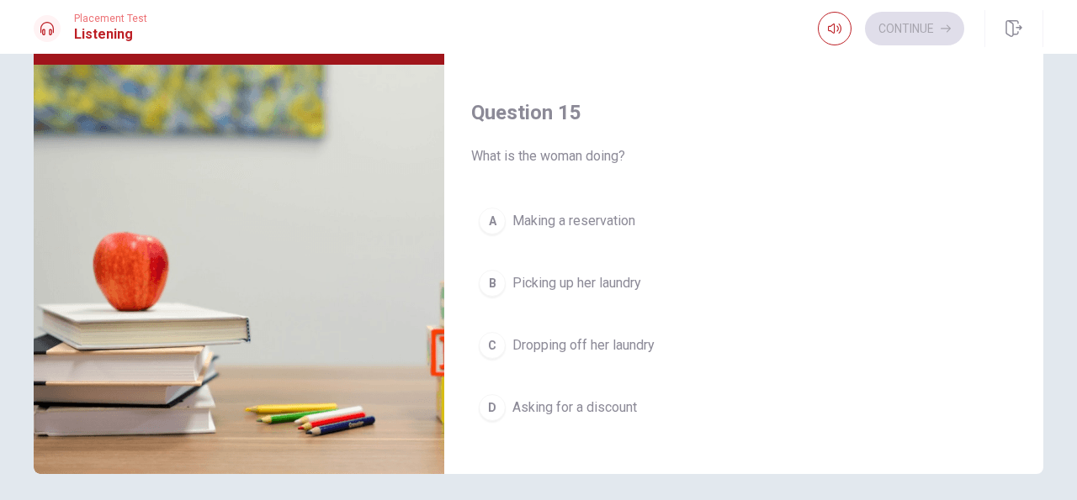
scroll to position [1569, 0]
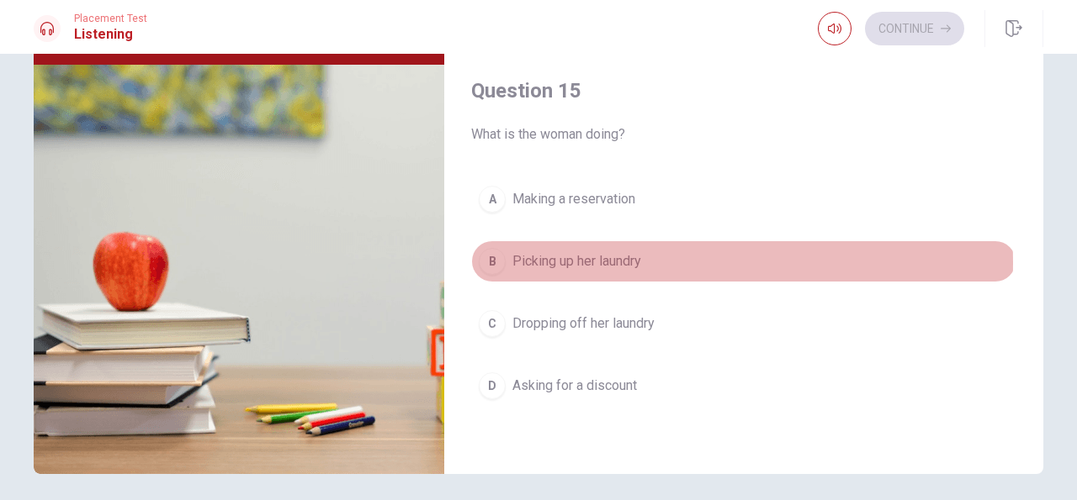
click at [584, 263] on span "Picking up her laundry" at bounding box center [576, 261] width 129 height 20
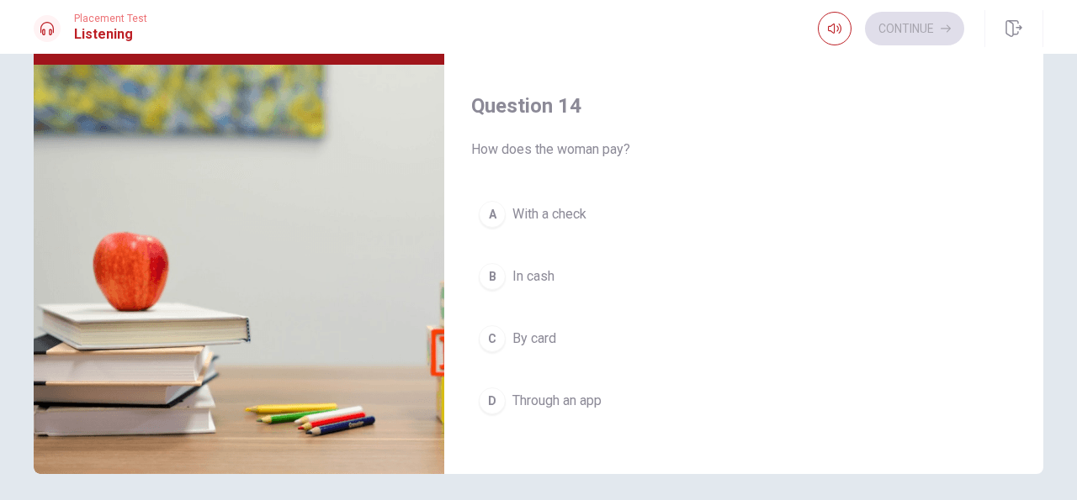
scroll to position [1125, 0]
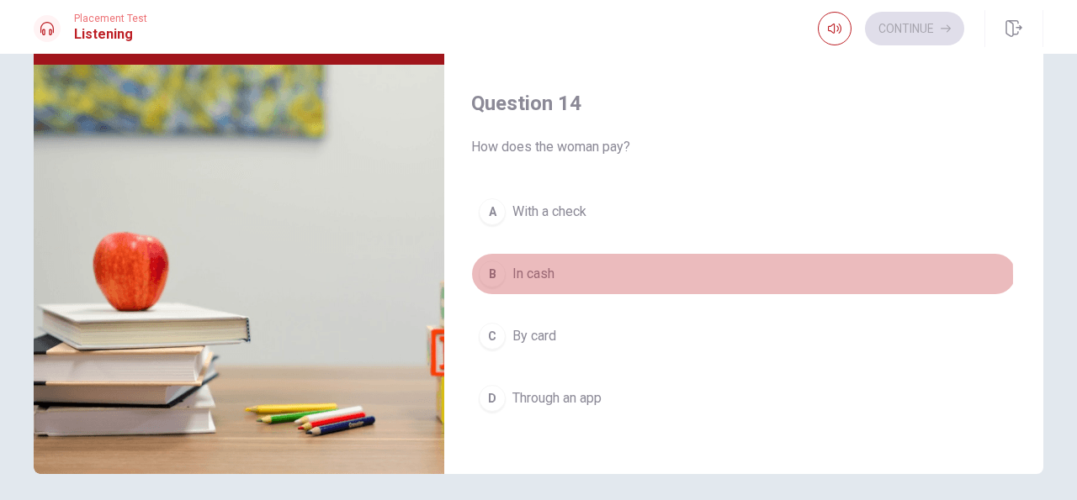
click at [543, 277] on span "In cash" at bounding box center [533, 274] width 42 height 20
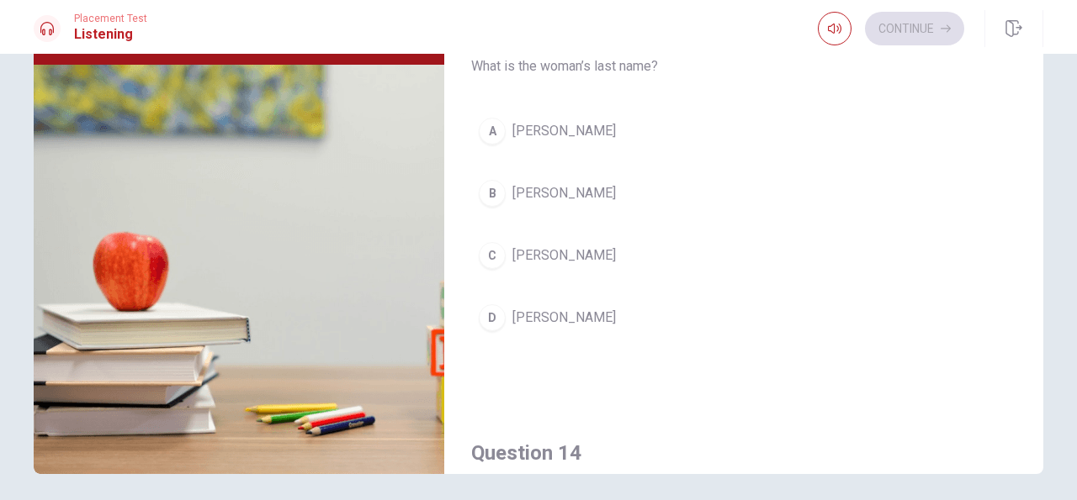
scroll to position [766, 0]
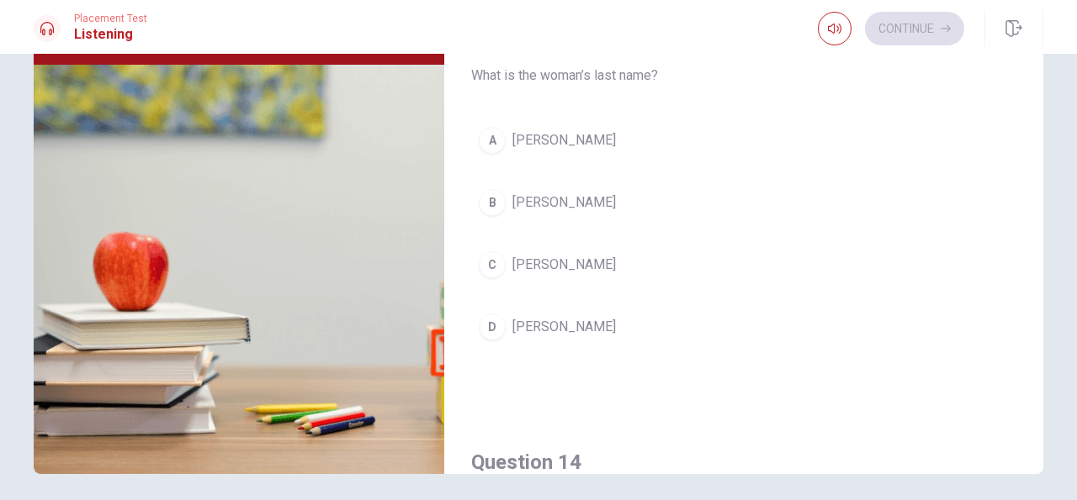
click at [539, 196] on span "[PERSON_NAME]" at bounding box center [563, 203] width 103 height 20
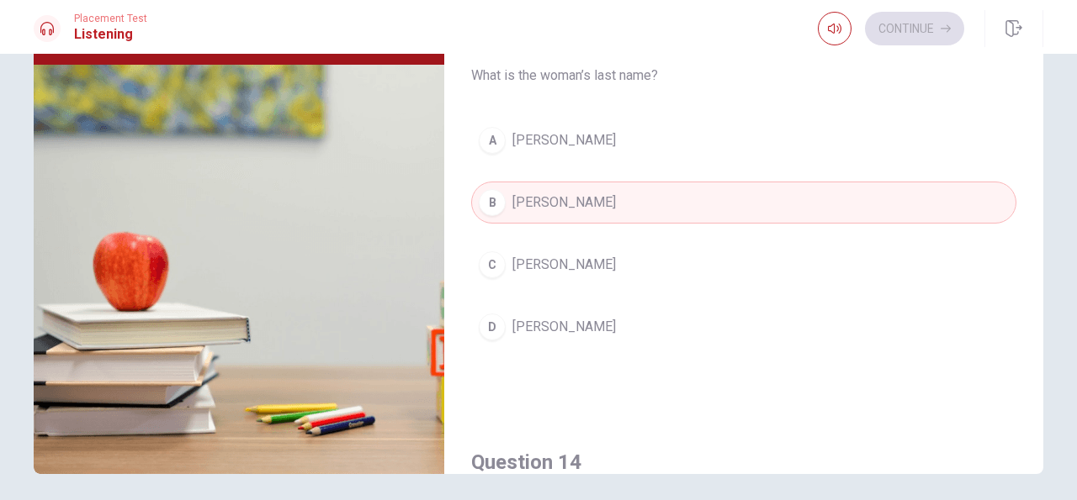
click at [543, 334] on span "[PERSON_NAME]" at bounding box center [563, 327] width 103 height 20
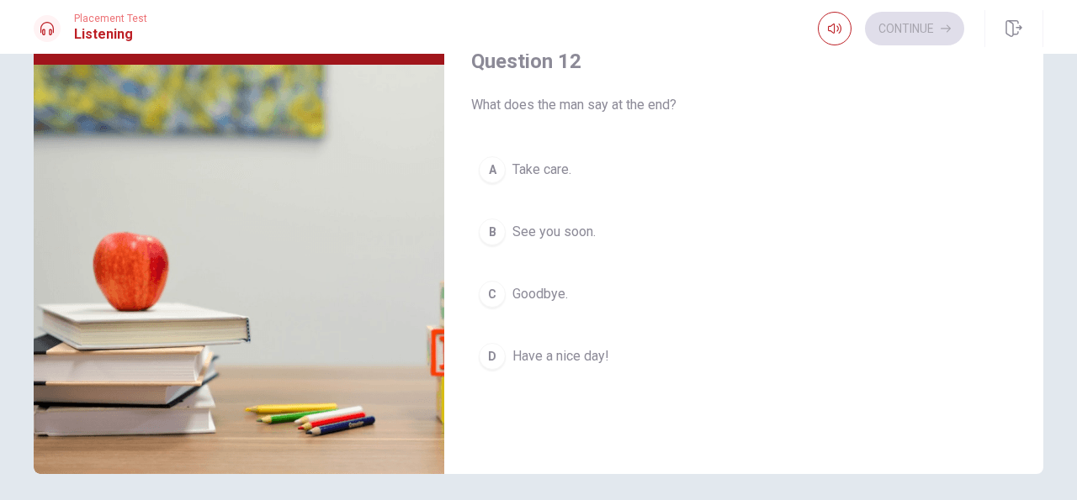
scroll to position [307, 0]
click at [557, 362] on span "Have a nice day!" at bounding box center [560, 356] width 97 height 20
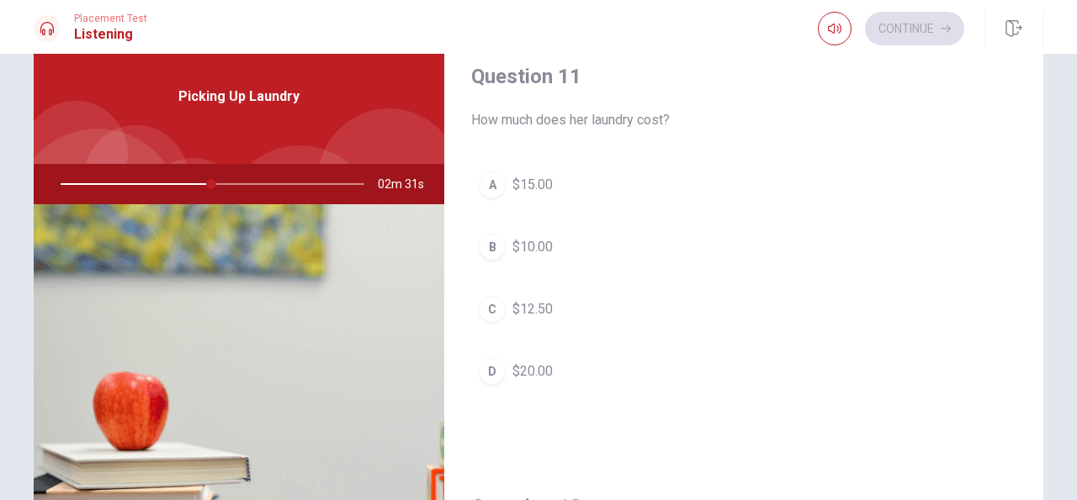
scroll to position [60, 0]
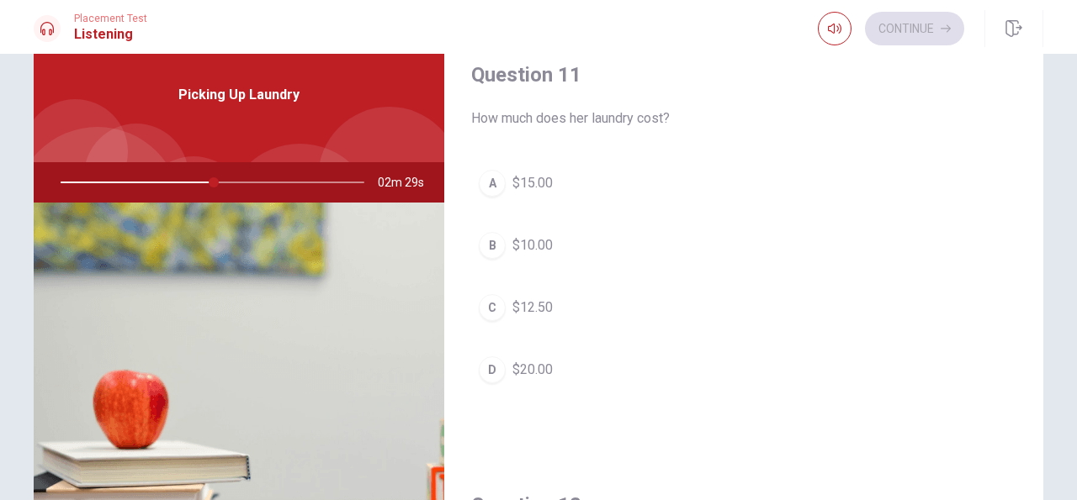
click at [542, 184] on span "$15.00" at bounding box center [532, 183] width 40 height 20
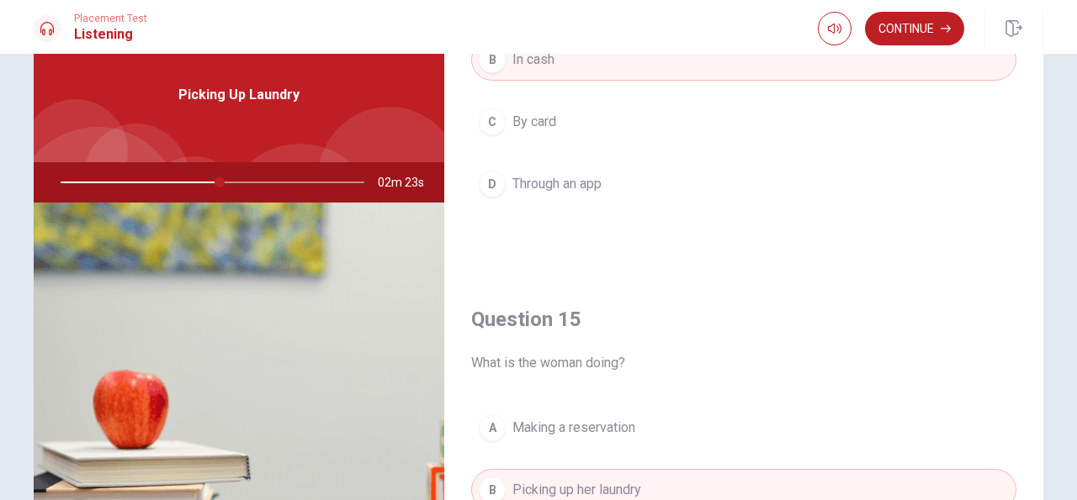
scroll to position [1569, 0]
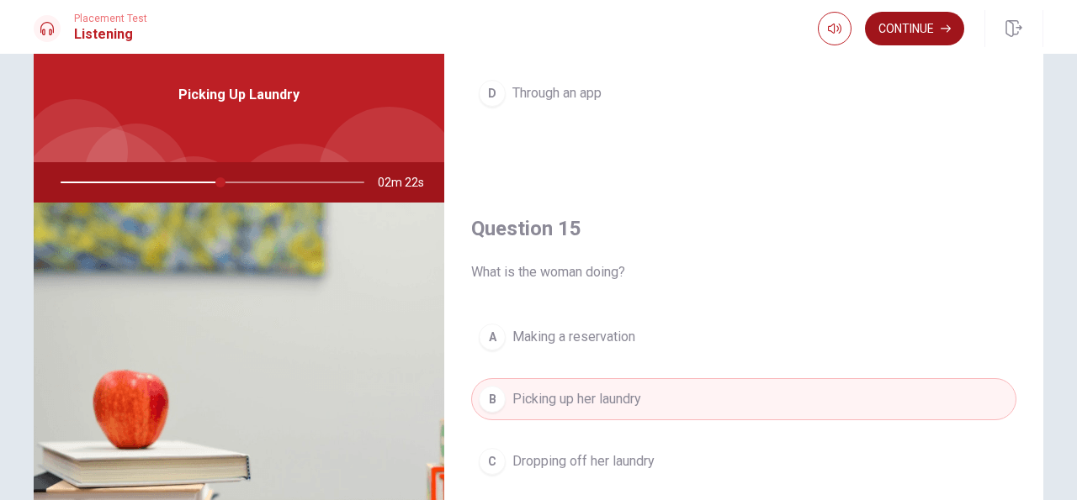
click at [892, 31] on button "Continue" at bounding box center [914, 29] width 99 height 34
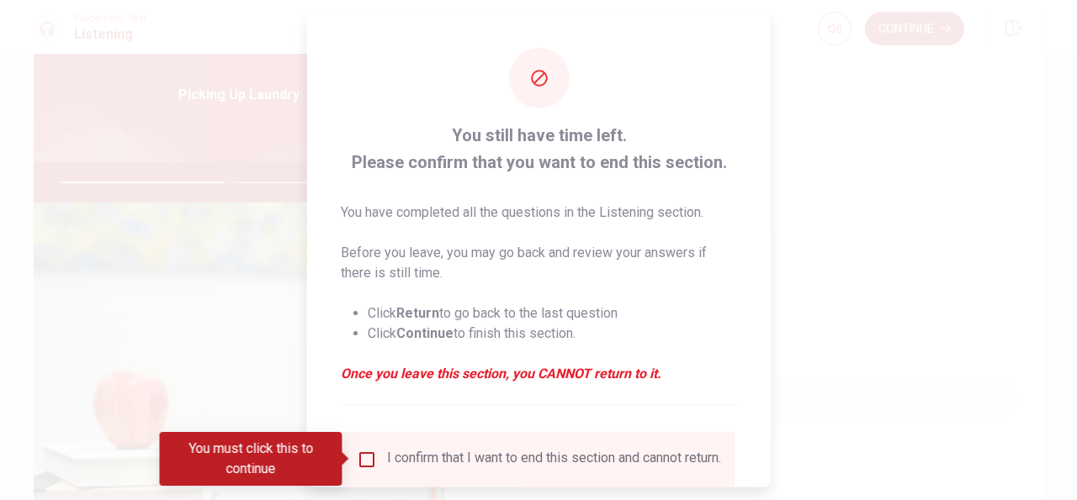
click at [368, 460] on input "You must click this to continue" at bounding box center [367, 459] width 20 height 20
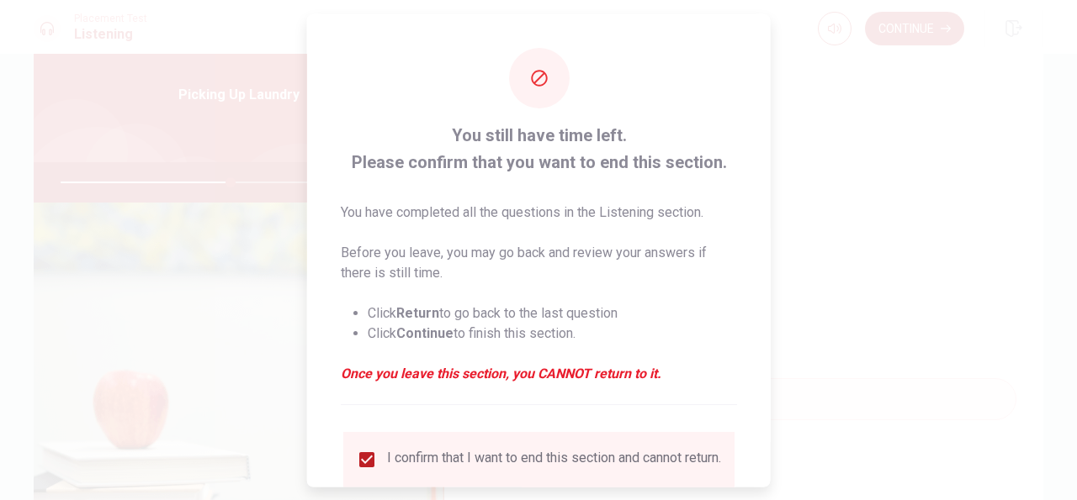
scroll to position [127, 0]
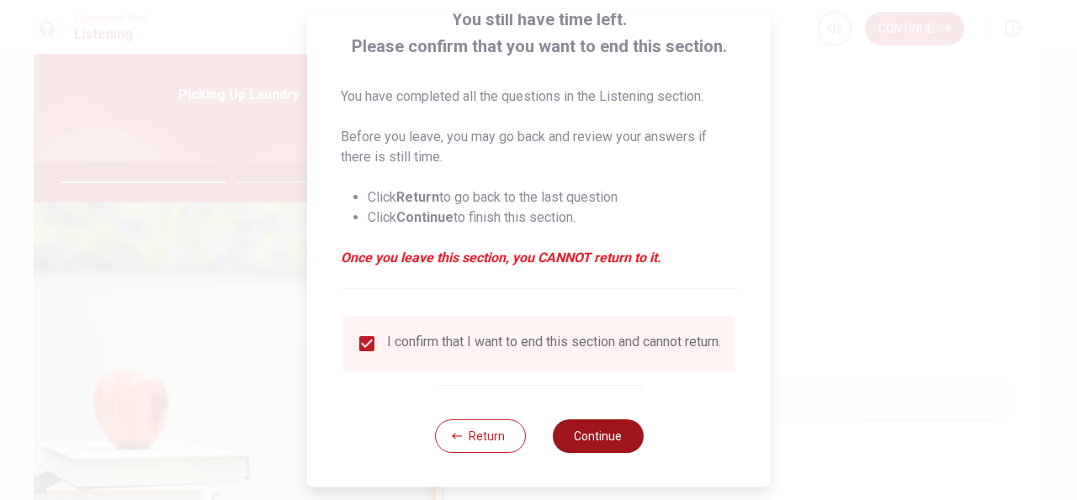
click at [608, 438] on button "Continue" at bounding box center [597, 437] width 91 height 34
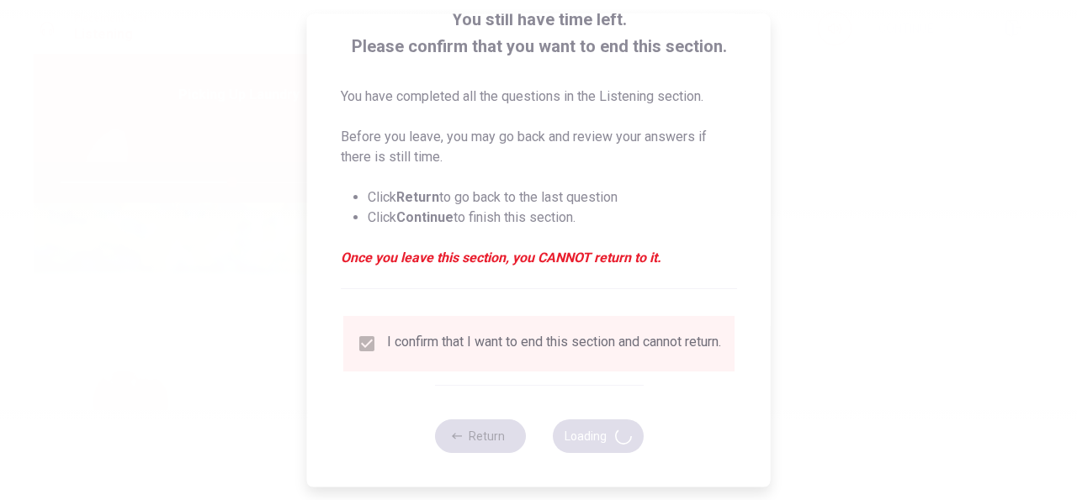
type input "57"
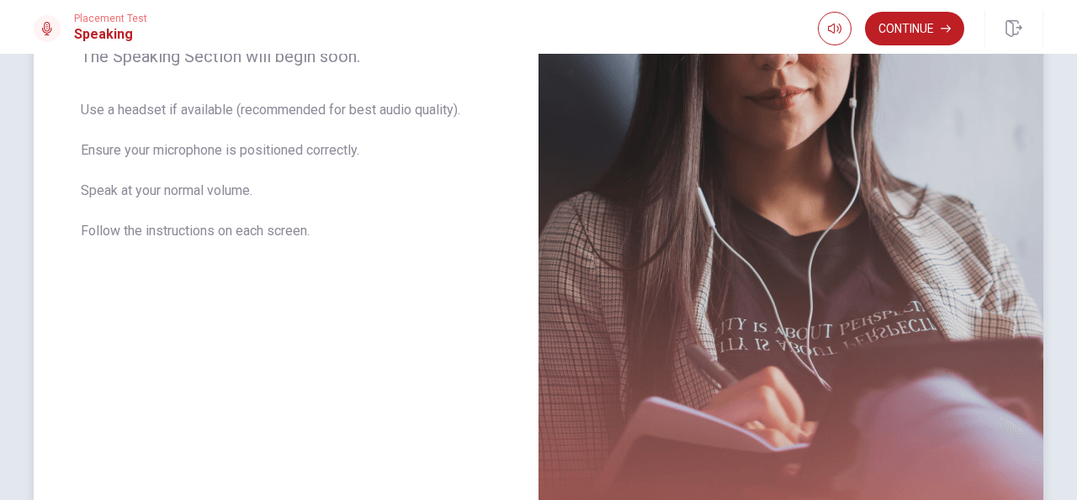
scroll to position [290, 0]
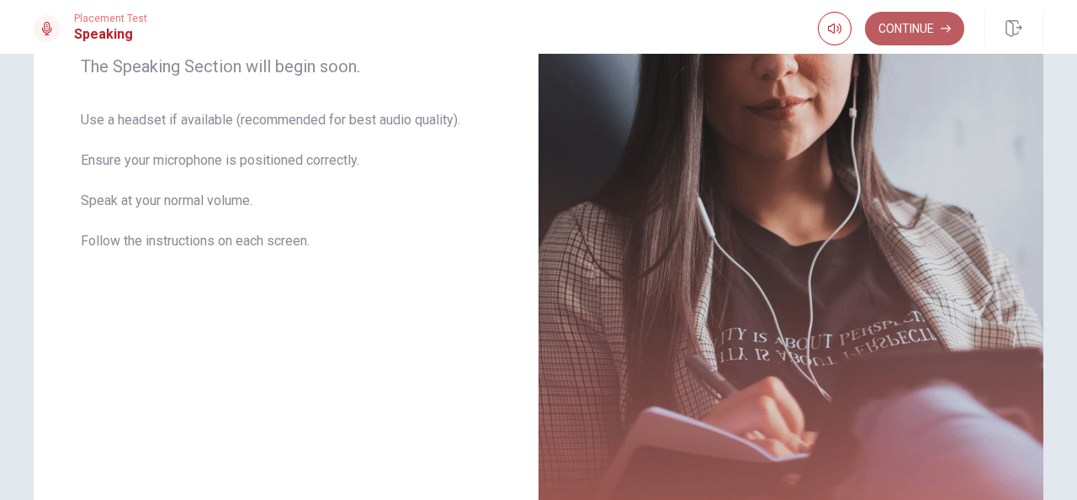
click at [913, 29] on button "Continue" at bounding box center [914, 29] width 99 height 34
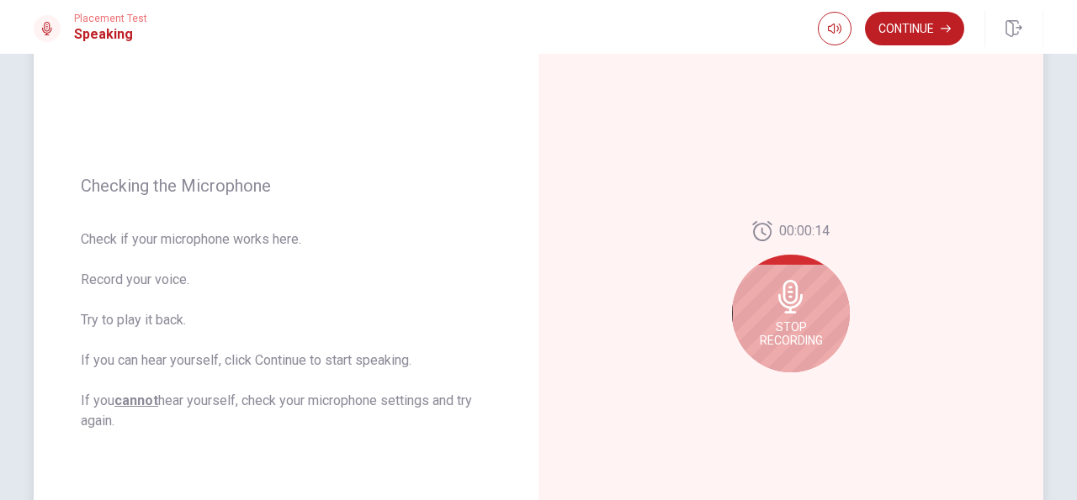
scroll to position [148, 0]
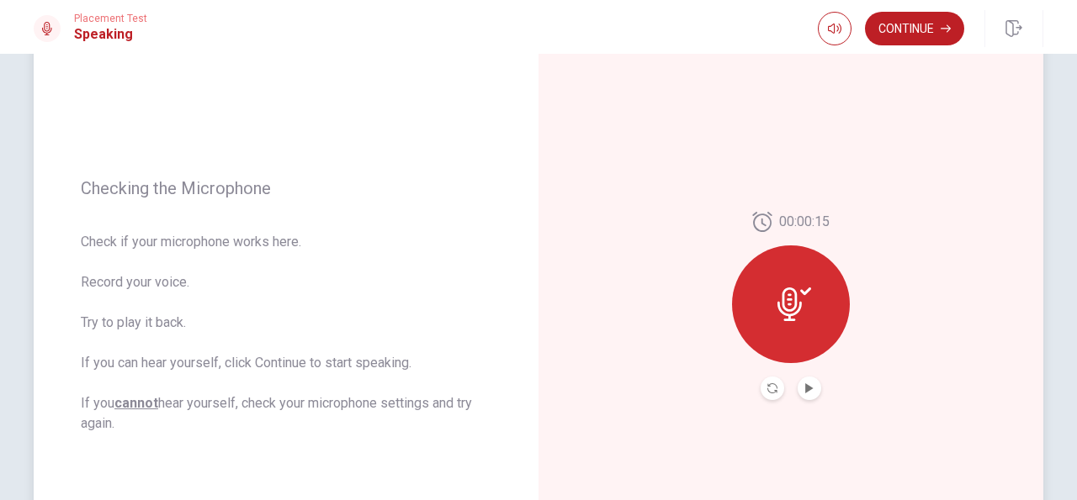
click at [789, 294] on icon at bounding box center [794, 305] width 34 height 34
click at [807, 393] on icon "Play Audio" at bounding box center [809, 389] width 10 height 10
click at [807, 389] on icon "Play Audio" at bounding box center [809, 389] width 8 height 10
click at [767, 389] on icon "Record Again" at bounding box center [772, 389] width 10 height 10
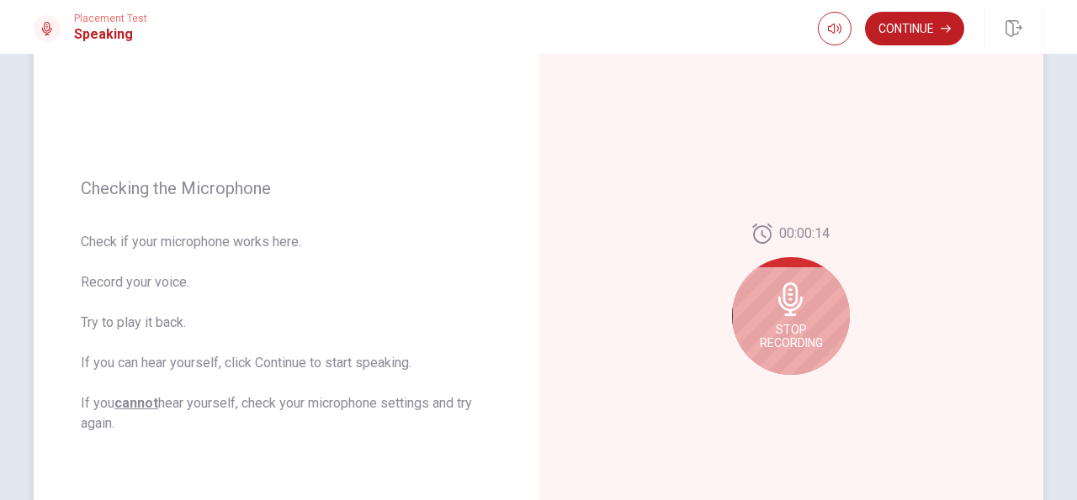
click at [791, 312] on icon at bounding box center [791, 300] width 34 height 34
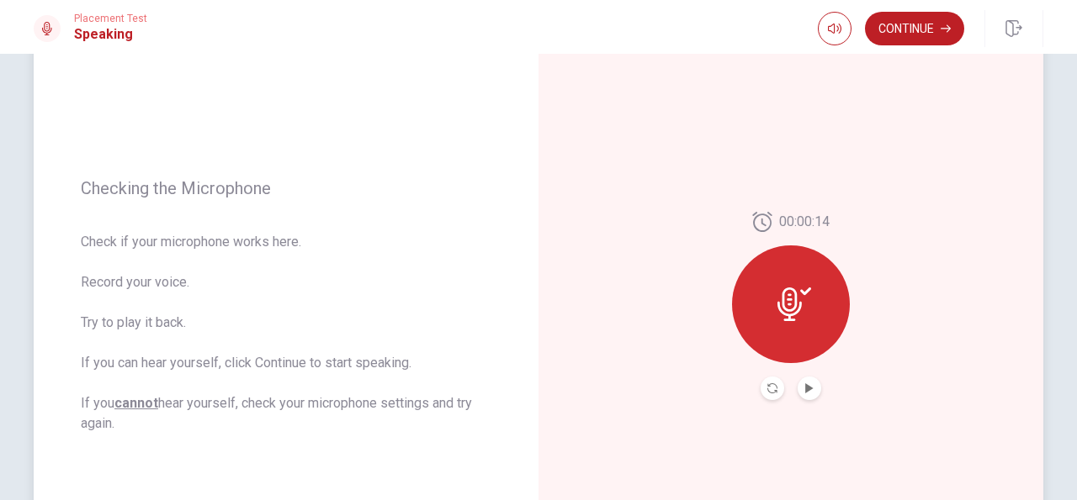
click at [790, 307] on icon at bounding box center [794, 305] width 34 height 34
click at [768, 393] on icon "Record Again" at bounding box center [772, 389] width 10 height 10
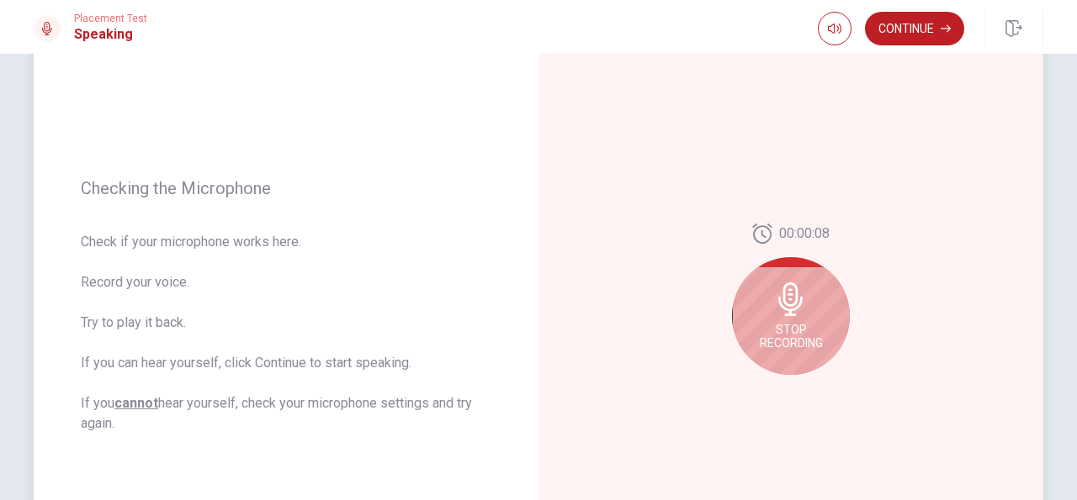
click at [797, 320] on div "Stop Recording" at bounding box center [791, 316] width 118 height 118
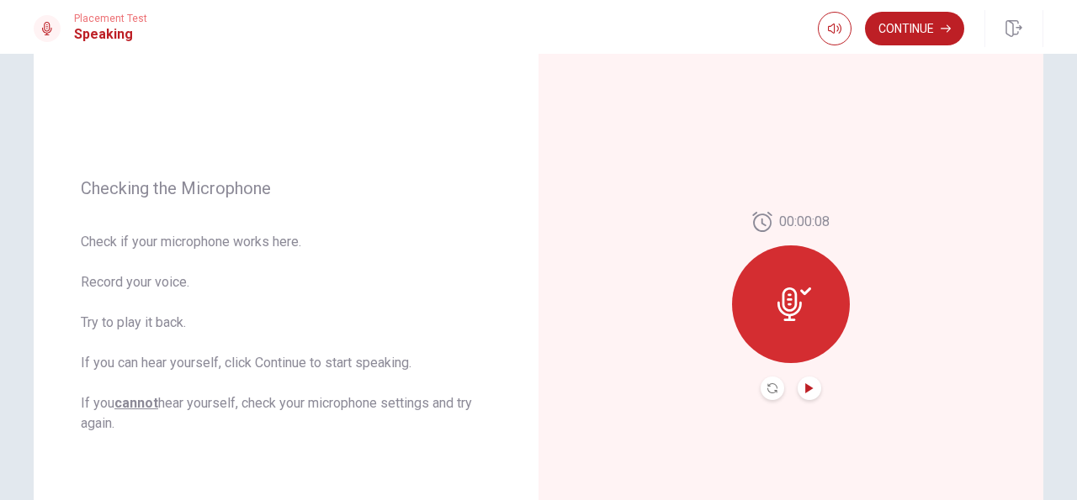
click at [807, 384] on icon "Play Audio" at bounding box center [809, 389] width 10 height 10
click at [919, 22] on button "Continue" at bounding box center [914, 29] width 99 height 34
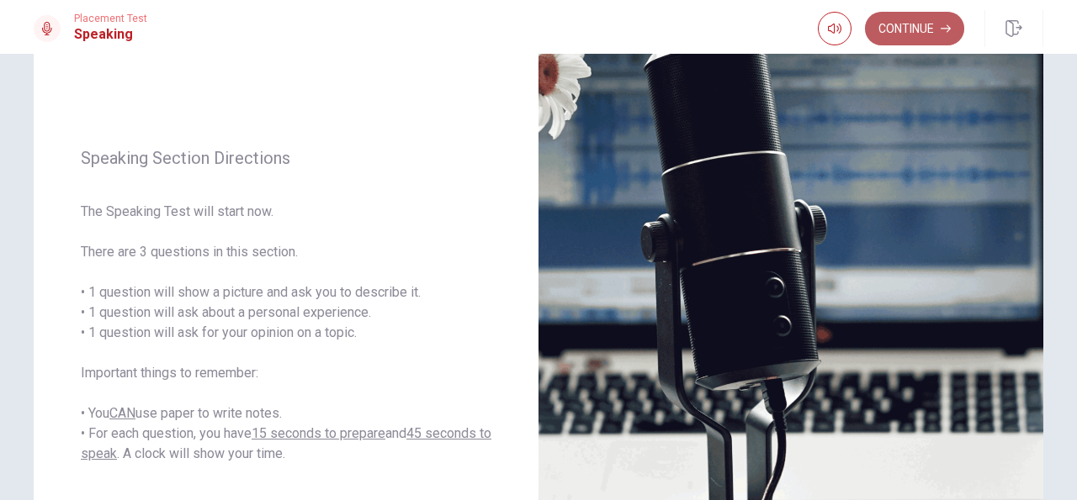
click at [918, 31] on button "Continue" at bounding box center [914, 29] width 99 height 34
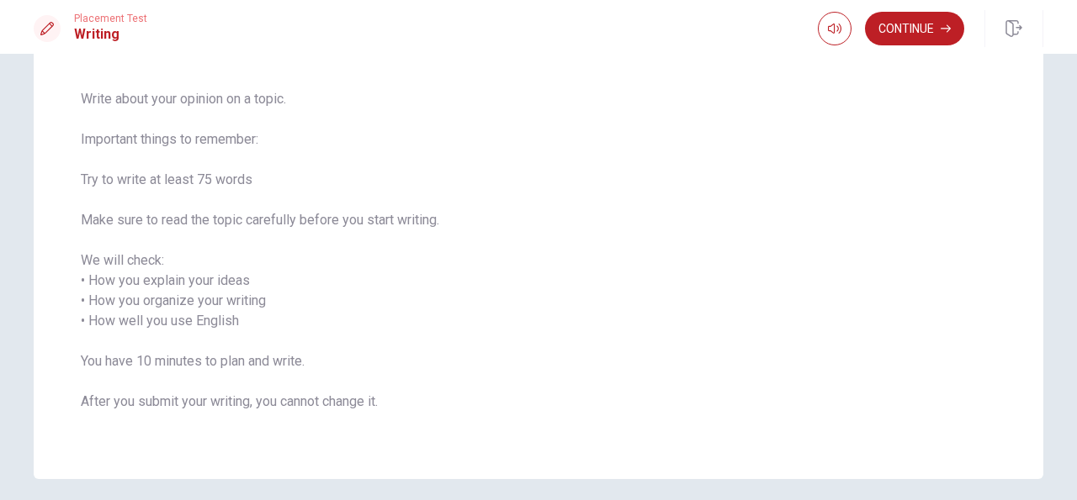
scroll to position [179, 0]
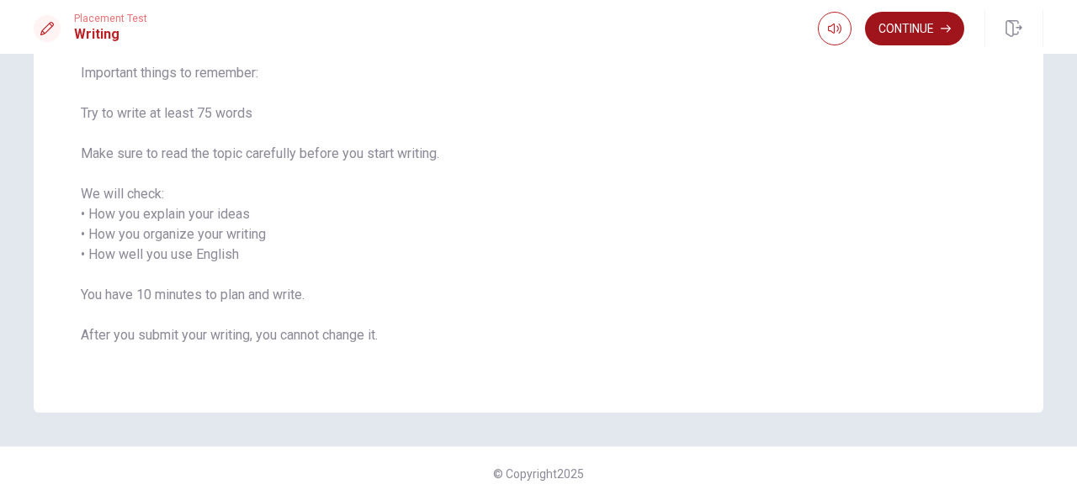
click at [916, 36] on button "Continue" at bounding box center [914, 29] width 99 height 34
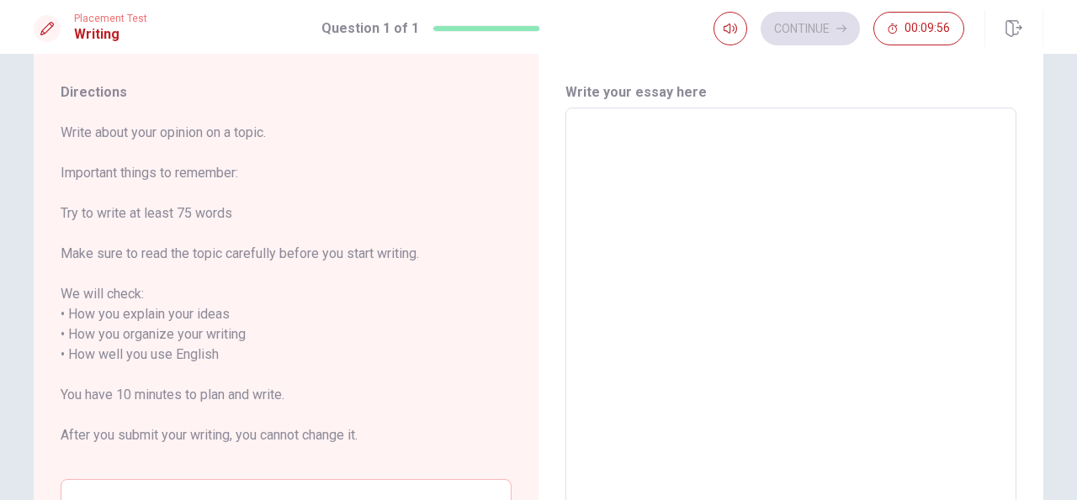
scroll to position [0, 0]
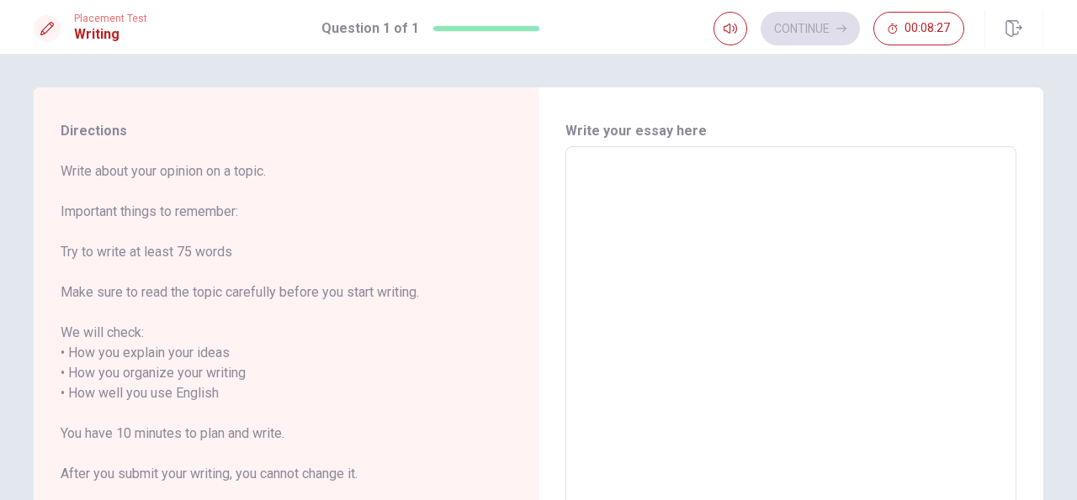
click at [616, 175] on textarea at bounding box center [790, 394] width 427 height 467
type textarea "C"
type textarea "x"
type textarea "Ch"
type textarea "x"
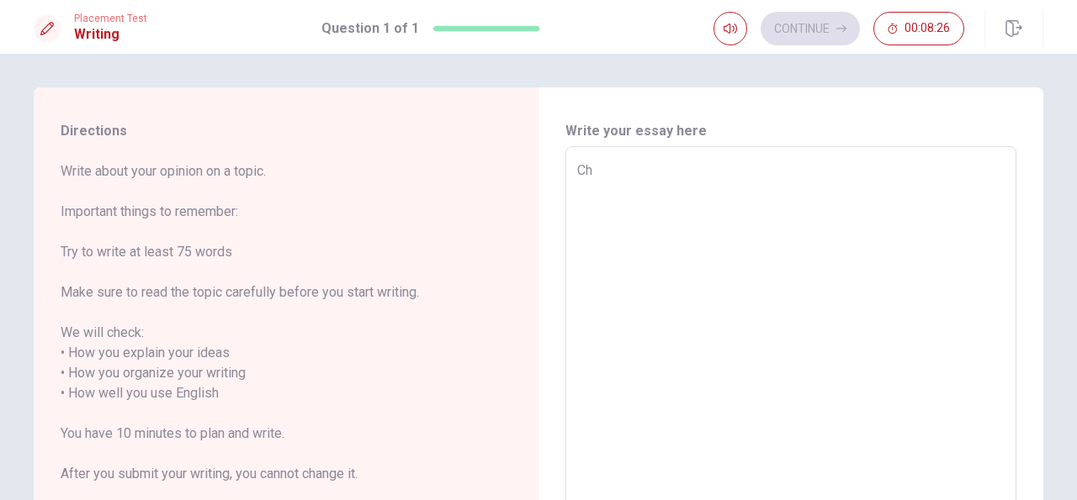
type textarea "Cha"
type textarea "x"
type textarea "[PERSON_NAME]"
type textarea "x"
type textarea "[PERSON_NAME]"
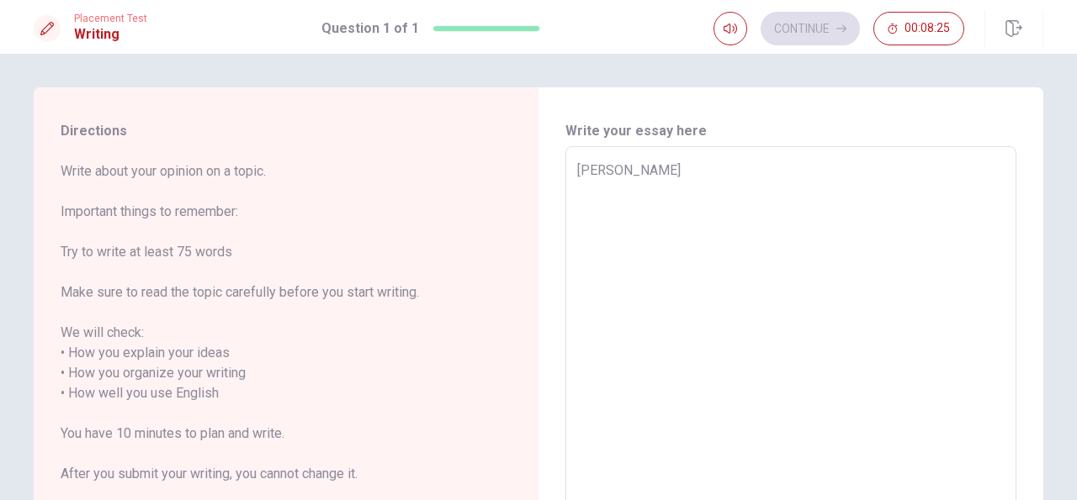
type textarea "x"
type textarea "Change"
type textarea "x"
type textarea "Change"
type textarea "x"
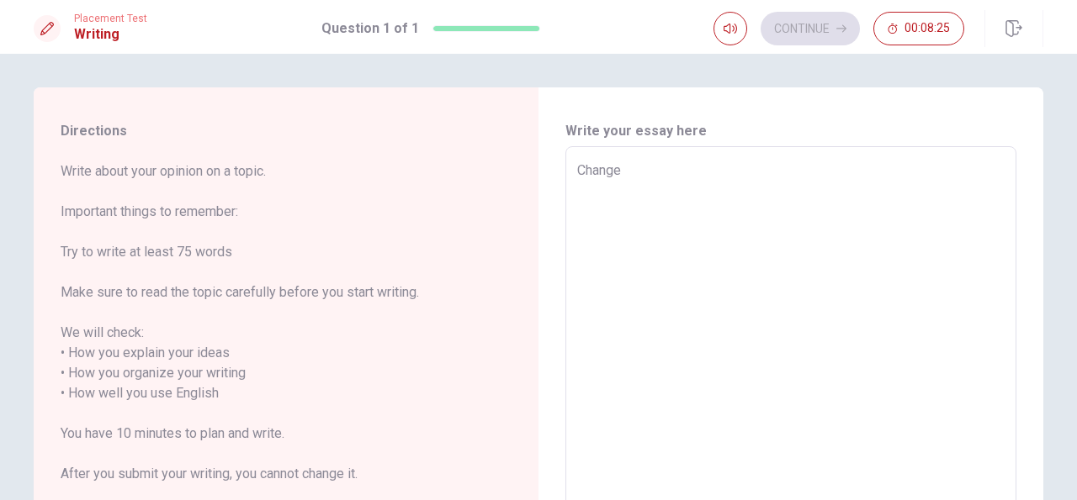
type textarea "Change c"
type textarea "x"
type textarea "Change co"
type textarea "x"
type textarea "Change cou"
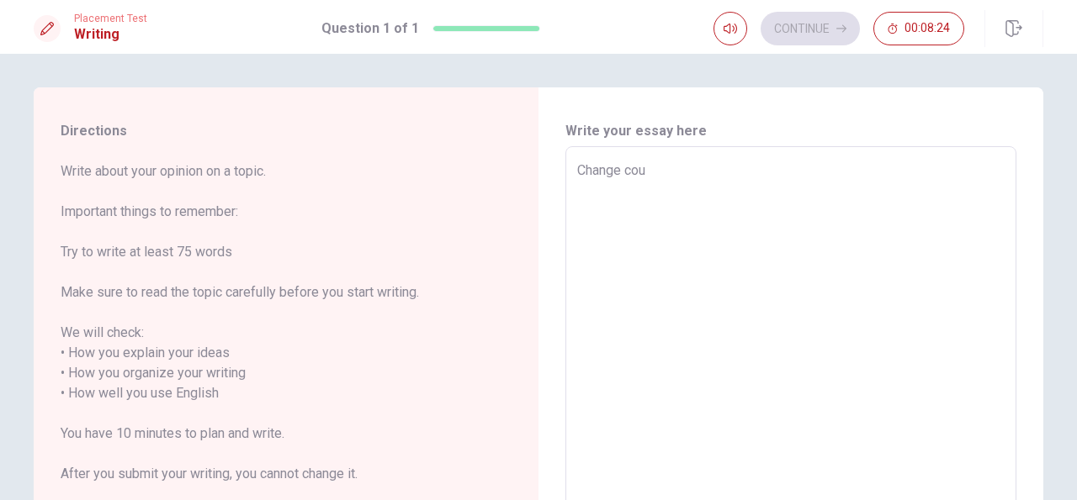
type textarea "x"
type textarea "Change coun"
type textarea "x"
type textarea "Change count"
type textarea "x"
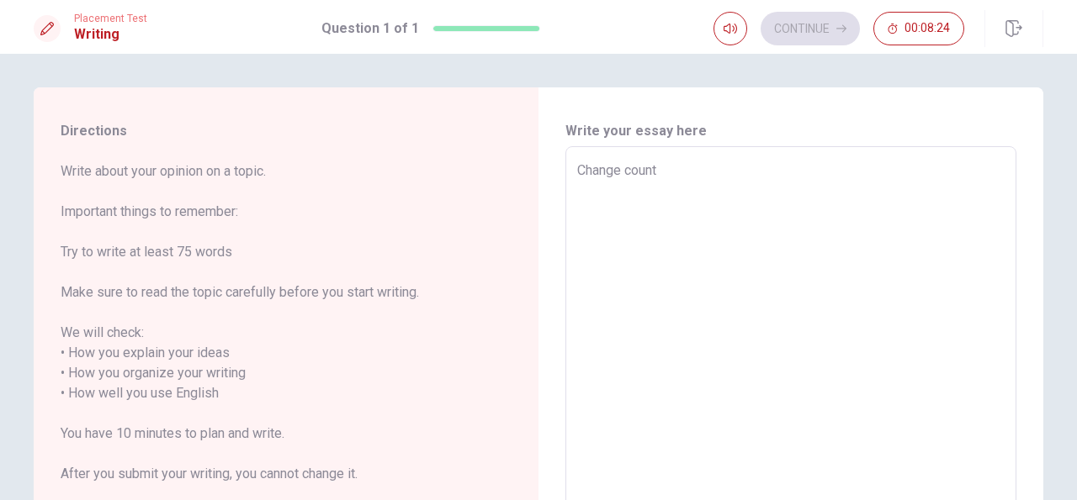
type textarea "Change countr"
type textarea "x"
type textarea "Change country"
type textarea "x"
type textarea "Change country"
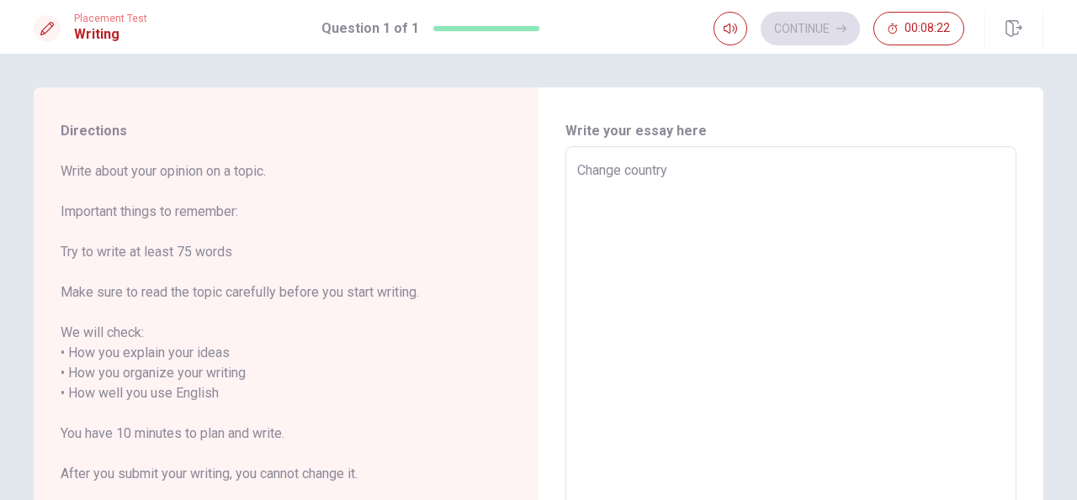
type textarea "x"
type textarea "Change country o"
type textarea "x"
type textarea "Change country of"
type textarea "x"
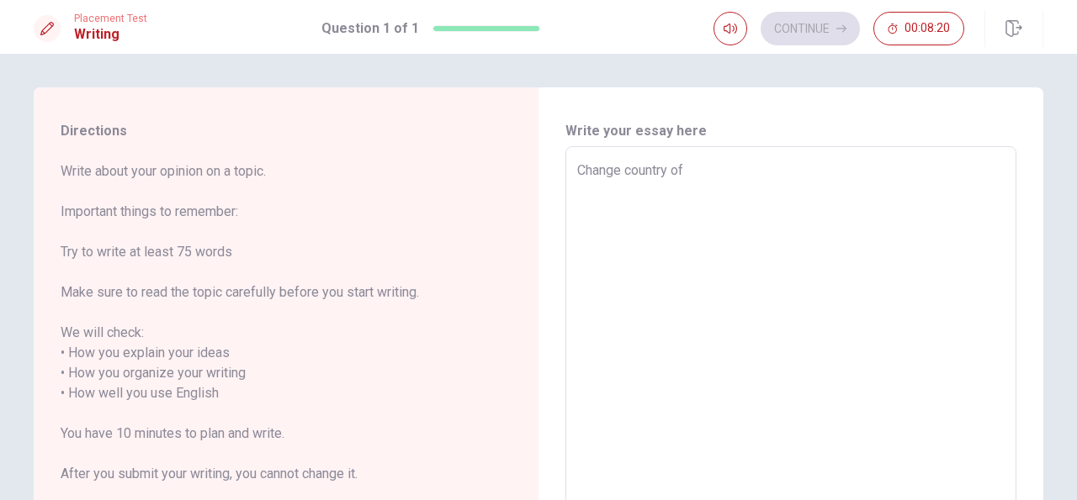
type textarea "Change country of"
type textarea "x"
type textarea "Change country of r"
type textarea "x"
type textarea "Change country of r"
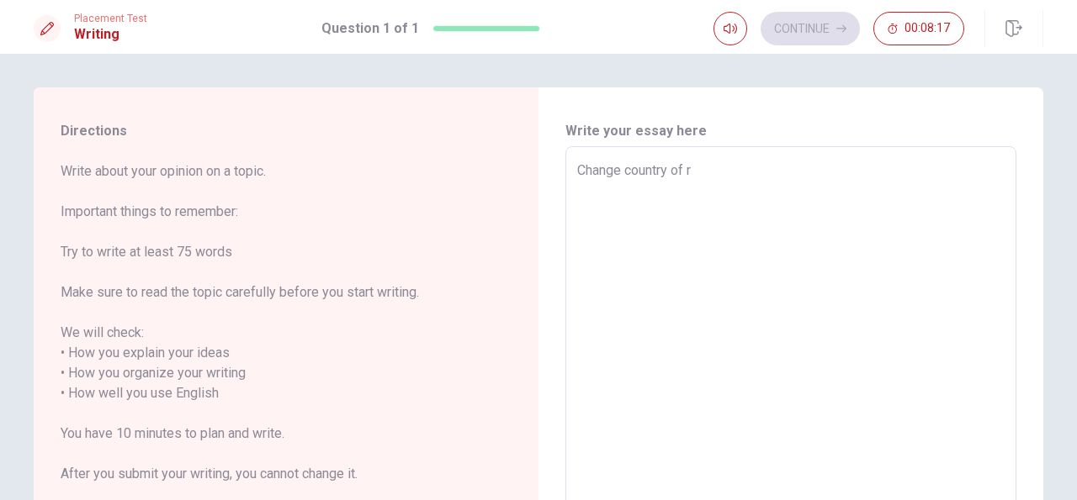
type textarea "x"
type textarea "Change country of r"
type textarea "x"
type textarea "Change country of"
type textarea "x"
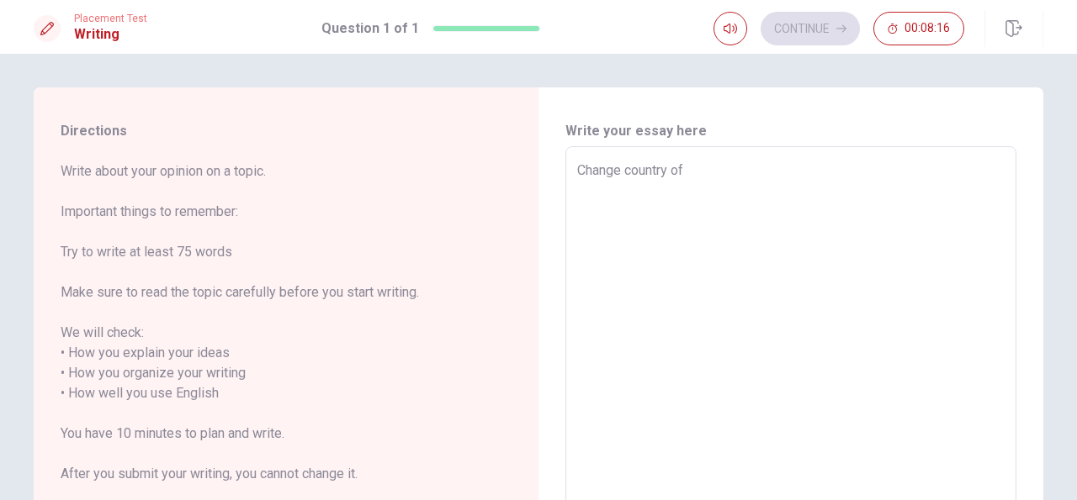
type textarea "Change country of o"
type textarea "x"
type textarea "Change country of or"
type textarea "x"
type textarea "Change country of ori"
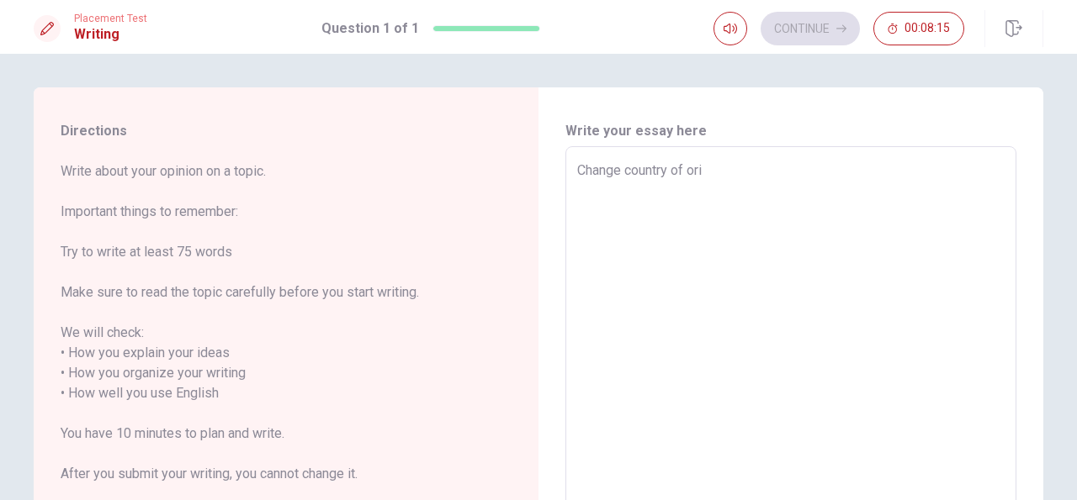
type textarea "x"
type textarea "Change country of orig"
type textarea "x"
type textarea "Change country of origi"
type textarea "x"
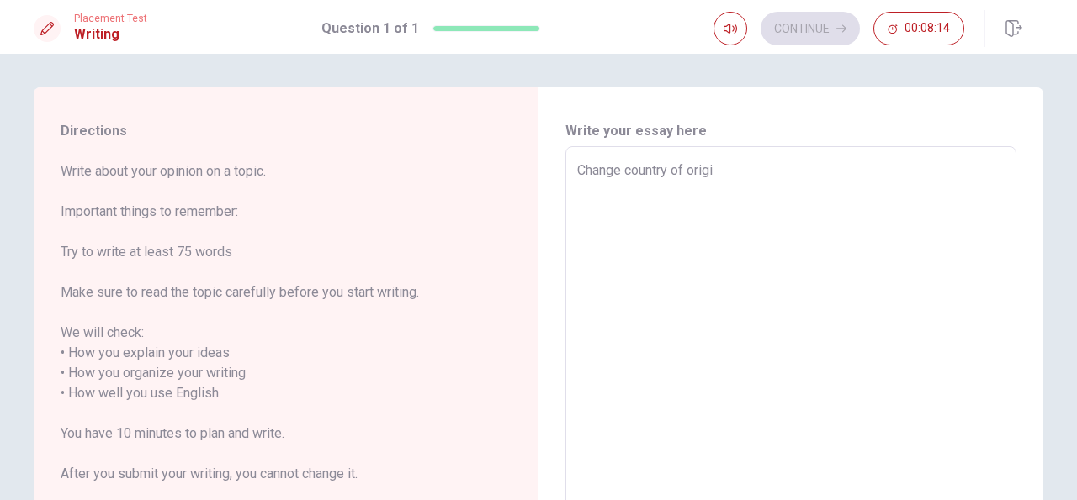
type textarea "Change country of origin"
type textarea "x"
type textarea "Change country of origin"
type textarea "x"
type textarea "Change country of origin c"
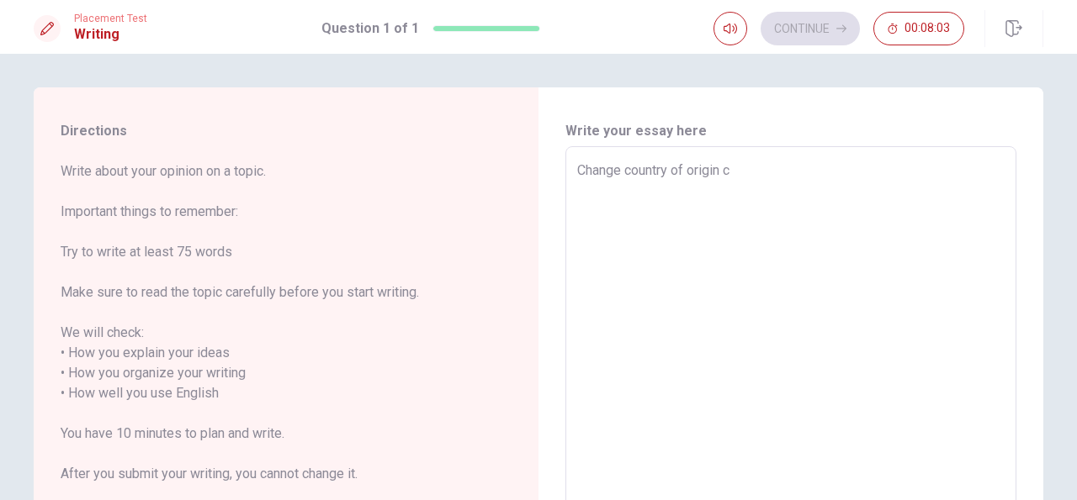
type textarea "x"
type textarea "Change country of origin ch"
type textarea "x"
type textarea "Change country of origin cha"
type textarea "x"
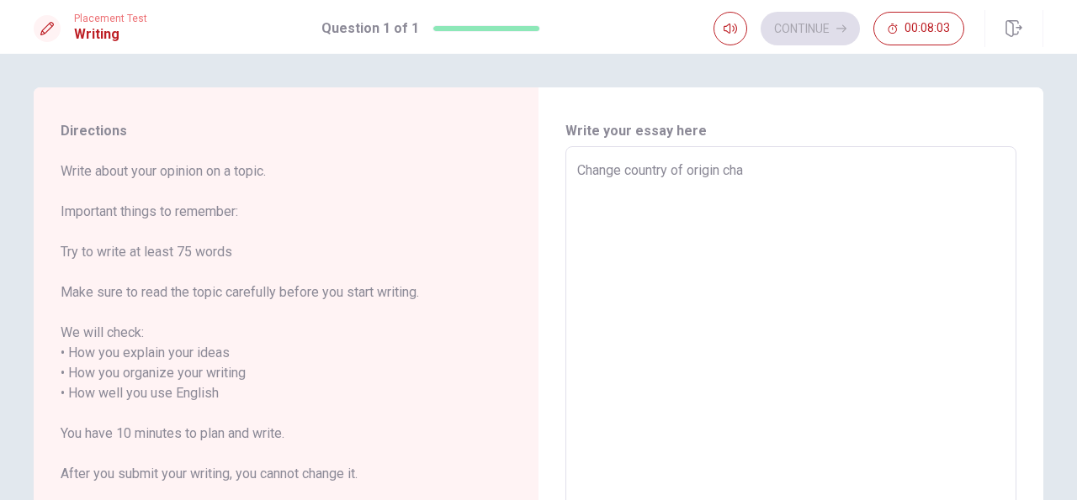
type textarea "Change country of origin [PERSON_NAME]"
type textarea "x"
type textarea "Change country of origin [PERSON_NAME]"
type textarea "x"
type textarea "Change country of origin change"
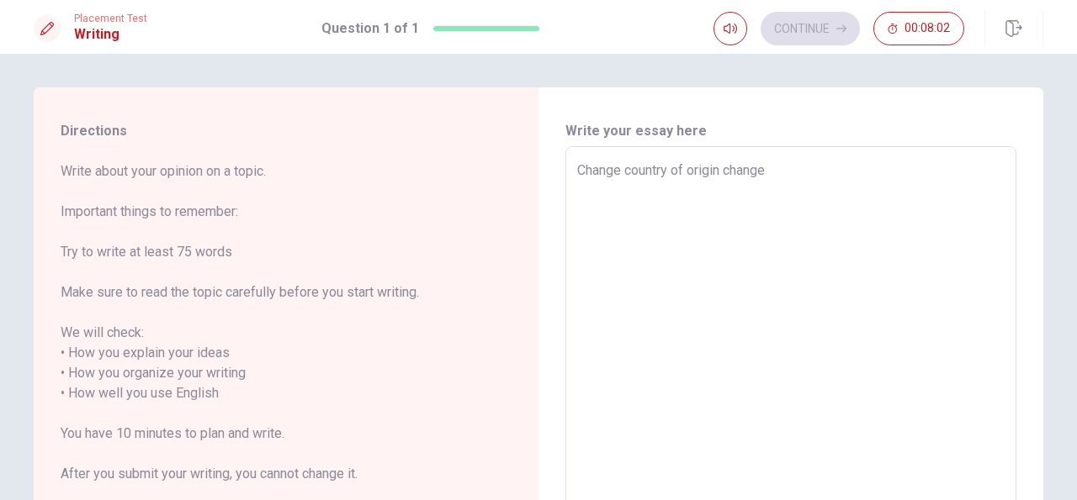
type textarea "x"
type textarea "Change country of origin change"
type textarea "x"
type textarea "Change country of origin change l"
type textarea "x"
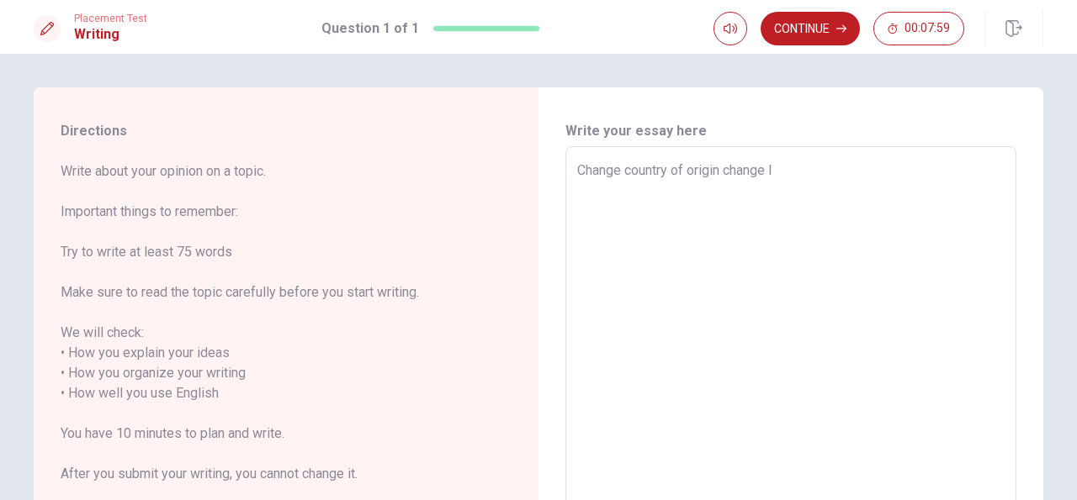
type textarea "Change country of origin change li"
type textarea "x"
type textarea "Change country of origin change lif"
type textarea "x"
type textarea "Change country of origin change life"
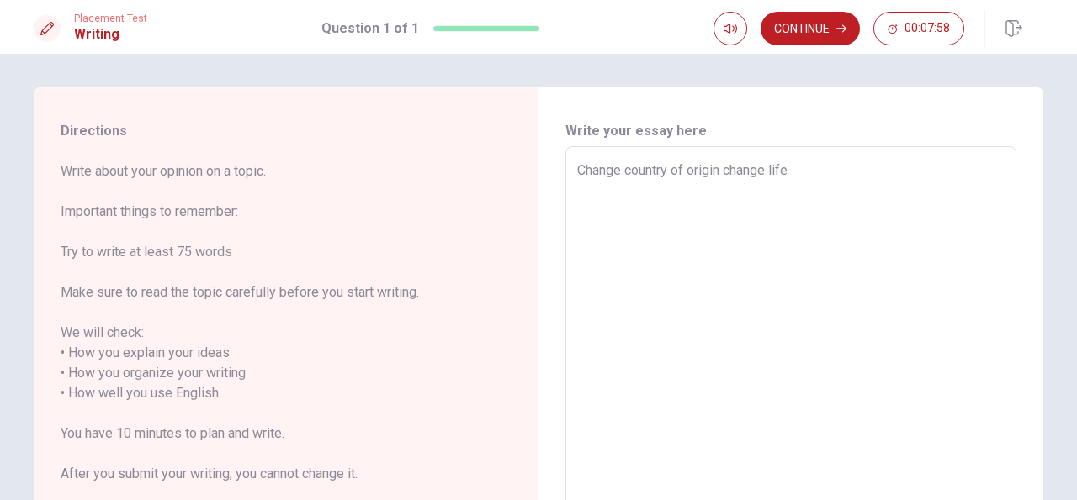
type textarea "x"
type textarea "Change country of origin change life"
type textarea "x"
type textarea "Change country of origin change life"
type textarea "x"
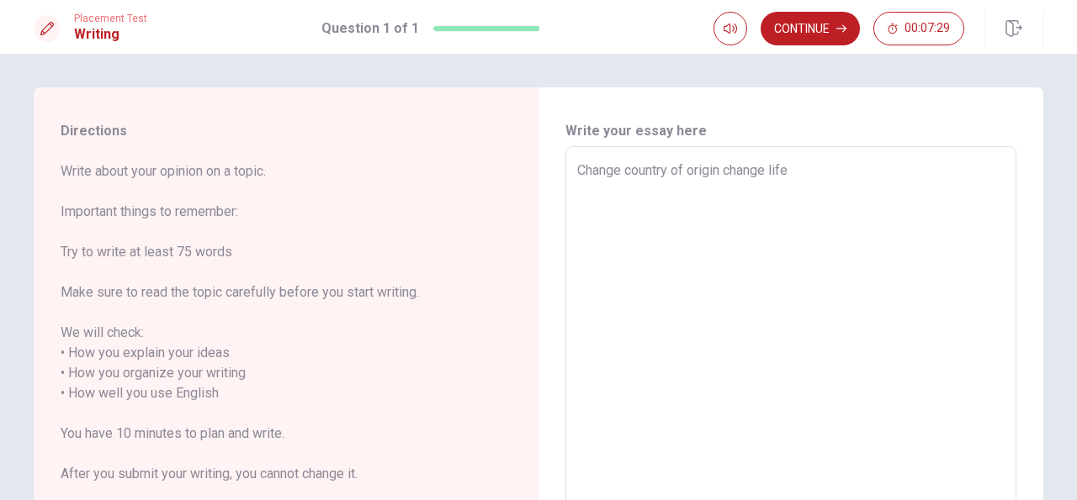
type textarea "Change country of origin change life,"
type textarea "x"
type textarea "Change country of origin change life,"
type textarea "x"
type textarea "Change country of origin change life, i"
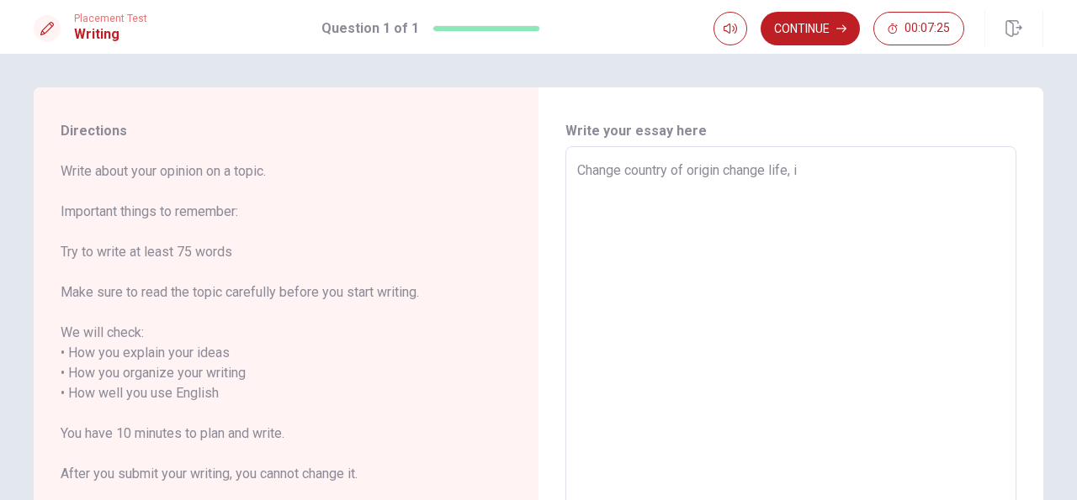
type textarea "x"
type textarea "Change country of origin change life, it"
type textarea "x"
type textarea "Change country of origin change life, it"
type textarea "x"
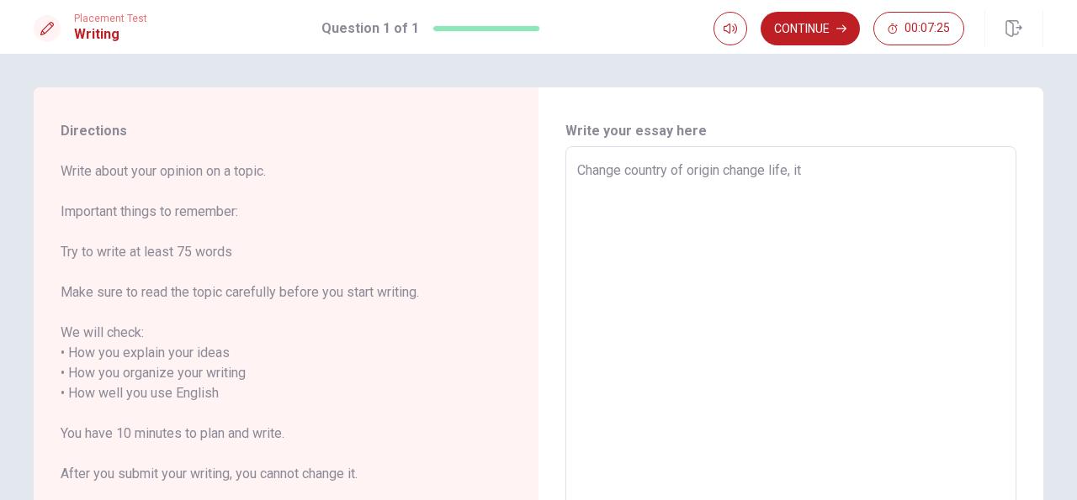
type textarea "Change country of origin change life, it m"
type textarea "x"
type textarea "Change country of origin change life, it ma"
type textarea "x"
type textarea "Change country of origin change life, it mak"
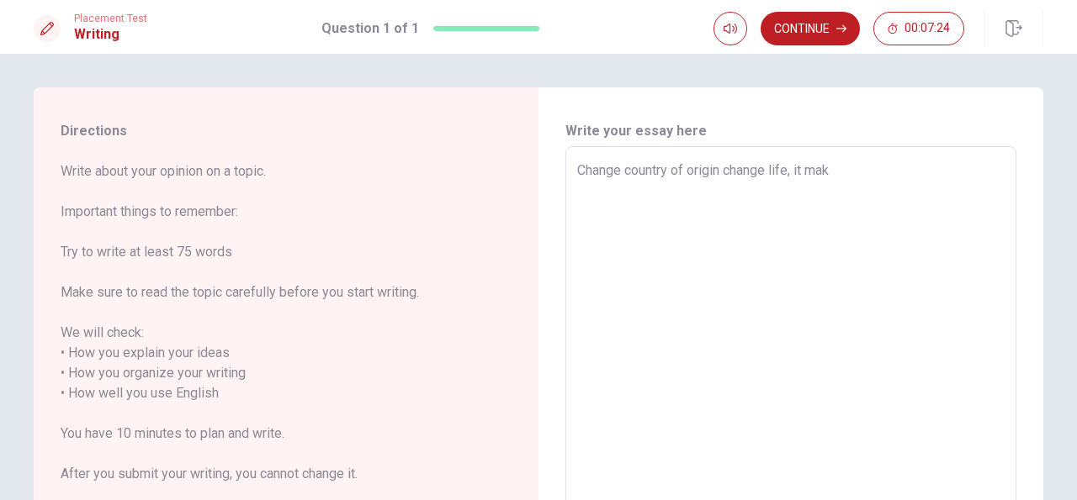
type textarea "x"
type textarea "Change country of origin change life, it make"
type textarea "x"
type textarea "Change country of origin change life, it makes"
type textarea "x"
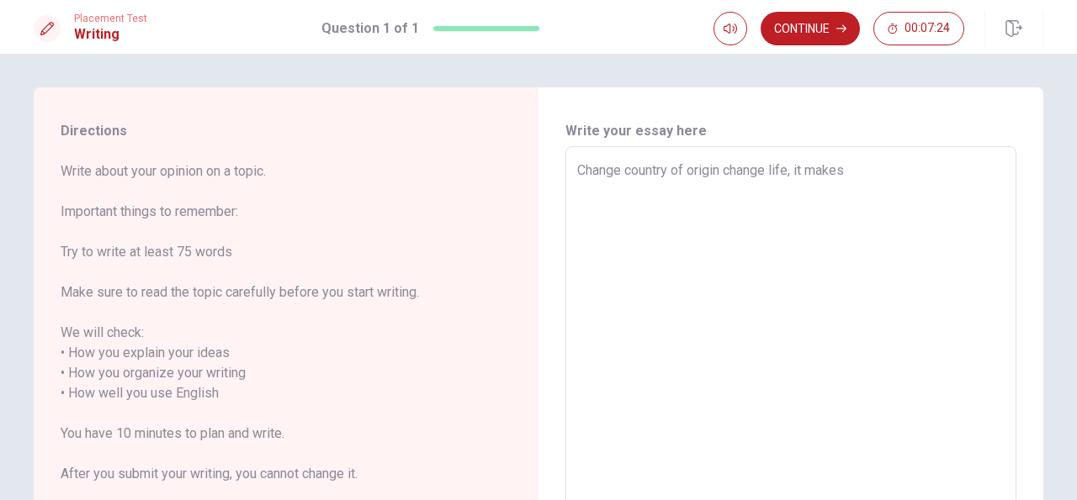
type textarea "Change country of origin change life, it makes"
type textarea "x"
type textarea "Change country of origin change life, it makes y"
type textarea "x"
type textarea "Change country of origin change life, it makes yo"
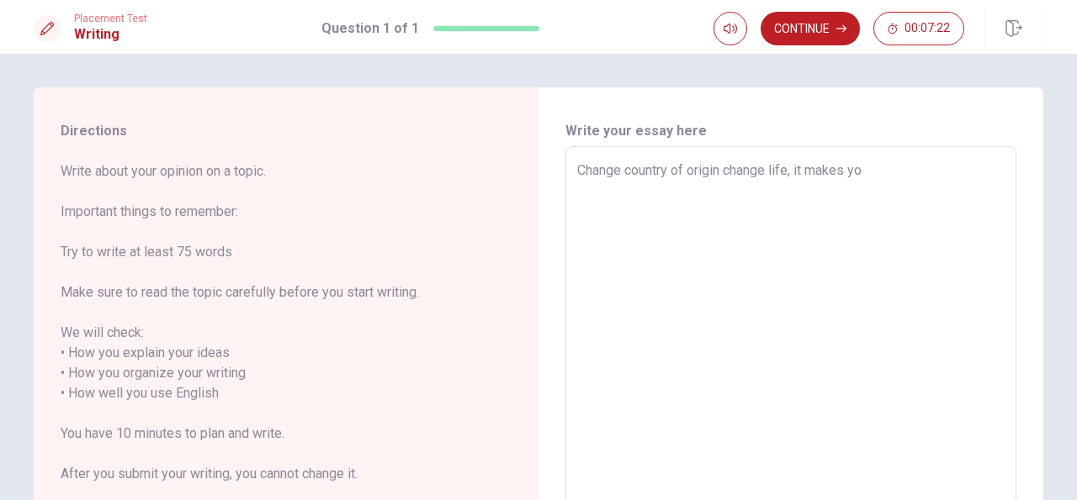
type textarea "x"
type textarea "Change country of origin change life, it makes you"
type textarea "x"
type textarea "Change country of origin change life, it makes you"
type textarea "x"
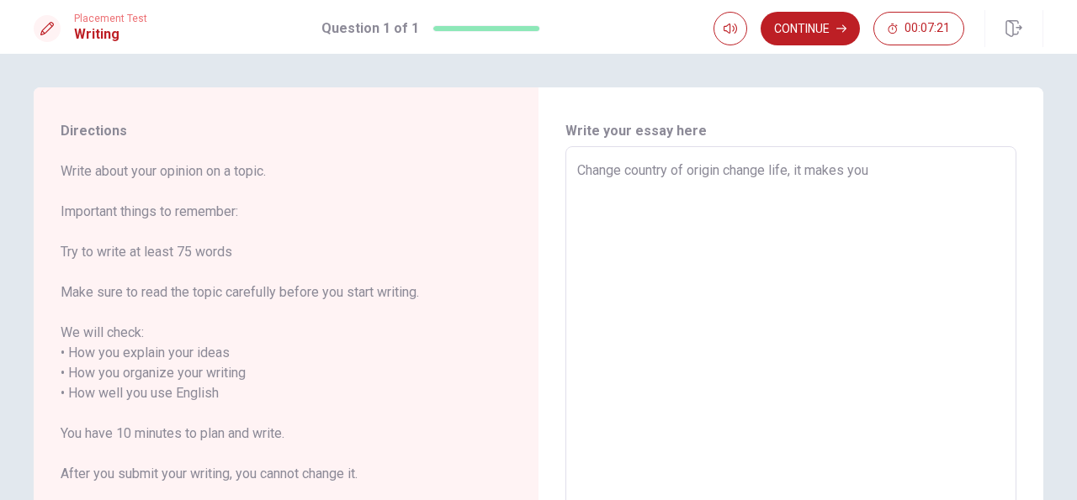
type textarea "Change country of origin change life, it makes you s"
type textarea "x"
type textarea "Change country of origin change life, it makes you se"
type textarea "x"
type textarea "Change country of origin change life, it makes you see"
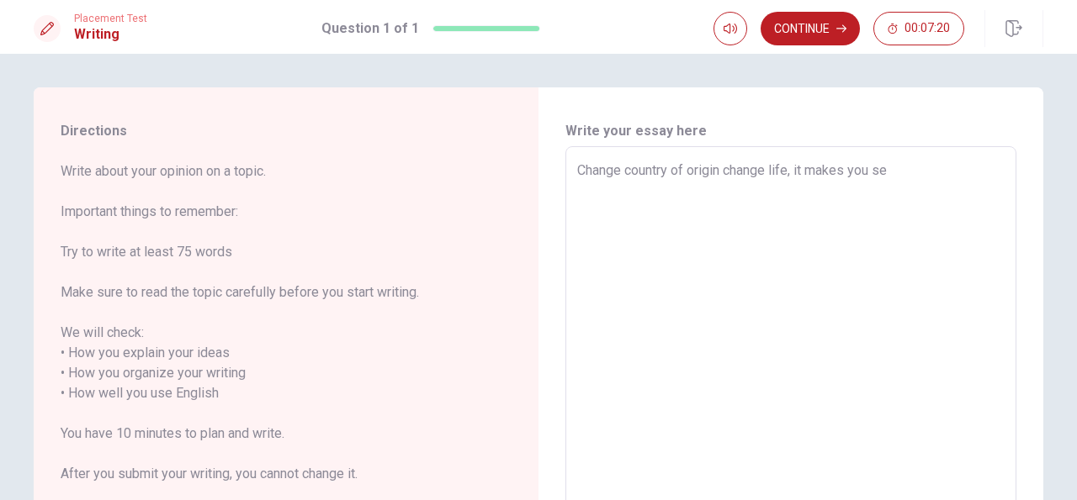
type textarea "x"
type textarea "Change country of origin change life, it makes you see"
type textarea "x"
type textarea "Change country of origin change life, it makes you see t"
type textarea "x"
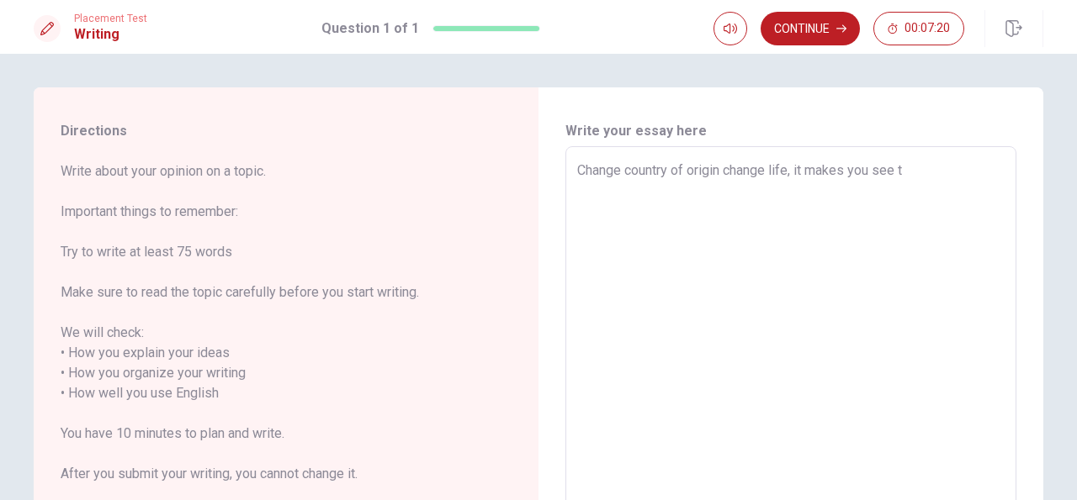
type textarea "Change country of origin change life, it makes you see th"
type textarea "x"
type textarea "Change country of origin change life, it makes you see tha"
type textarea "x"
type textarea "Change country of origin change life, it makes you see that"
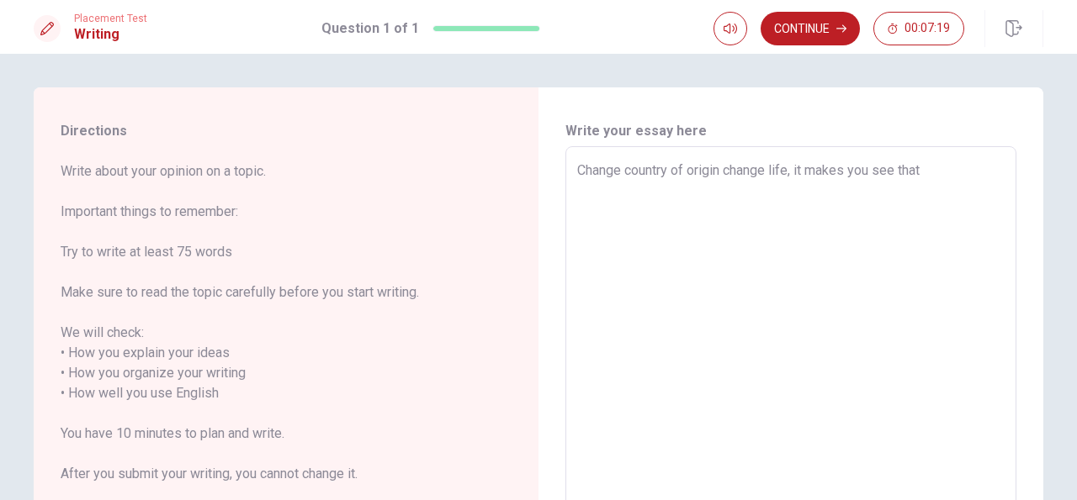
type textarea "x"
type textarea "Change country of origin change life, it makes you see that"
type textarea "x"
type textarea "Change country of origin change life, it makes you see that y"
type textarea "x"
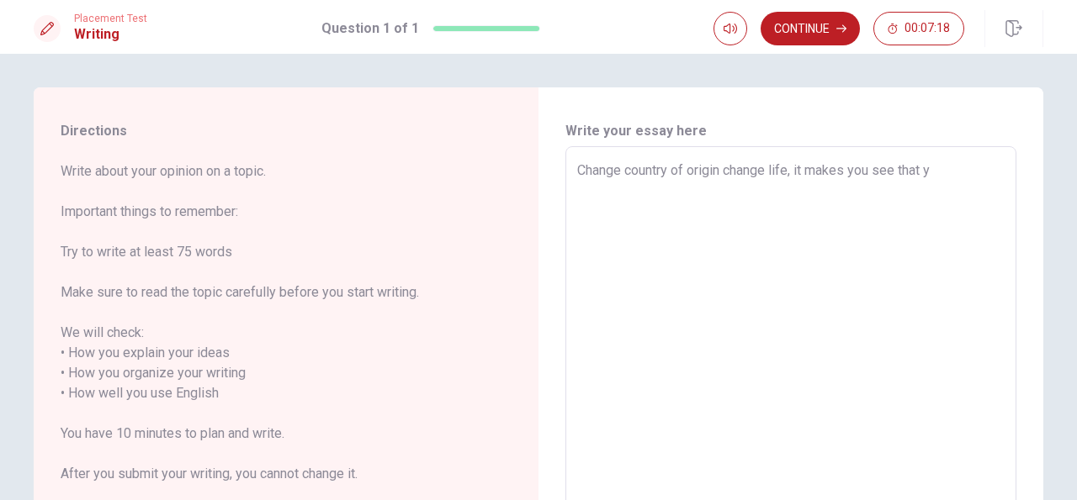
type textarea "Change country of origin change life, it makes you see that yo"
type textarea "x"
type textarea "Change country of origin change life, it makes you see that you"
type textarea "x"
type textarea "Change country of origin change life, it makes you see that you"
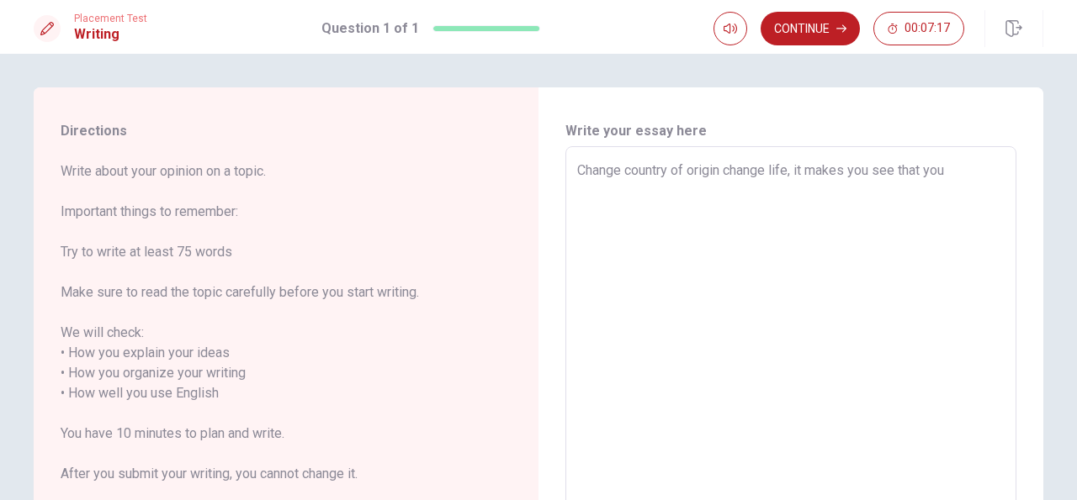
type textarea "x"
type textarea "Change country of origin change life, it makes you see that you n"
type textarea "x"
type textarea "Change country of origin change life, it makes you see that you ne"
type textarea "x"
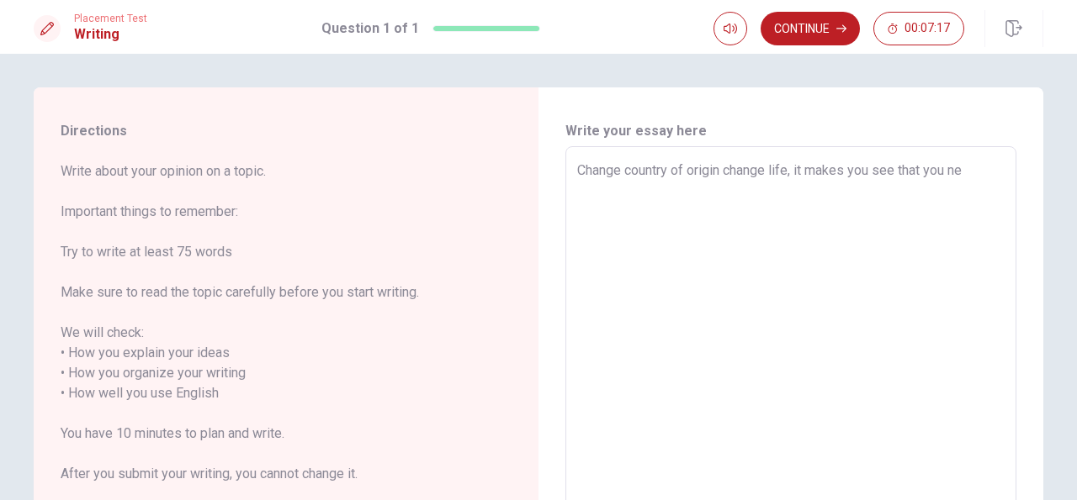
type textarea "Change country of origin change life, it makes you see that you nee"
type textarea "x"
type textarea "Change country of origin change life, it makes you see that you need"
type textarea "x"
type textarea "Change country of origin change life, it makes you see that you need"
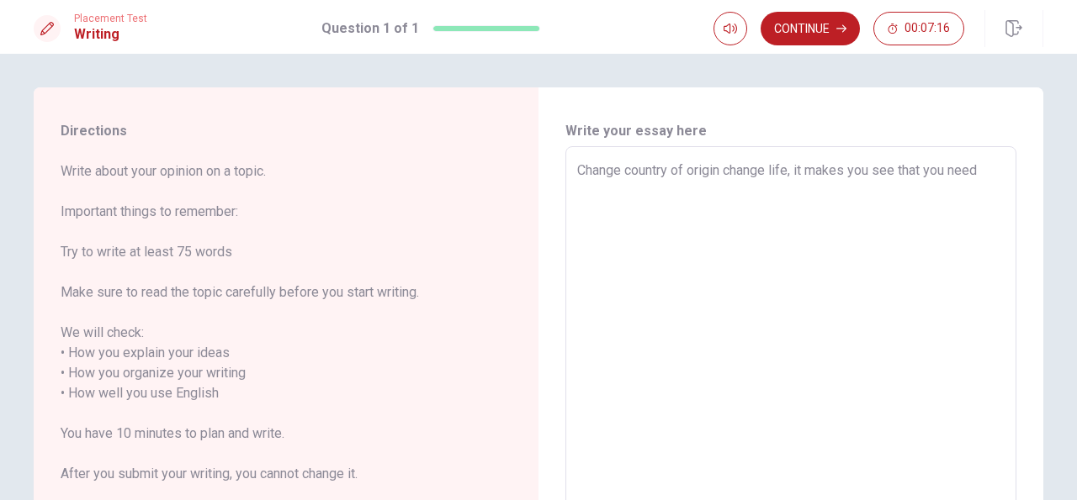
type textarea "x"
type textarea "Change country of origin change life, it makes you see that you need y"
type textarea "x"
type textarea "Change country of origin change life, it makes you see that you need"
type textarea "x"
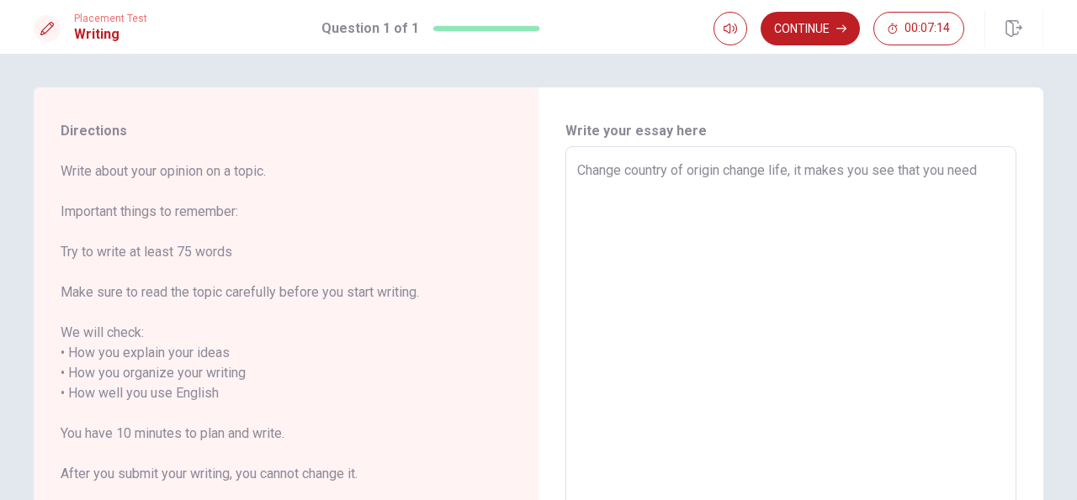
type textarea "Change country of origin change life, it makes you see that you need t"
type textarea "x"
type textarea "Change country of origin change life, it makes you see that you need to"
type textarea "x"
type textarea "Change country of origin change life, it makes you see that you need to"
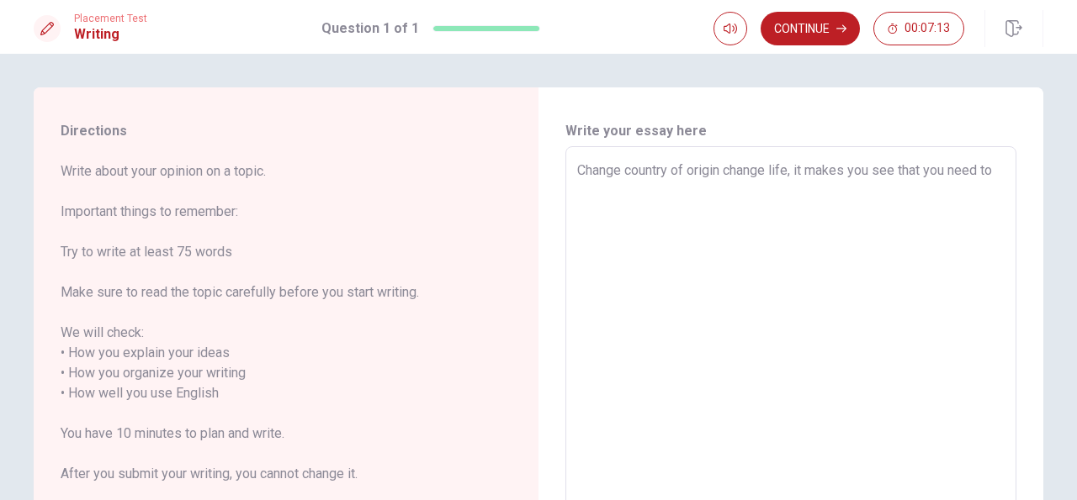
type textarea "x"
type textarea "Change country of origin change life, it makes you see that you need to k"
type textarea "x"
type textarea "Change country of origin change life, it makes you see that you need to kn"
type textarea "x"
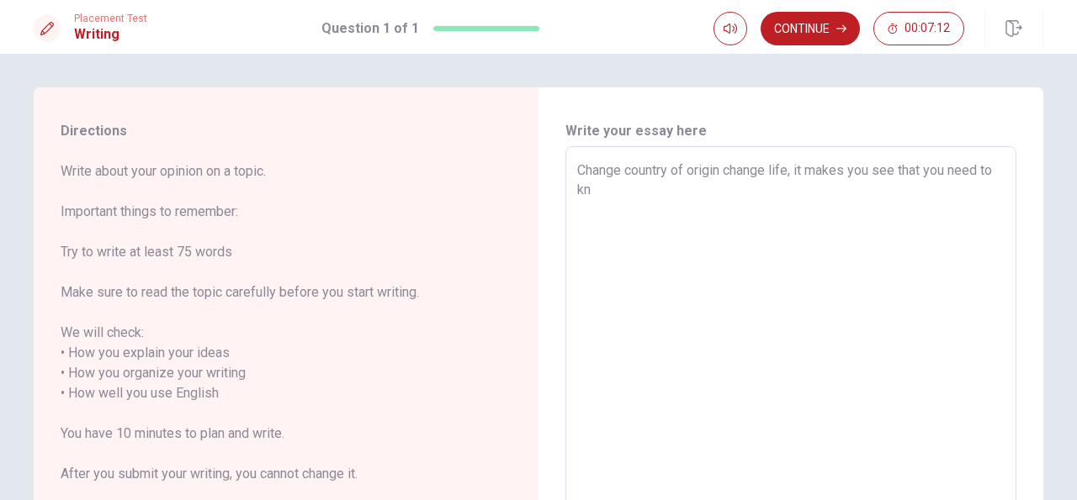
type textarea "Change country of origin change life, it makes you see that you need to kno"
type textarea "x"
type textarea "Change country of origin change life, it makes you see that you need to know"
type textarea "x"
type textarea "Change country of origin change life, it makes you see that you need to know"
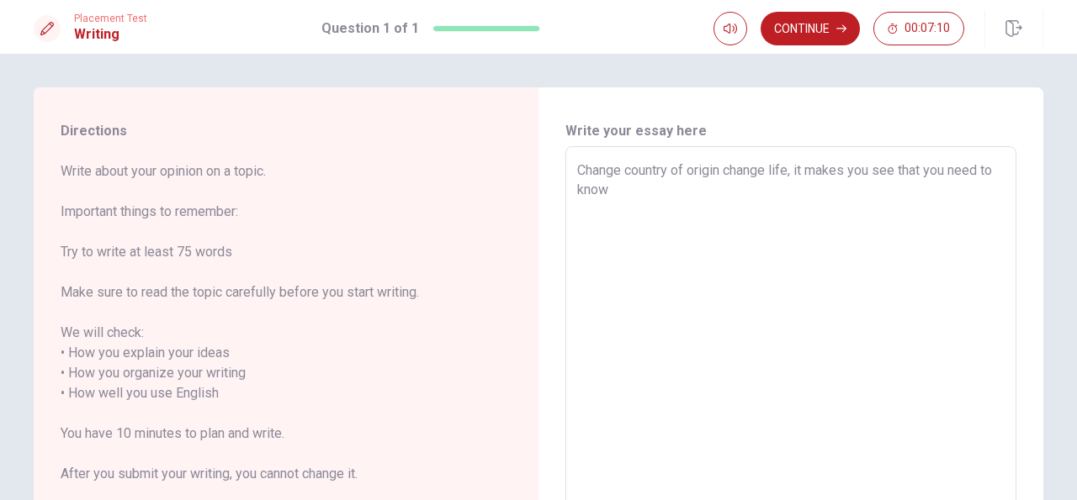
type textarea "x"
type textarea "Change country of origin change life, it makes you see that you need to know n"
type textarea "x"
type textarea "Change country of origin change life, it makes you see that you need to know no"
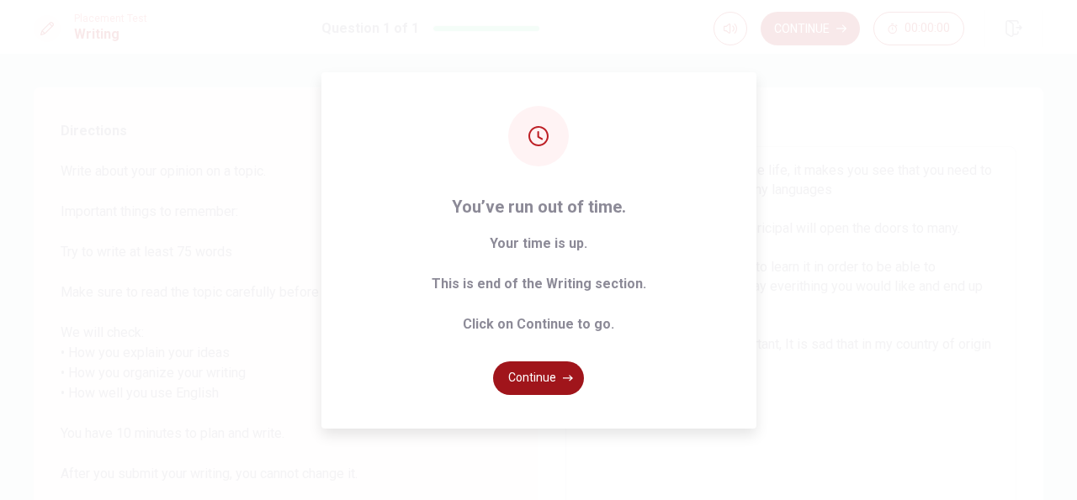
click at [546, 376] on button "Continue" at bounding box center [538, 379] width 91 height 34
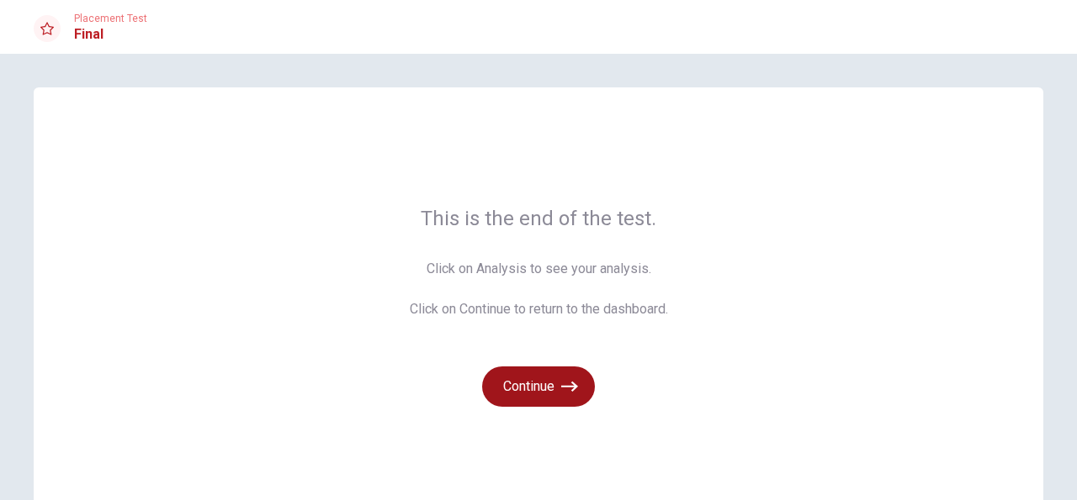
click at [540, 389] on button "Continue" at bounding box center [538, 387] width 113 height 40
